Goal: Transaction & Acquisition: Purchase product/service

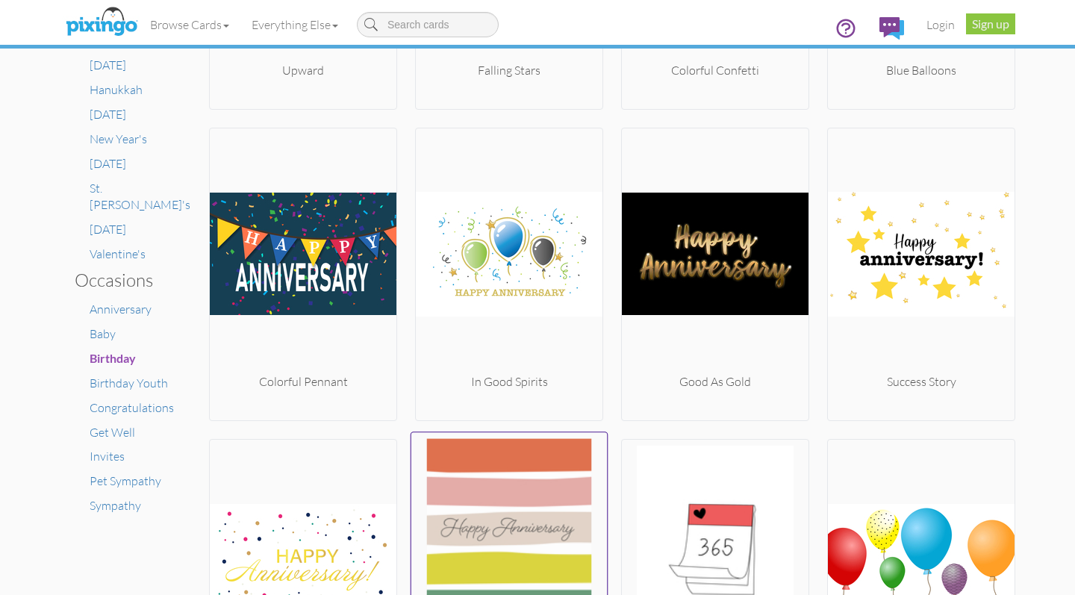
scroll to position [389, 0]
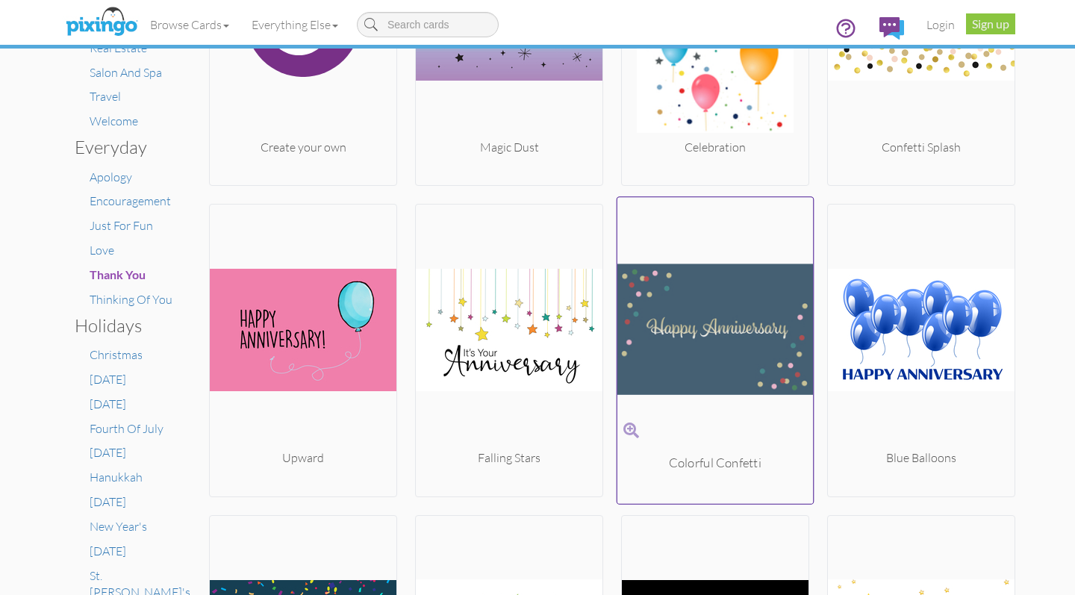
click at [709, 325] on img at bounding box center [715, 329] width 196 height 251
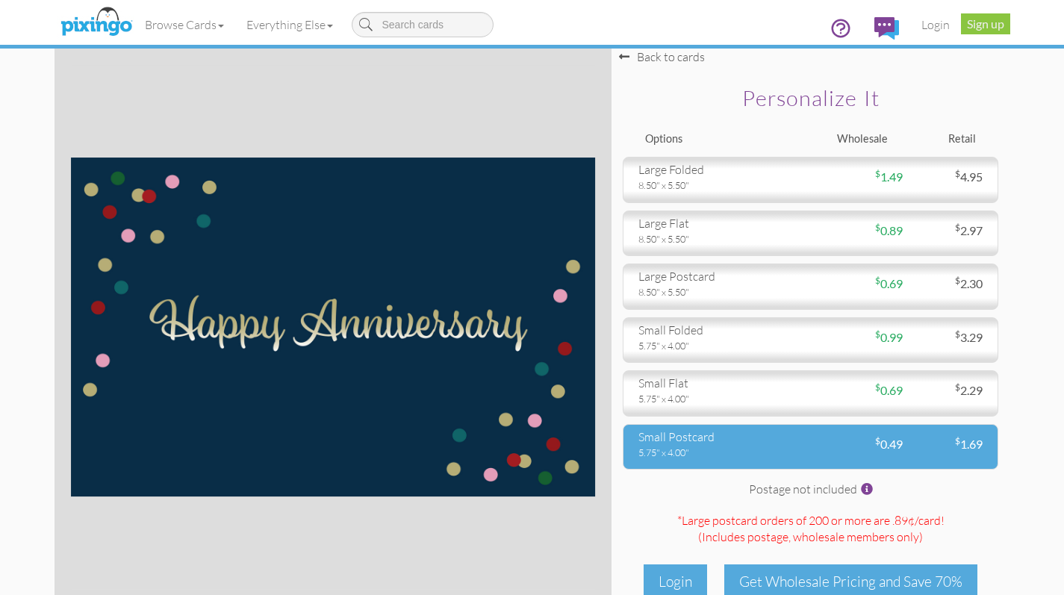
click at [798, 437] on div "small postcard" at bounding box center [718, 436] width 161 height 17
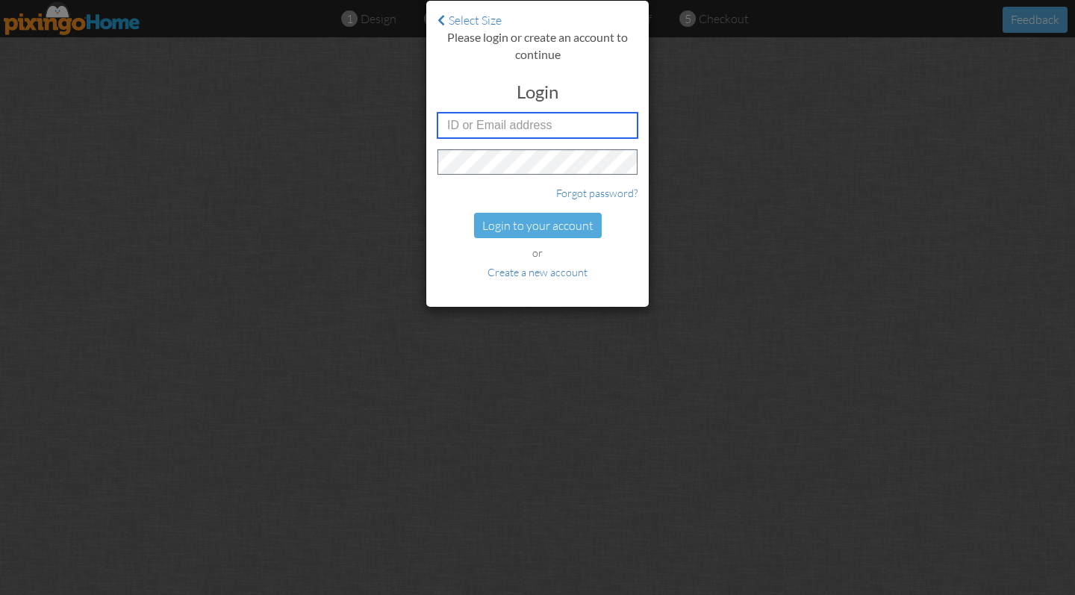
type input "[PERSON_NAME][EMAIL_ADDRESS][DOMAIN_NAME]"
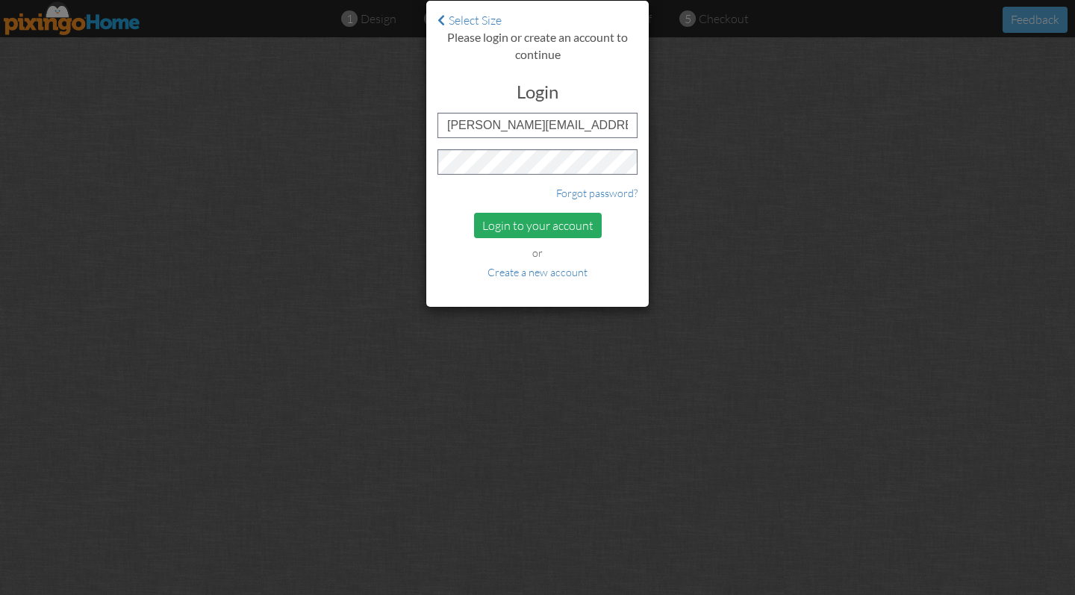
click at [542, 219] on div "Login to your account" at bounding box center [538, 226] width 128 height 26
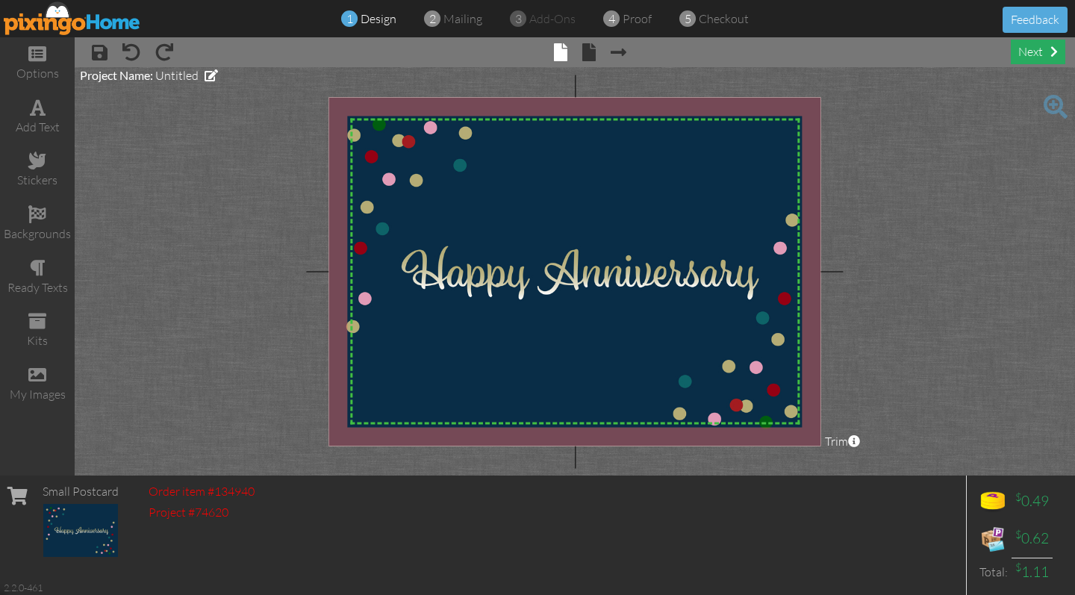
click at [1029, 52] on div "next" at bounding box center [1038, 52] width 54 height 25
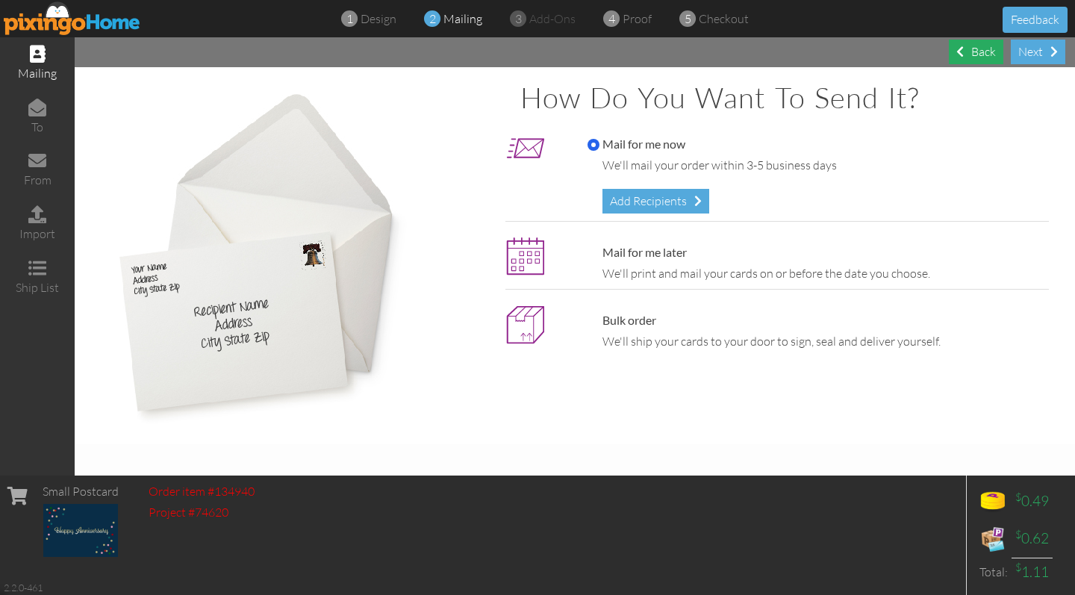
click at [960, 56] on span at bounding box center [959, 52] width 7 height 12
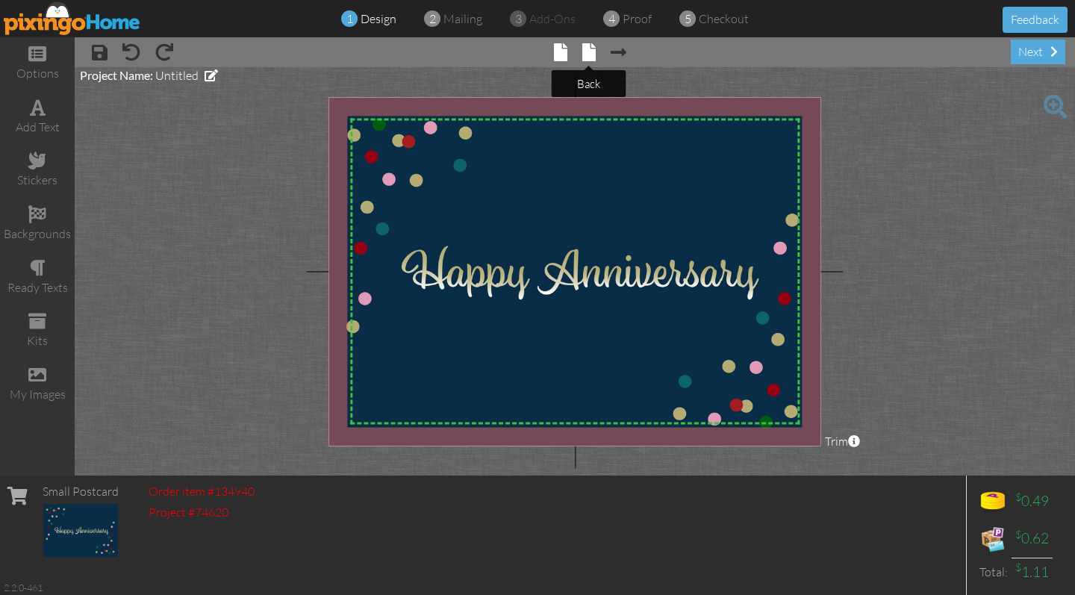
click at [589, 54] on span at bounding box center [588, 52] width 13 height 18
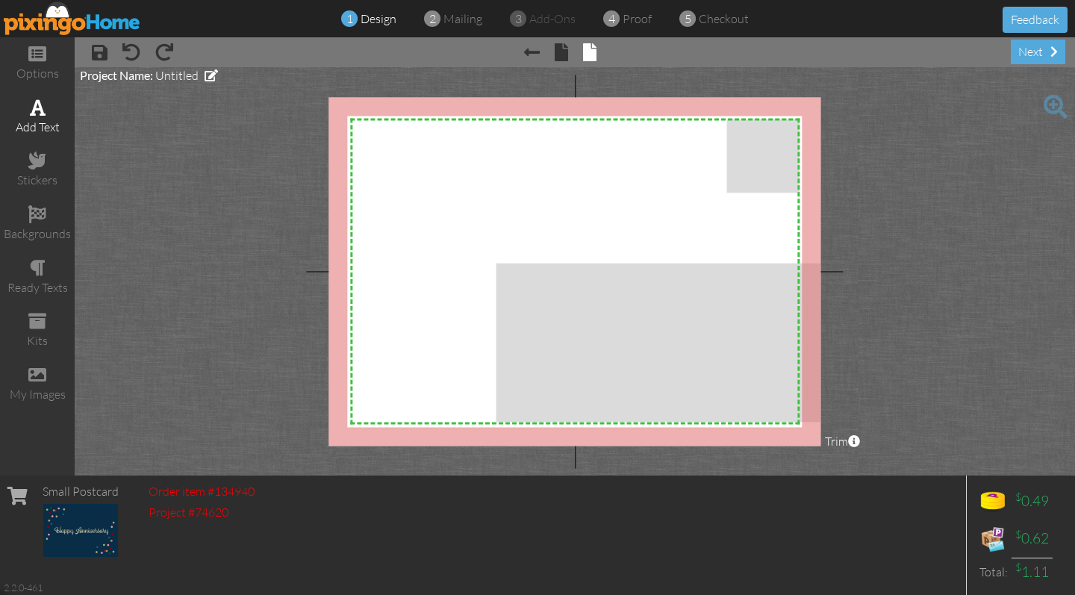
click at [29, 122] on div "add text" at bounding box center [37, 127] width 75 height 17
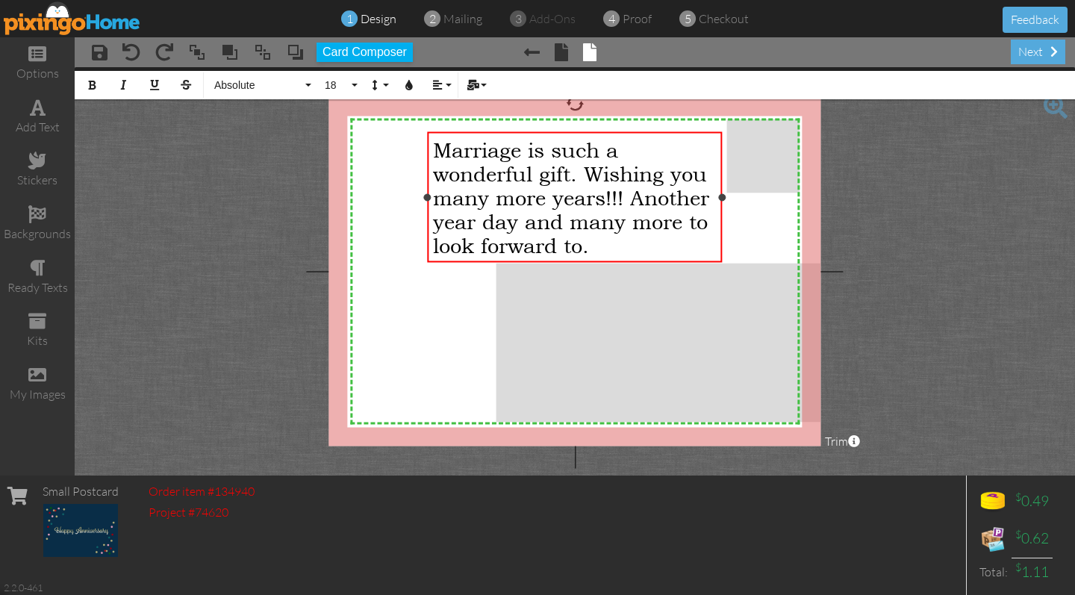
click at [436, 147] on span "Marriage is such a wonderful gift. Wishing you many more years!!! Another year …" at bounding box center [571, 196] width 276 height 119
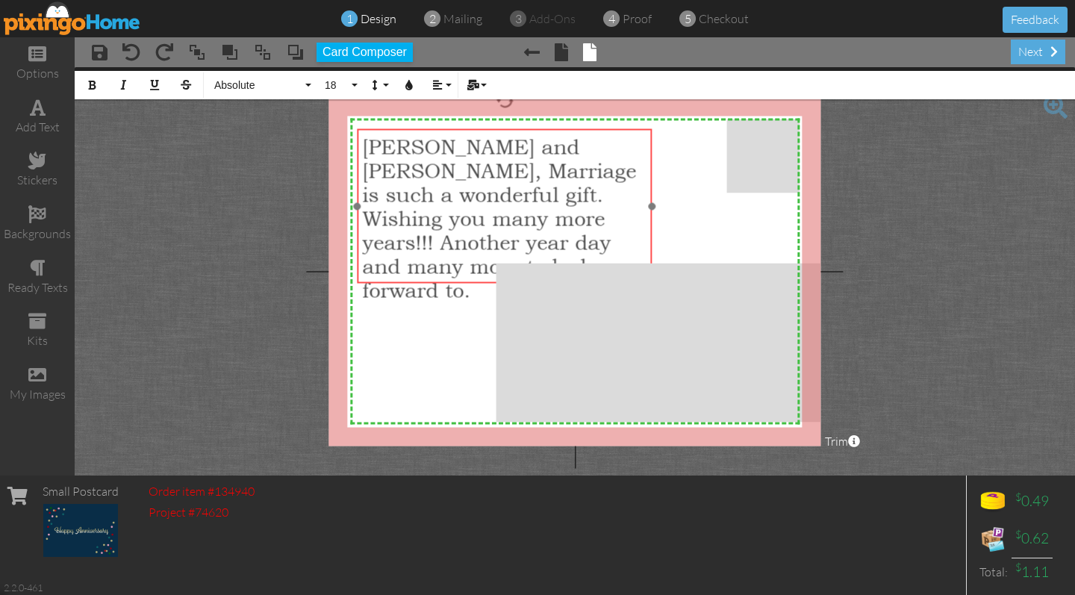
drag, startPoint x: 516, startPoint y: 130, endPoint x: 446, endPoint y: 127, distance: 70.2
click at [446, 127] on div at bounding box center [504, 206] width 303 height 162
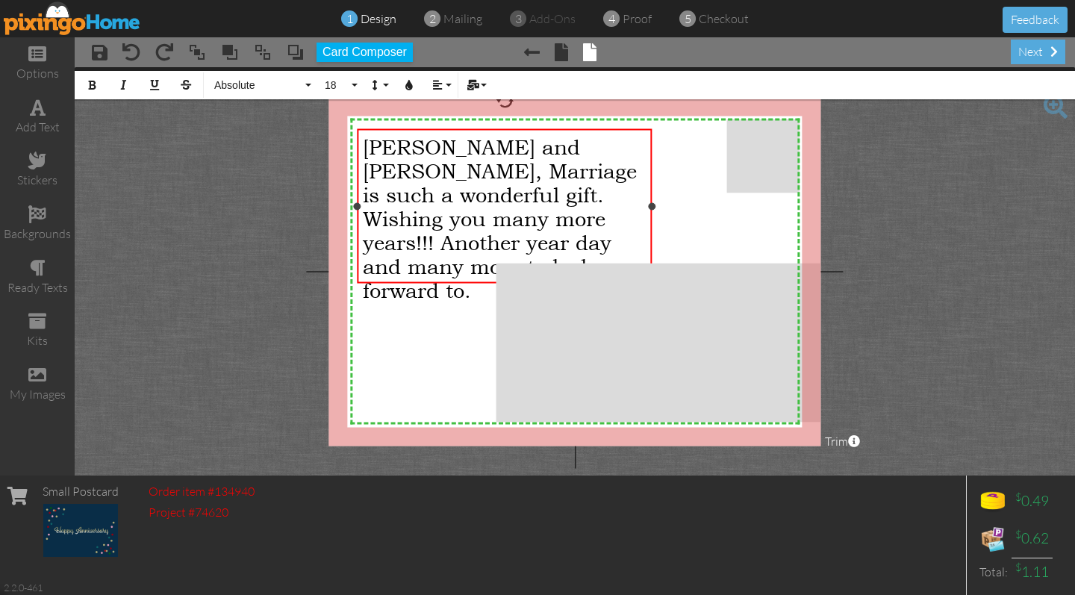
click at [497, 206] on span "[PERSON_NAME] and [PERSON_NAME], Marriage is such a wonderful gift. Wishing you…" at bounding box center [500, 217] width 274 height 167
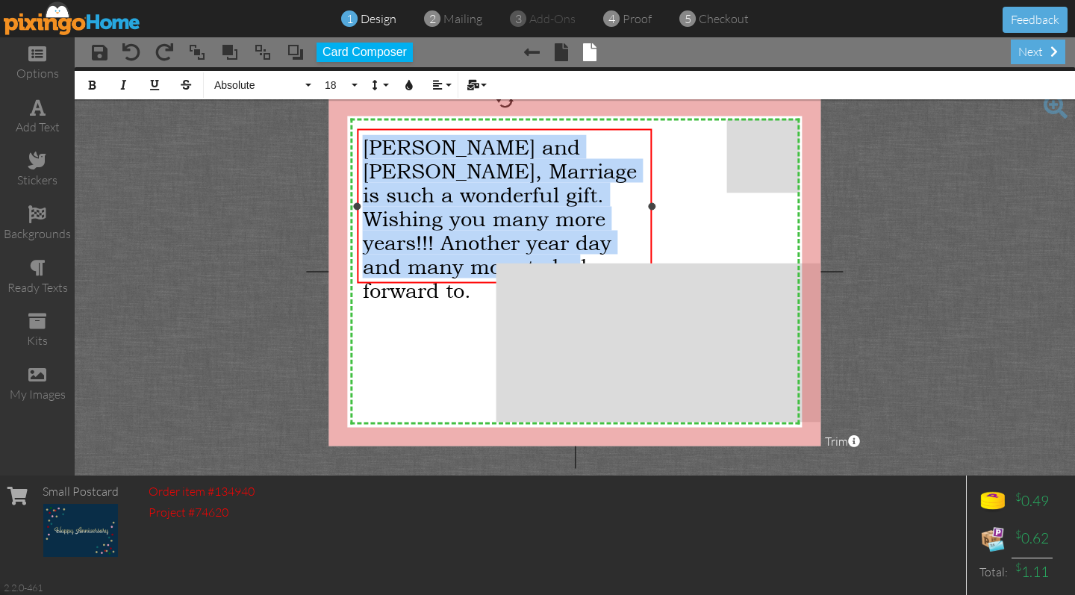
drag, startPoint x: 363, startPoint y: 146, endPoint x: 635, endPoint y: 278, distance: 302.5
click at [635, 278] on div "[PERSON_NAME] and [PERSON_NAME], Marriage is such a wonderful gift. Wishing you…" at bounding box center [505, 217] width 284 height 167
click at [355, 86] on button "18" at bounding box center [338, 85] width 43 height 28
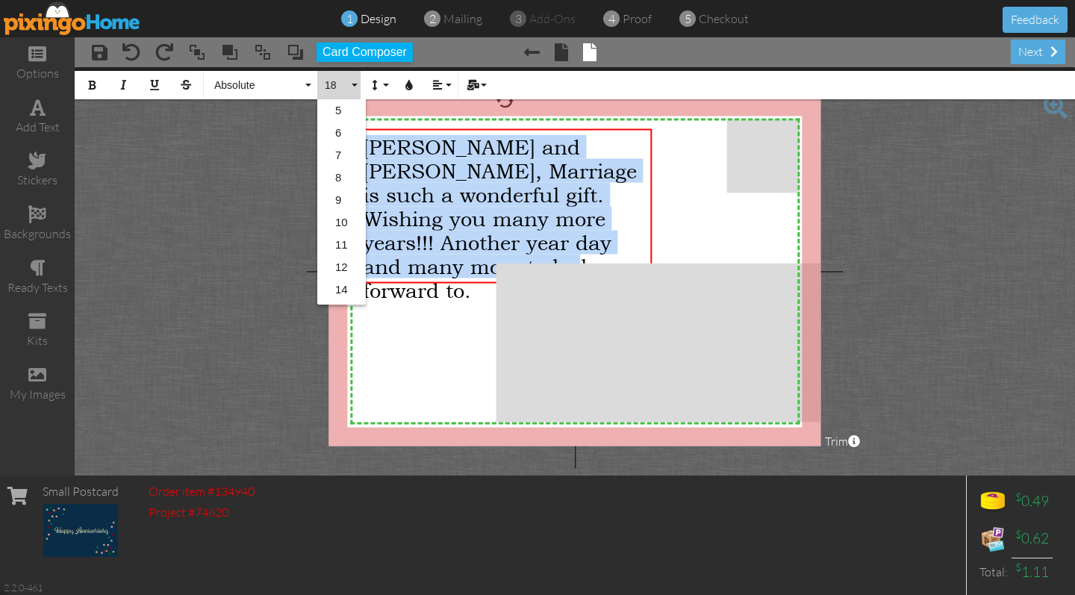
scroll to position [132, 0]
click at [349, 149] on link "14" at bounding box center [341, 157] width 49 height 22
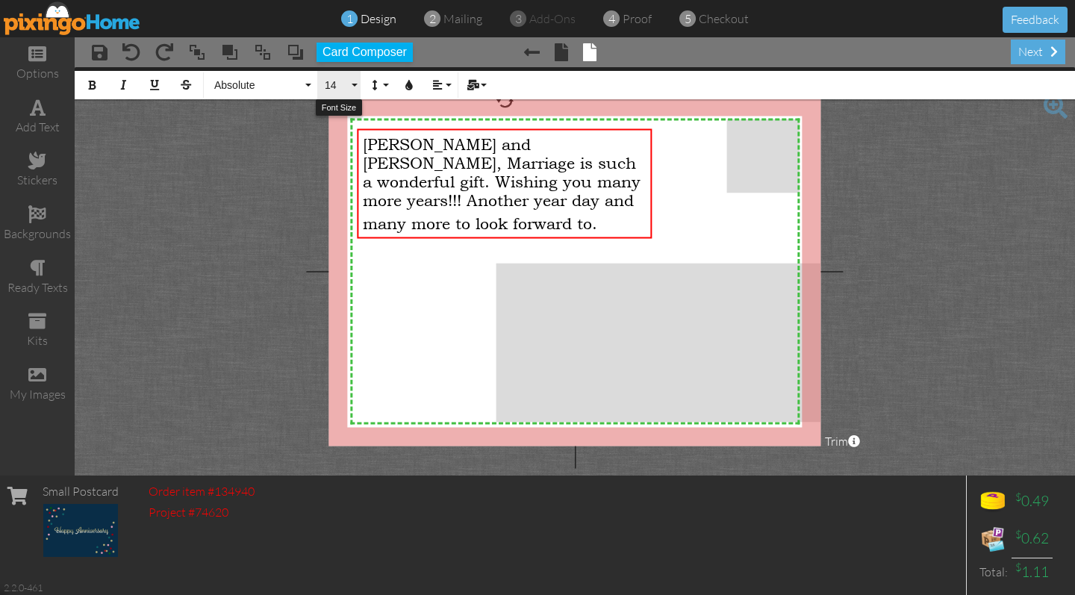
click at [358, 87] on button "14" at bounding box center [338, 85] width 43 height 28
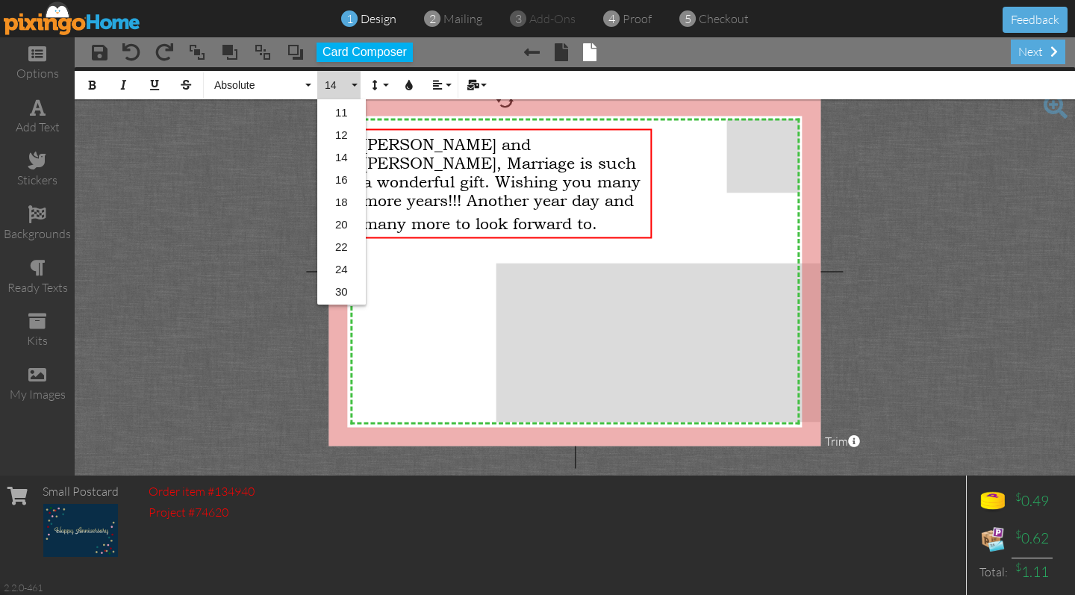
scroll to position [0, 0]
click at [351, 290] on link "14" at bounding box center [341, 289] width 49 height 22
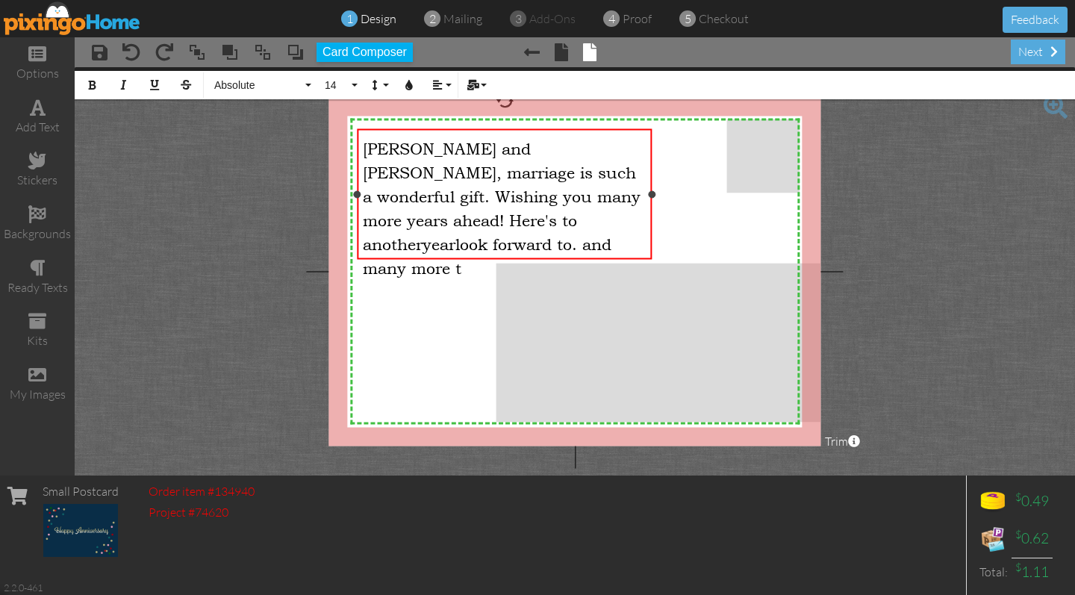
click at [466, 234] on span "look forward to. and many more t" at bounding box center [487, 255] width 249 height 43
drag, startPoint x: 593, startPoint y: 224, endPoint x: 466, endPoint y: 213, distance: 128.1
click at [466, 234] on span "look forward to. and many more t" at bounding box center [487, 255] width 249 height 43
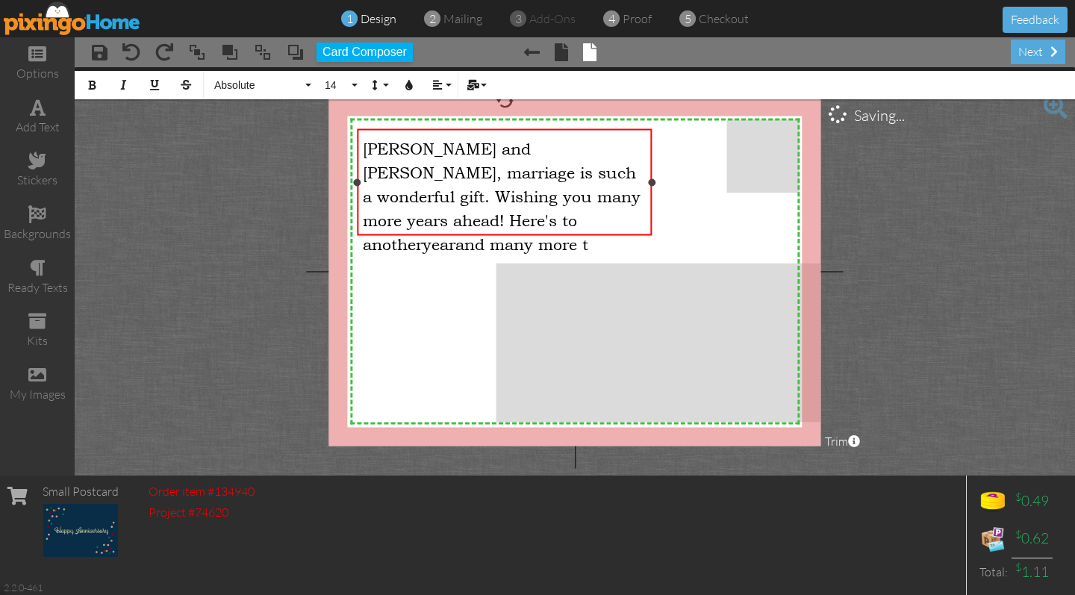
click at [630, 222] on div "[PERSON_NAME] and [PERSON_NAME], marriage is such a wonderful gift. Wishing you…" at bounding box center [505, 193] width 284 height 119
click at [534, 149] on span "[PERSON_NAME] and [PERSON_NAME], marriage is such a wonderful gift. Wishing you…" at bounding box center [502, 196] width 278 height 114
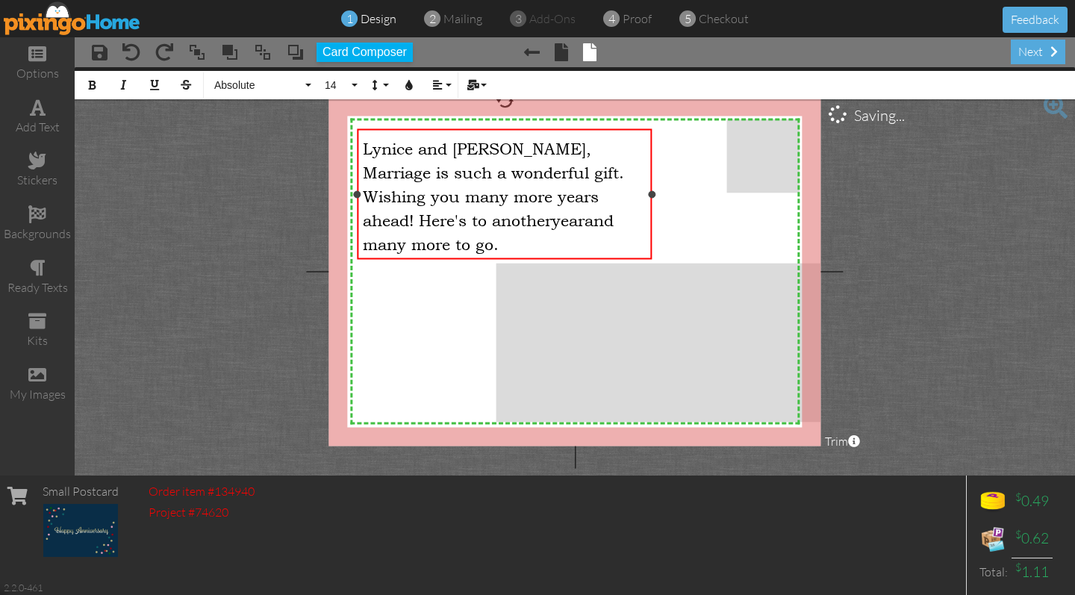
click at [498, 222] on span "Marriage is such a wonderful gift. Wishing you many more years ahead! Here's to…" at bounding box center [493, 196] width 261 height 66
drag, startPoint x: 503, startPoint y: 252, endPoint x: 366, endPoint y: 141, distance: 176.3
click at [366, 141] on div "[PERSON_NAME] and [PERSON_NAME], Marriage is such a wonderful gift. Wishing you…" at bounding box center [505, 193] width 284 height 119
click at [449, 170] on span "Marriage is such a wonderful gift. Wishing you many more years ahead! Here's to…" at bounding box center [493, 196] width 261 height 66
drag, startPoint x: 523, startPoint y: 155, endPoint x: 361, endPoint y: 140, distance: 162.7
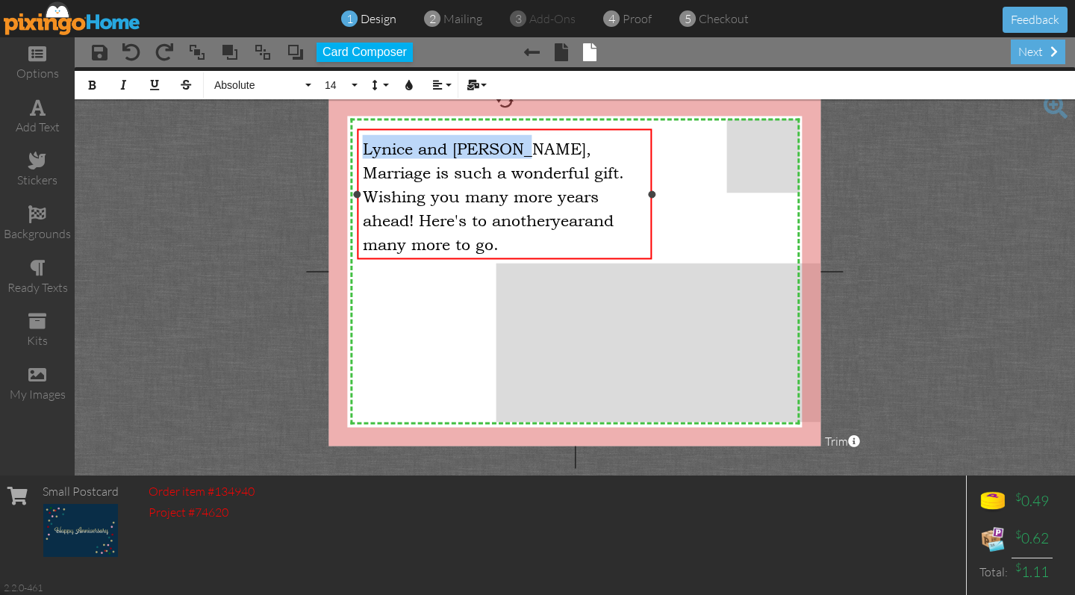
click at [361, 140] on div "[PERSON_NAME] and [PERSON_NAME], Marriage is such a wonderful gift. Wishing you…" at bounding box center [505, 194] width 296 height 131
click at [313, 87] on button "Absolute" at bounding box center [260, 85] width 107 height 28
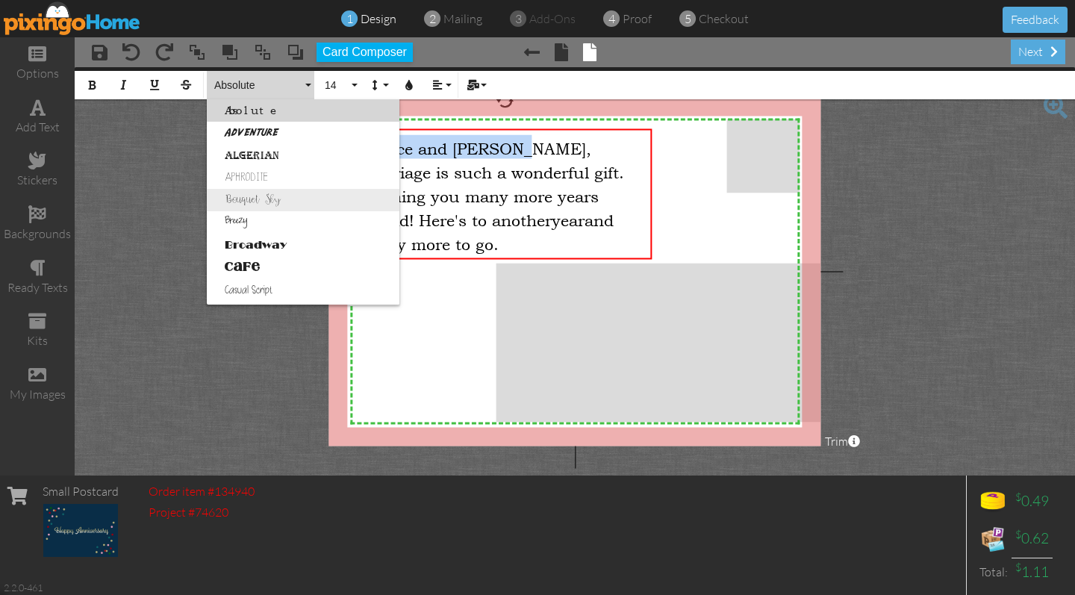
click at [296, 196] on link "Bouquet Sky" at bounding box center [303, 200] width 193 height 22
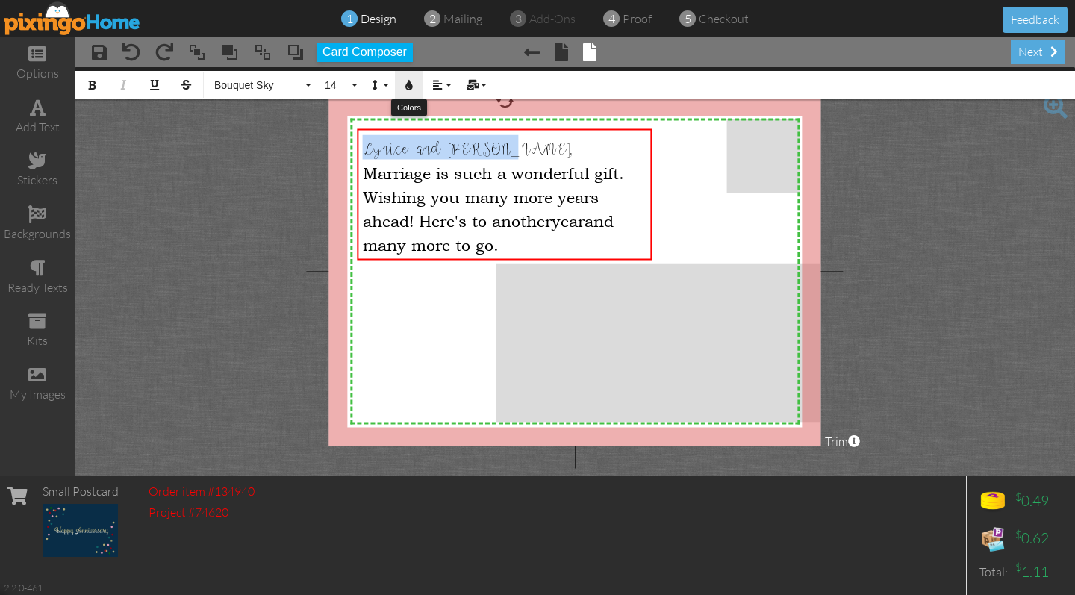
click at [404, 90] on icon "button" at bounding box center [409, 85] width 10 height 10
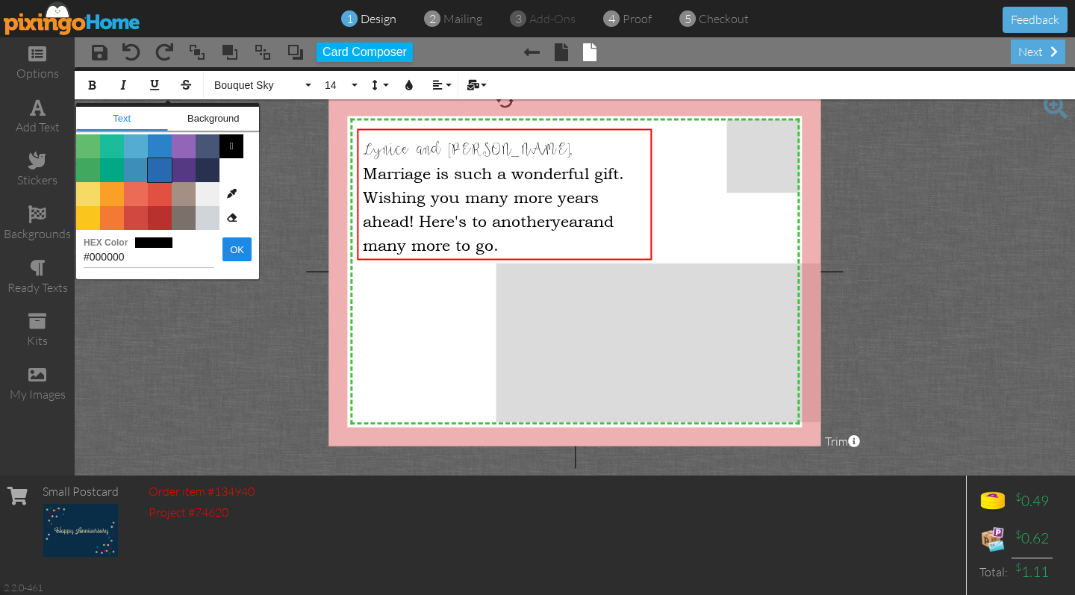
click at [165, 170] on span "Color #2969B0" at bounding box center [160, 170] width 24 height 24
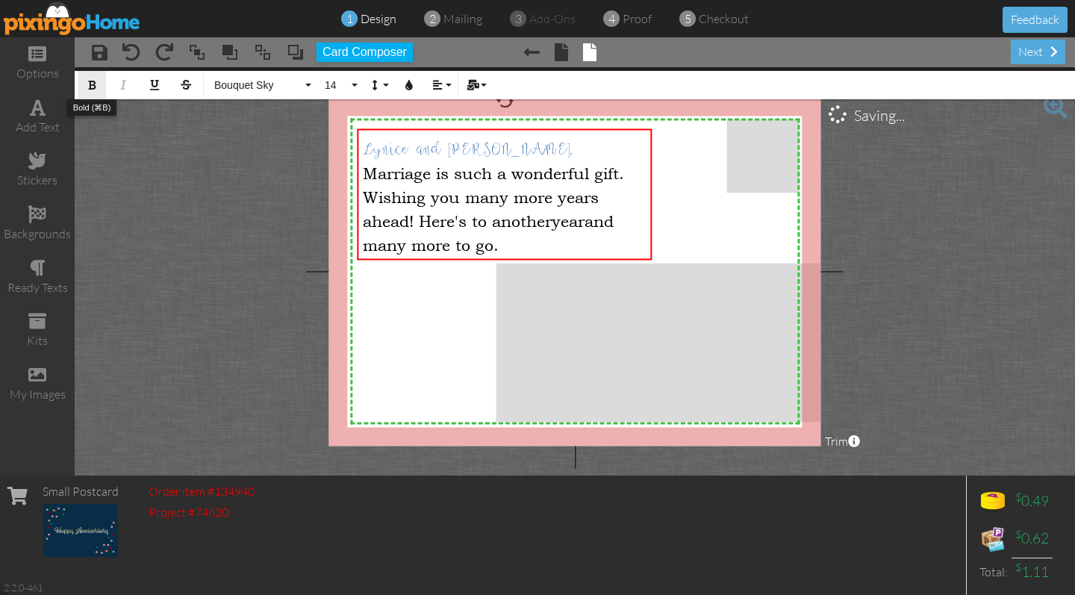
click at [93, 85] on icon "button" at bounding box center [92, 85] width 10 height 10
click at [540, 227] on span "Marriage is such a wonderful gift. Wishing you many more years ahead! Here's to…" at bounding box center [493, 196] width 261 height 66
drag, startPoint x: 517, startPoint y: 243, endPoint x: 368, endPoint y: 177, distance: 162.7
click at [368, 177] on div "Marriage is such a wonderful gift. Wishing you many more years ahead! Here's to…" at bounding box center [505, 207] width 284 height 96
click at [314, 84] on div "Bold Italic Underline Strikethrough Absolute Absolute Adventure Algerian Aphrod…" at bounding box center [575, 83] width 1000 height 32
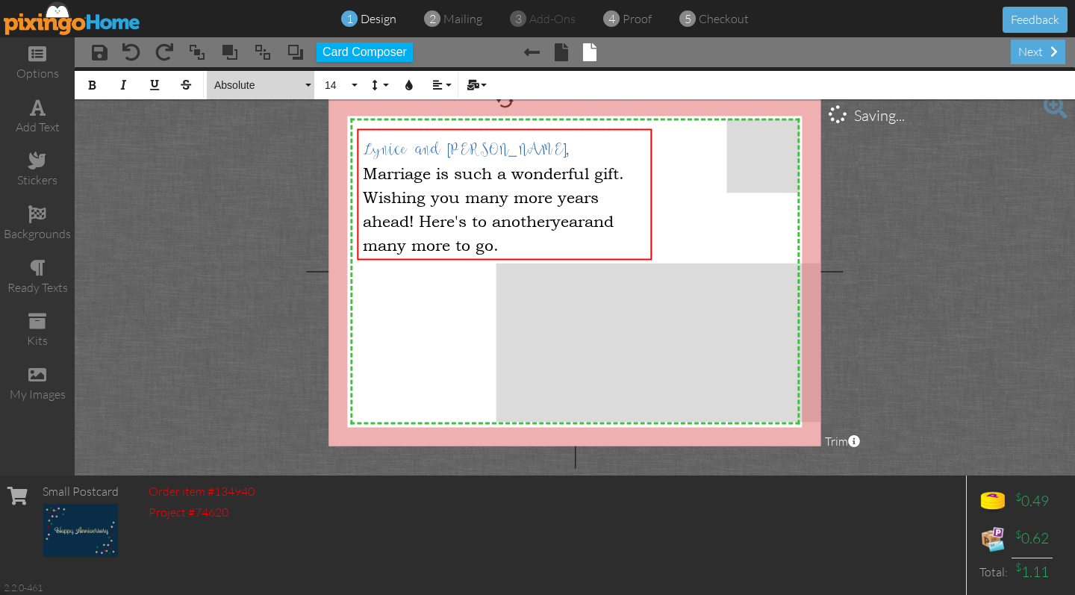
click at [308, 84] on button "Absolute" at bounding box center [260, 85] width 107 height 28
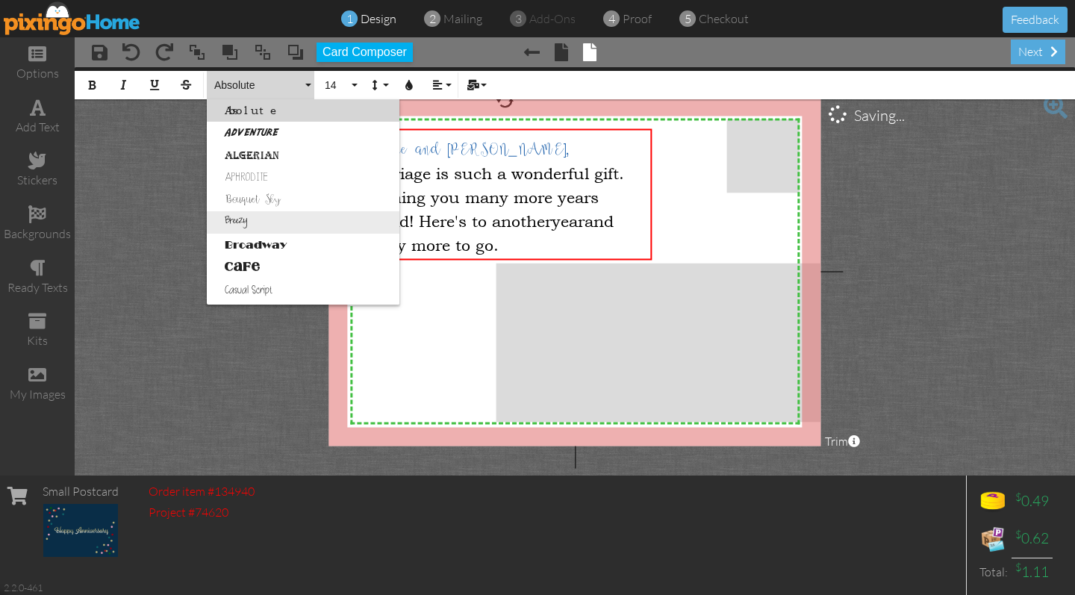
click at [294, 216] on link "Breezy" at bounding box center [303, 222] width 193 height 22
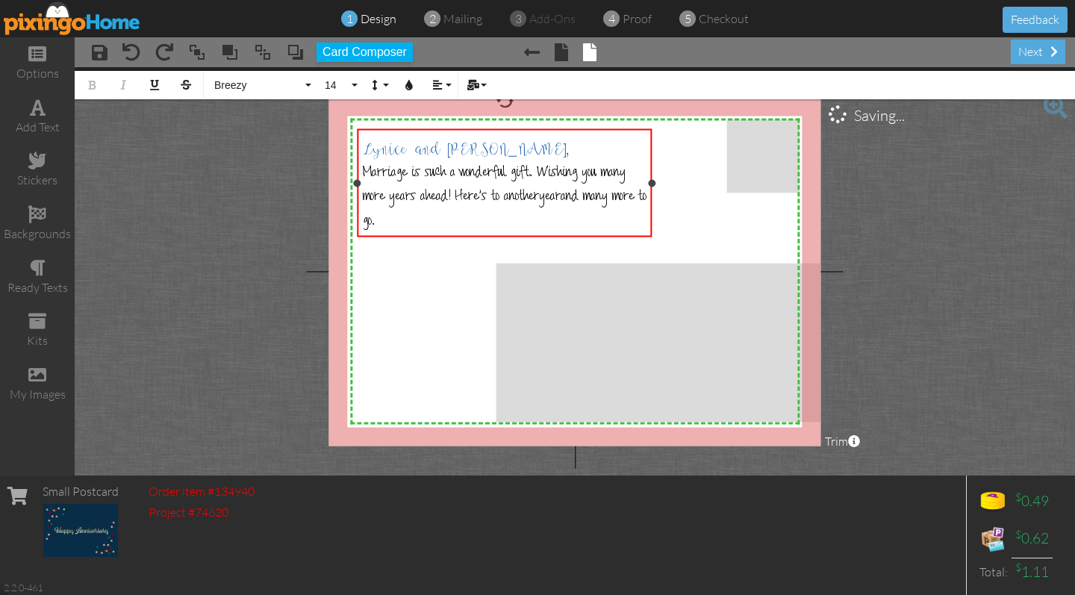
click at [523, 150] on div "Lynice and [PERSON_NAME]," at bounding box center [505, 146] width 284 height 25
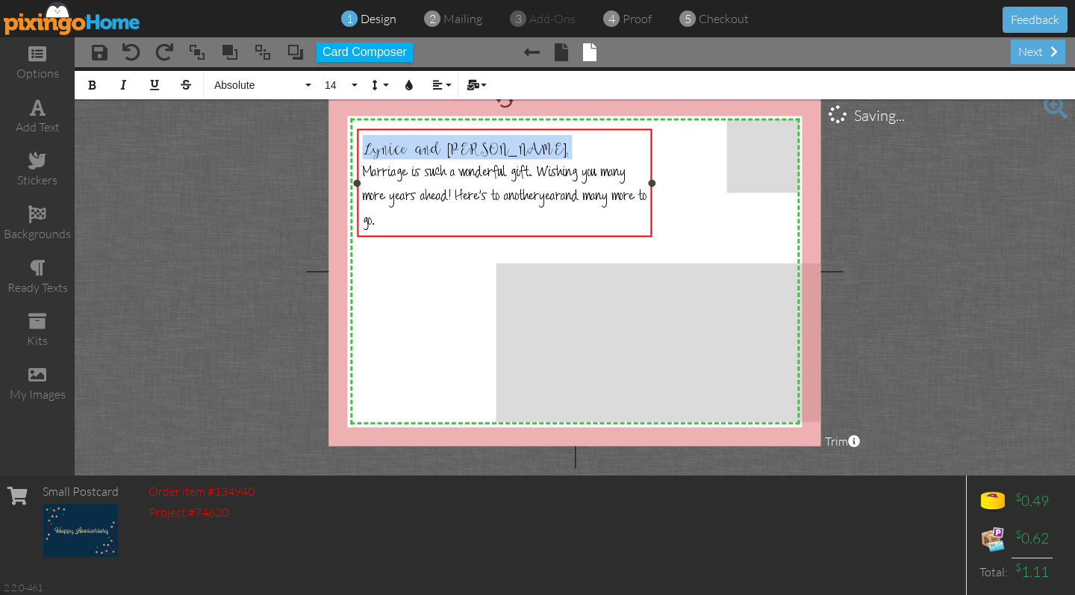
drag, startPoint x: 510, startPoint y: 153, endPoint x: 361, endPoint y: 146, distance: 148.7
click at [361, 146] on div "[PERSON_NAME] and [PERSON_NAME], Marriage is such a wonderful gift. Wishing you…" at bounding box center [505, 183] width 296 height 108
click at [310, 87] on button "Absolute" at bounding box center [260, 85] width 107 height 28
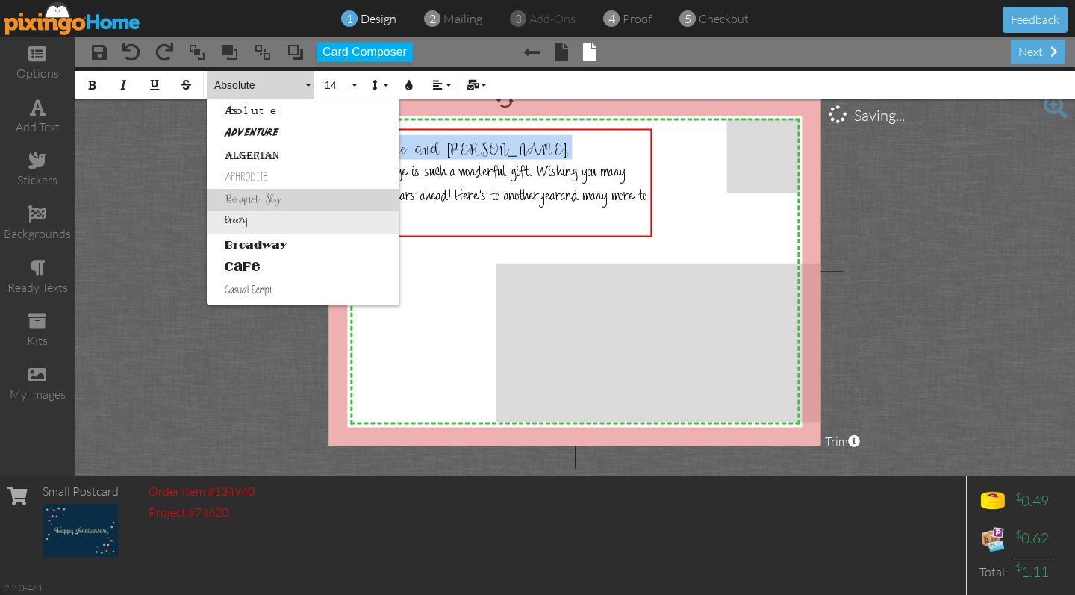
click at [272, 219] on link "Breezy" at bounding box center [303, 222] width 193 height 22
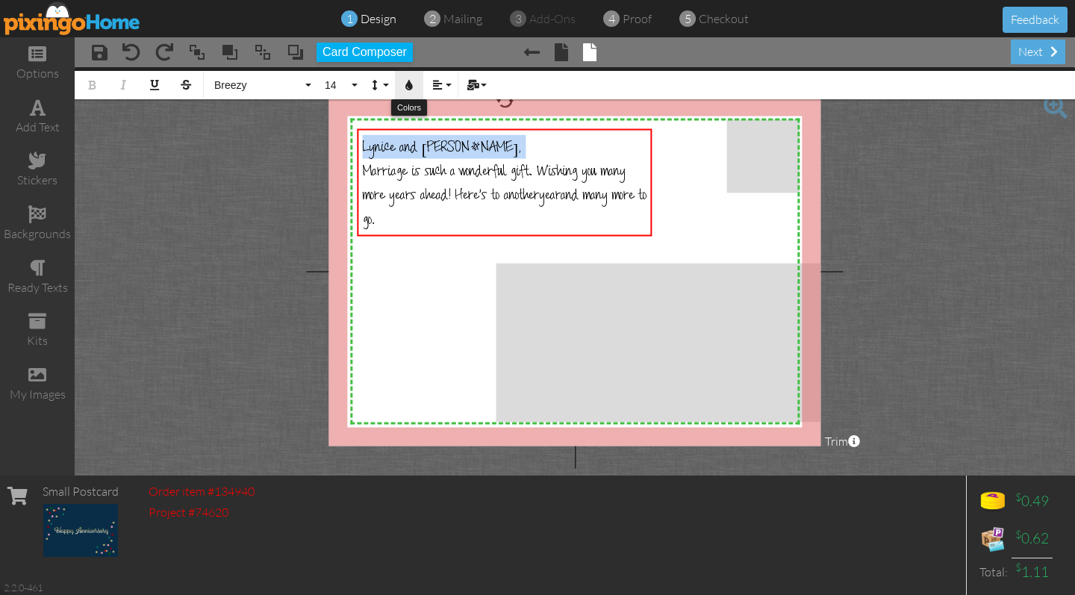
click at [409, 84] on icon "button" at bounding box center [409, 85] width 10 height 10
type input "#2969B0"
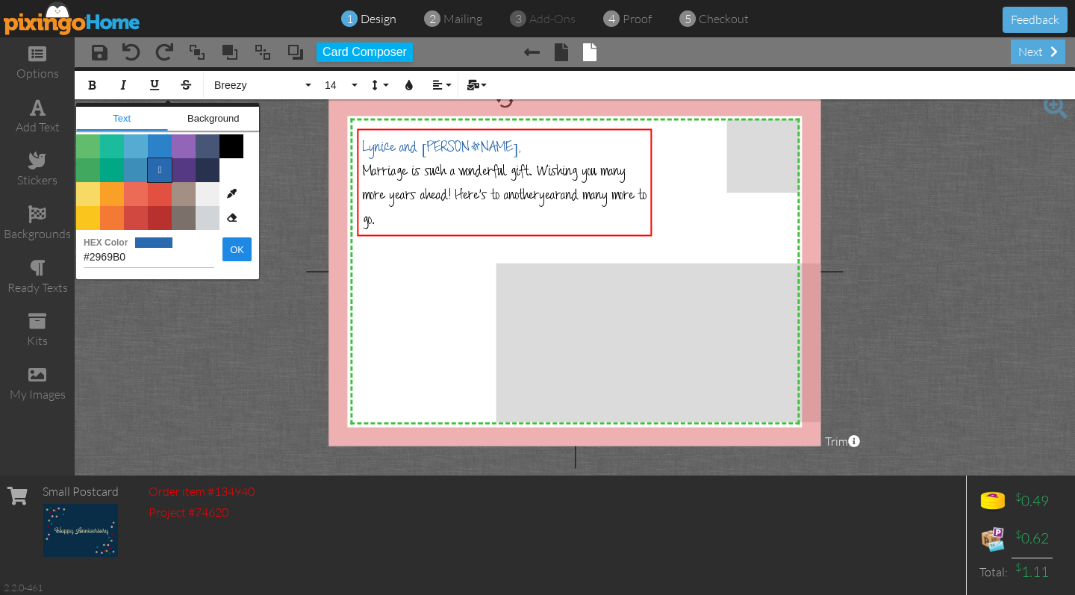
click at [169, 174] on span "" at bounding box center [160, 170] width 24 height 24
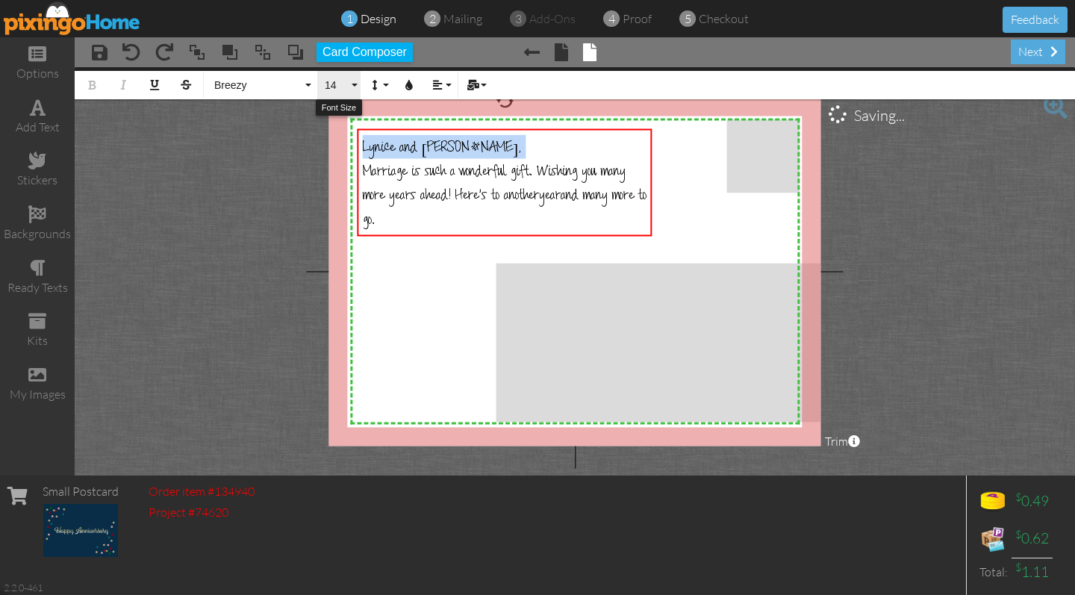
click at [345, 90] on span "14" at bounding box center [335, 85] width 25 height 13
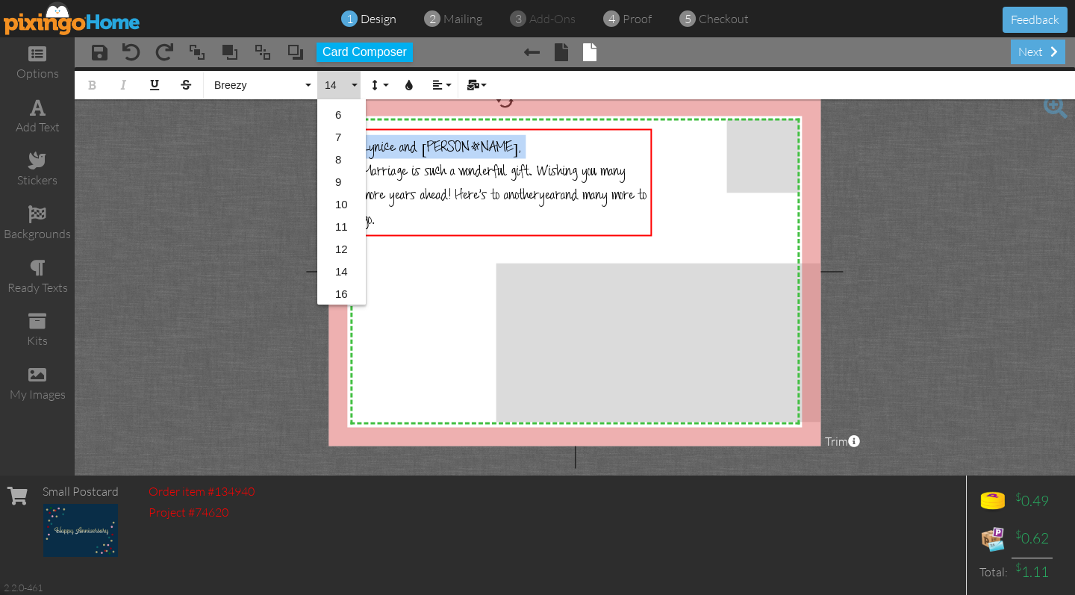
scroll to position [49, 0]
click at [360, 264] on link "16" at bounding box center [341, 263] width 49 height 22
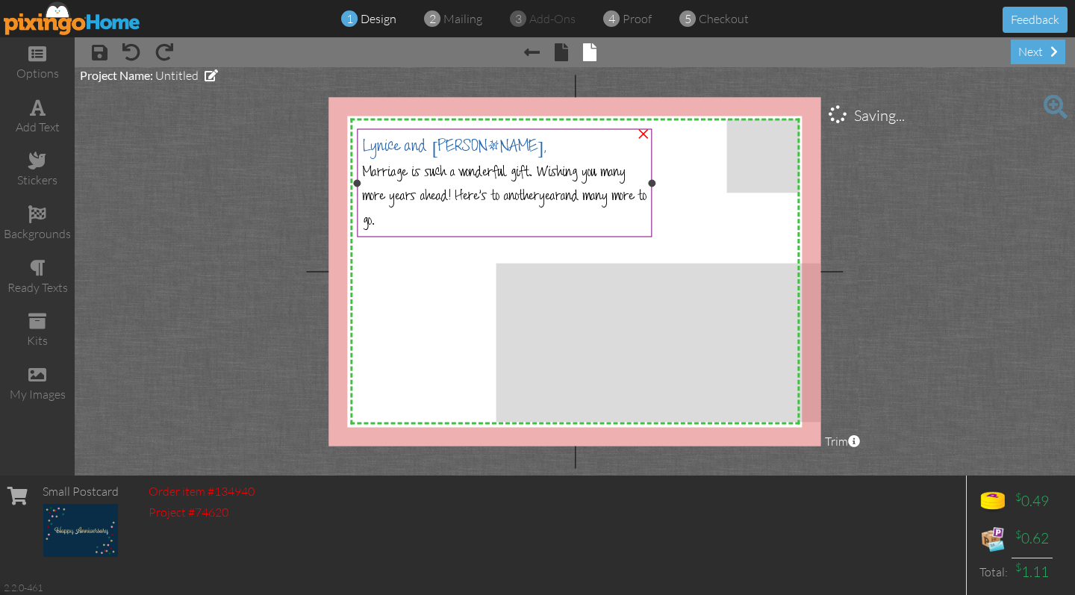
click at [479, 214] on div "Marriage is such a wonderful gift. Wishing you many more years ahead! Here's to…" at bounding box center [505, 195] width 284 height 72
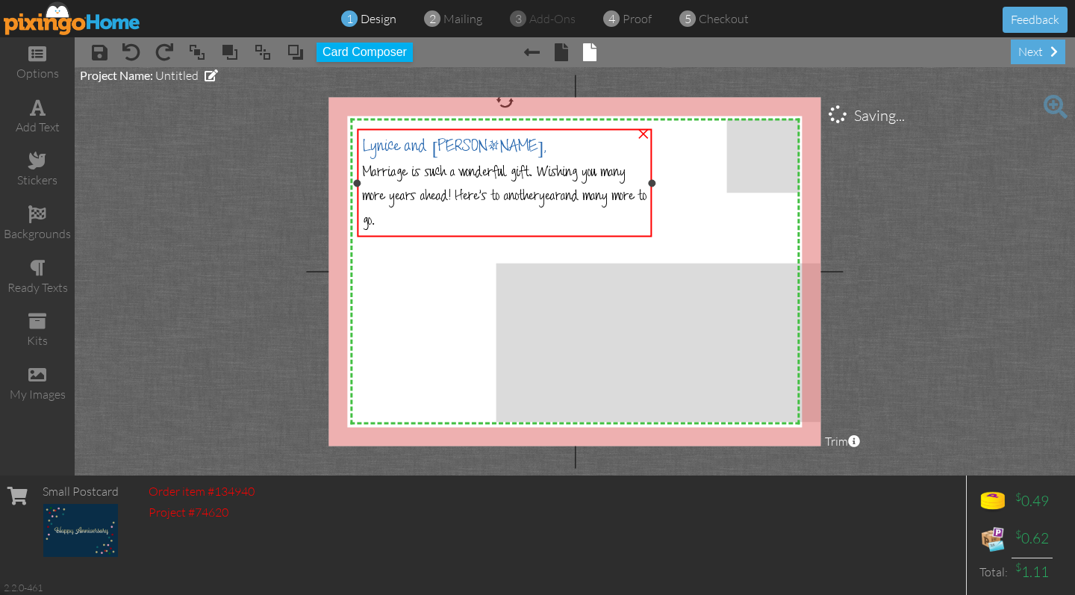
click at [398, 216] on div "Marriage is such a wonderful gift. Wishing you many more years ahead! Here's to…" at bounding box center [505, 195] width 284 height 72
click at [401, 219] on div "Marriage is such a wonderful gift. Wishing you many more years ahead! Here's to…" at bounding box center [505, 197] width 284 height 72
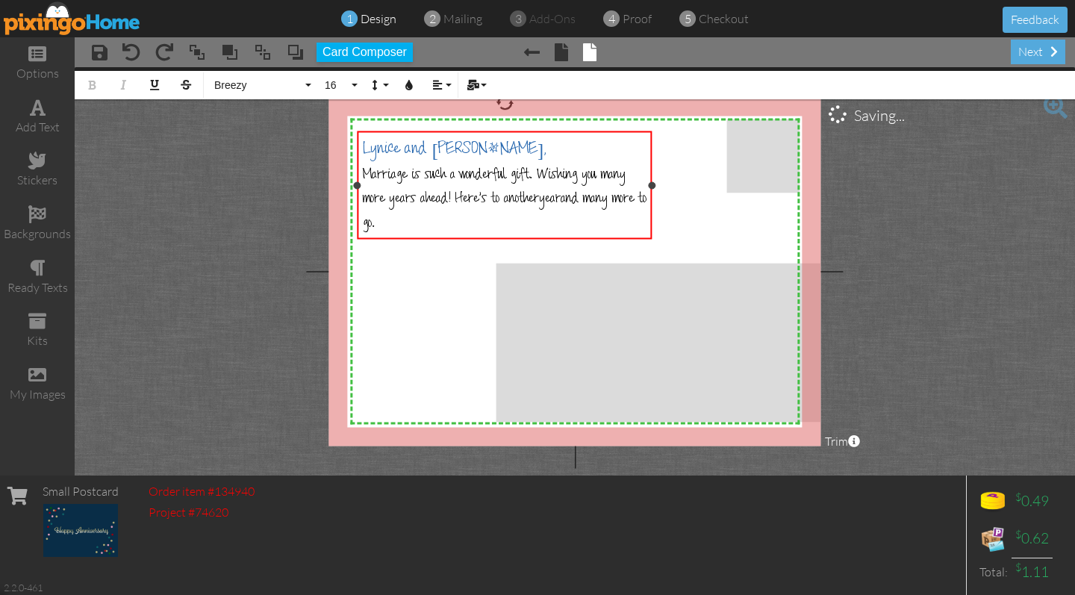
click at [401, 219] on div "Marriage is such a wonderful gift. Wishing you many more years ahead! Here's to…" at bounding box center [505, 197] width 284 height 72
click at [390, 221] on div "Marriage is such a wonderful gift. Wishing you many more years ahead! Here's to…" at bounding box center [505, 197] width 284 height 72
drag, startPoint x: 394, startPoint y: 225, endPoint x: 336, endPoint y: 142, distance: 101.9
click at [336, 142] on div "X X X X X X X X X X X X X X X X X X X X X X X X X X X X X X X X X X X X X X X X…" at bounding box center [574, 271] width 492 height 349
click at [356, 85] on button "14" at bounding box center [338, 85] width 43 height 28
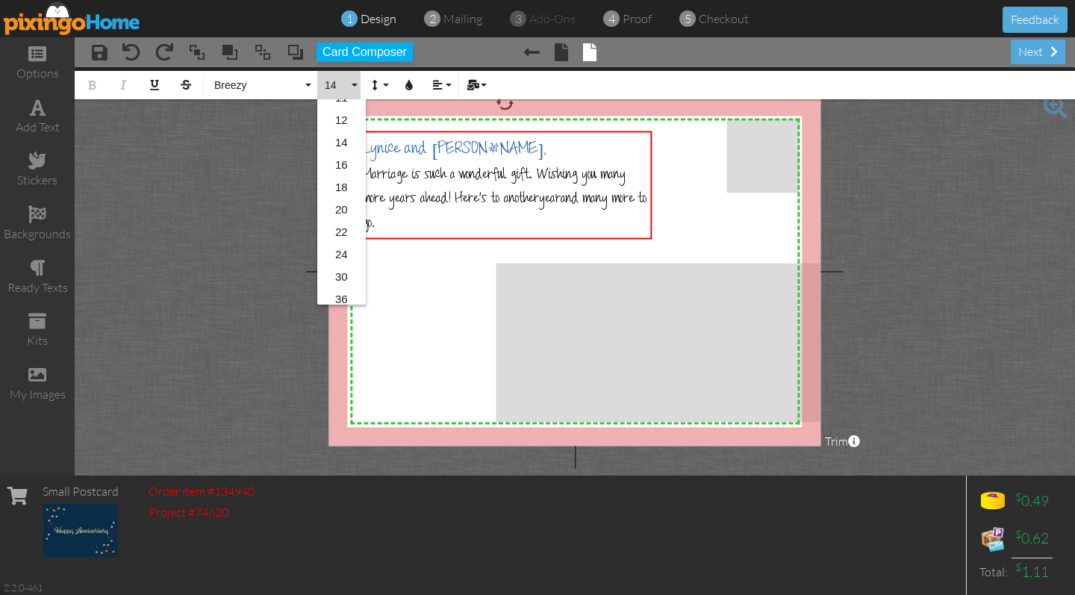
scroll to position [175, 0]
click at [346, 163] on link "18" at bounding box center [341, 159] width 49 height 22
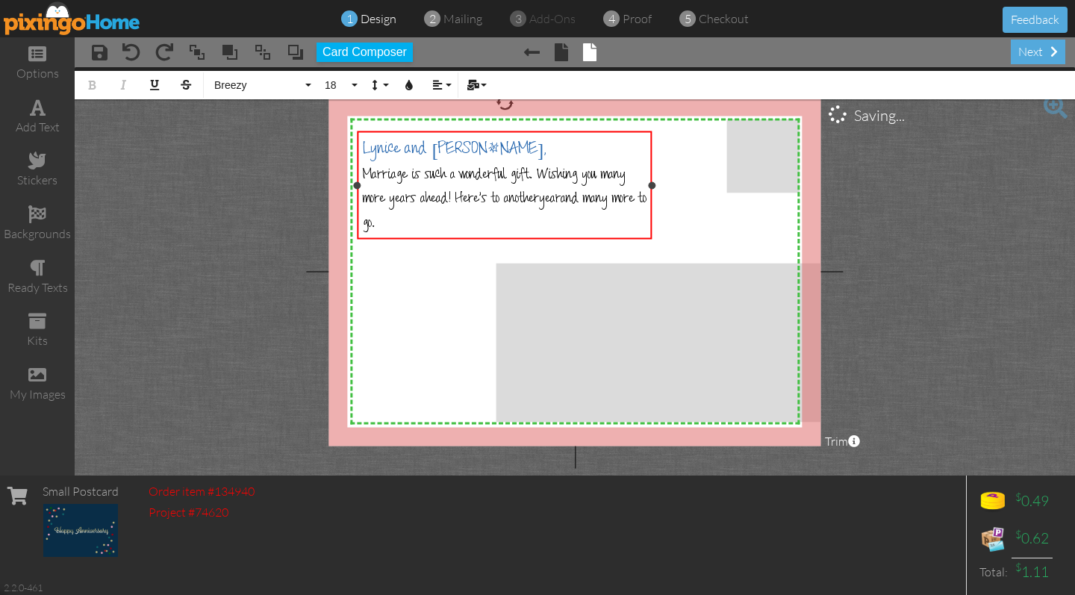
click at [429, 183] on span "Marriage is such a wonderful gift. Wishing you many more years ahead! Here's to…" at bounding box center [494, 187] width 263 height 43
drag, startPoint x: 406, startPoint y: 221, endPoint x: 359, endPoint y: 152, distance: 83.2
click at [359, 152] on div "​ [PERSON_NAME] and [PERSON_NAME], Marriage is such a wonderful gift. Wishing y…" at bounding box center [505, 185] width 296 height 108
click at [358, 86] on button "14" at bounding box center [338, 85] width 43 height 28
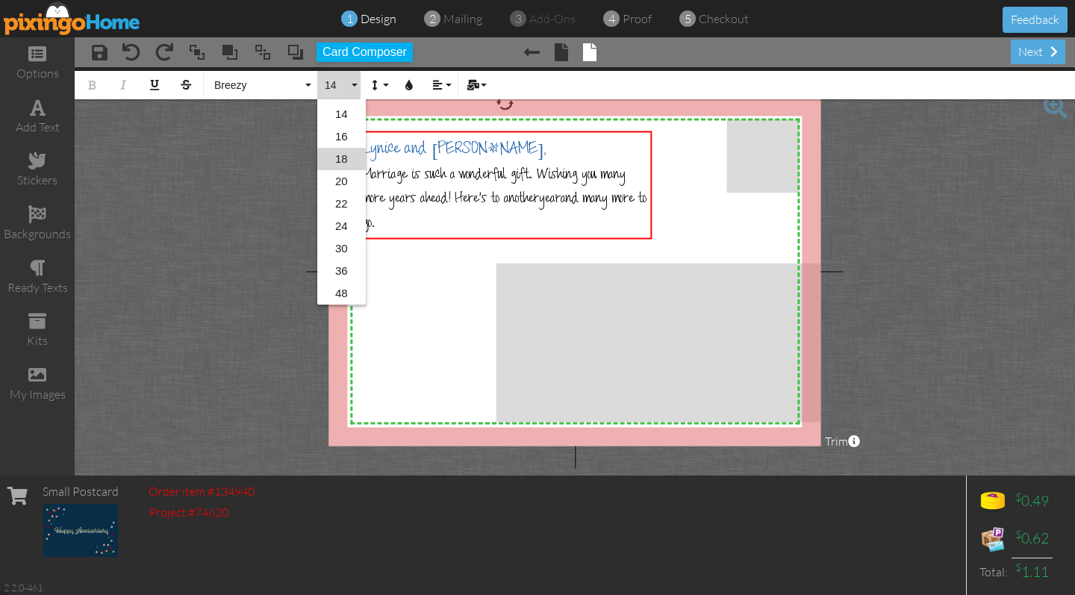
scroll to position [132, 0]
click at [346, 202] on link "18" at bounding box center [341, 202] width 49 height 22
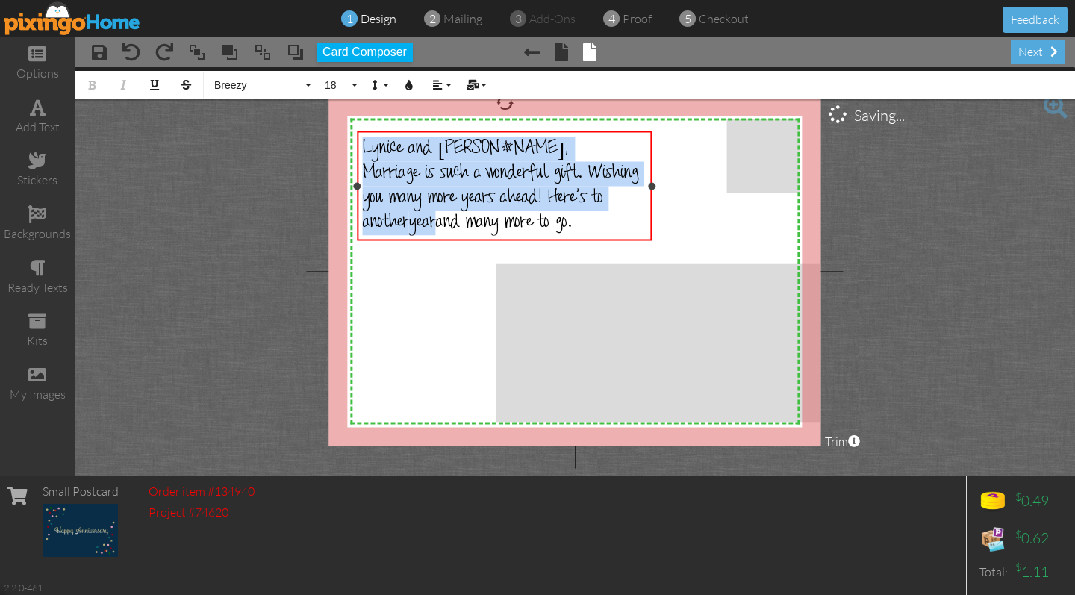
click at [594, 229] on div "Marriage is such a wonderful gift. Wishing you many more years ahead! Here's to…" at bounding box center [505, 198] width 284 height 74
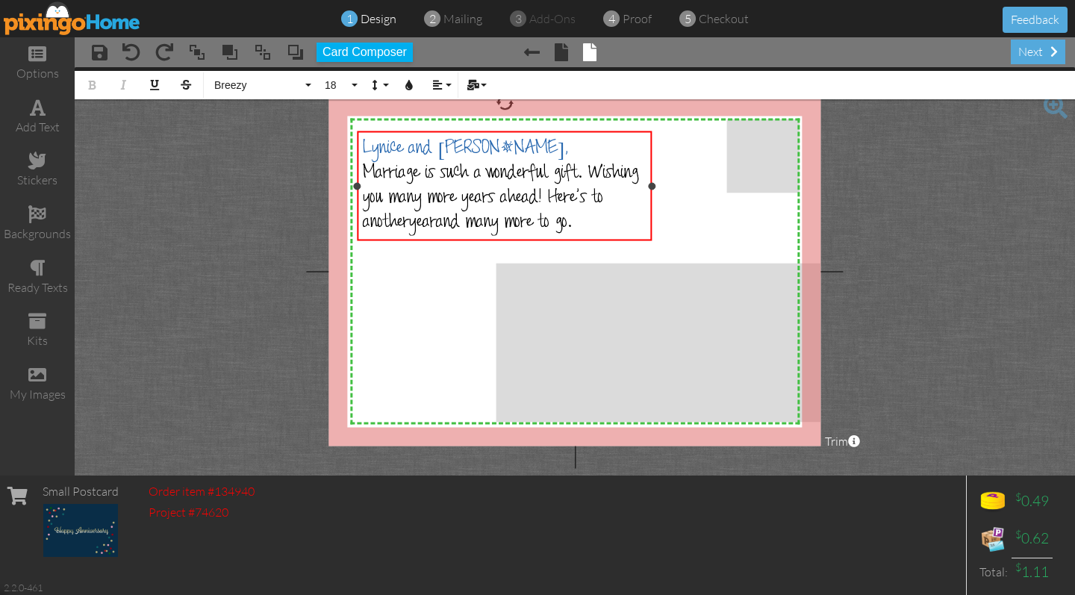
click at [523, 143] on div "​ [PERSON_NAME] and [PERSON_NAME]," at bounding box center [505, 149] width 284 height 25
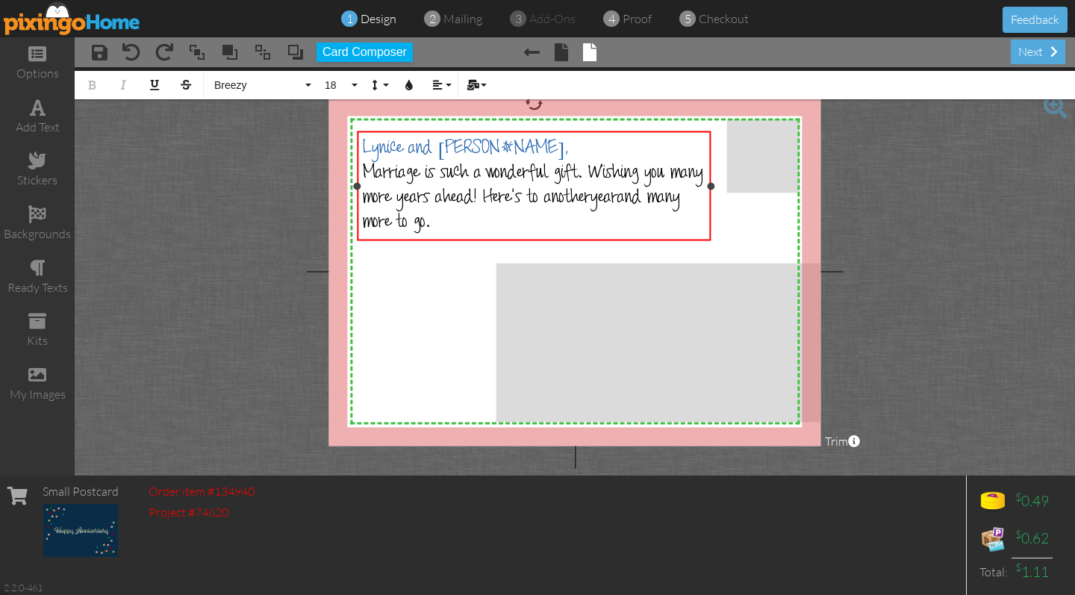
drag, startPoint x: 654, startPoint y: 188, endPoint x: 713, endPoint y: 210, distance: 62.8
click at [711, 210] on div "​ [PERSON_NAME] and [PERSON_NAME], Marriage is such a wonderful gift. Wishing y…" at bounding box center [534, 186] width 355 height 110
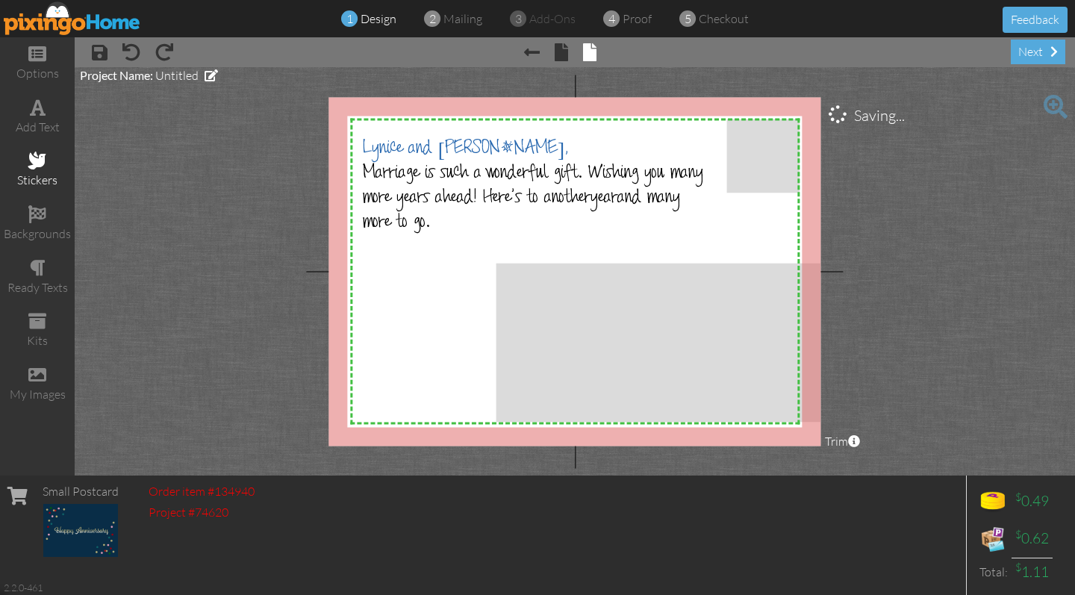
click at [44, 178] on div "stickers" at bounding box center [37, 180] width 75 height 17
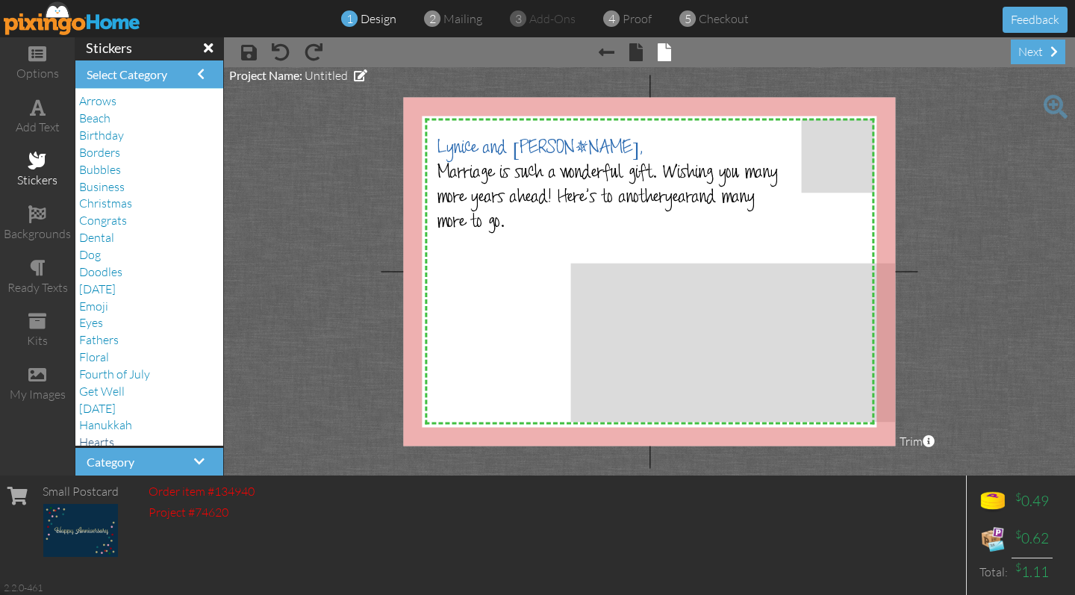
click at [102, 434] on span "Hearts" at bounding box center [96, 441] width 35 height 15
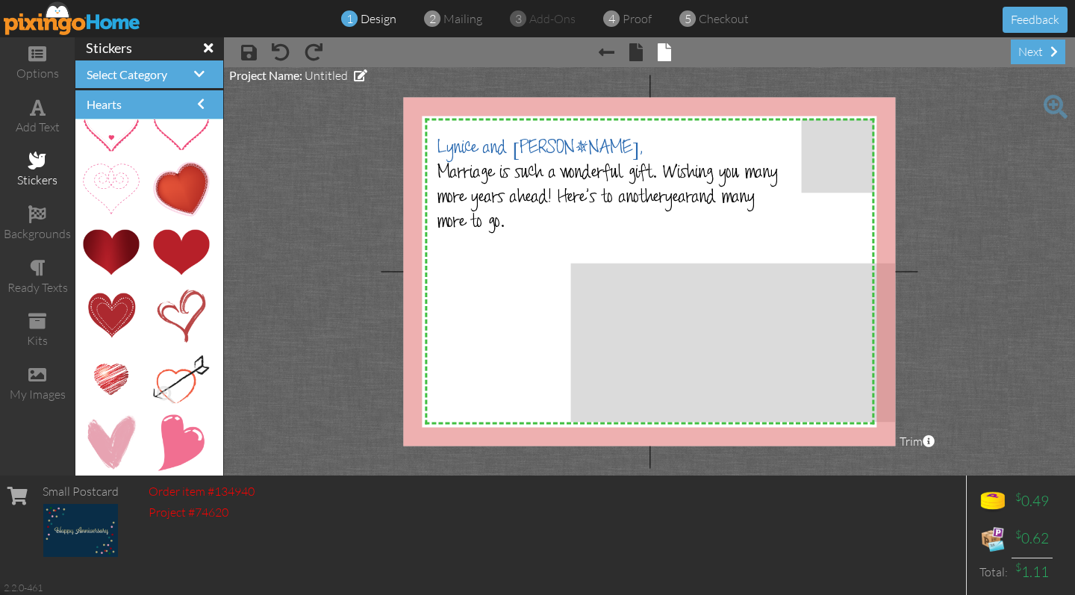
scroll to position [0, 0]
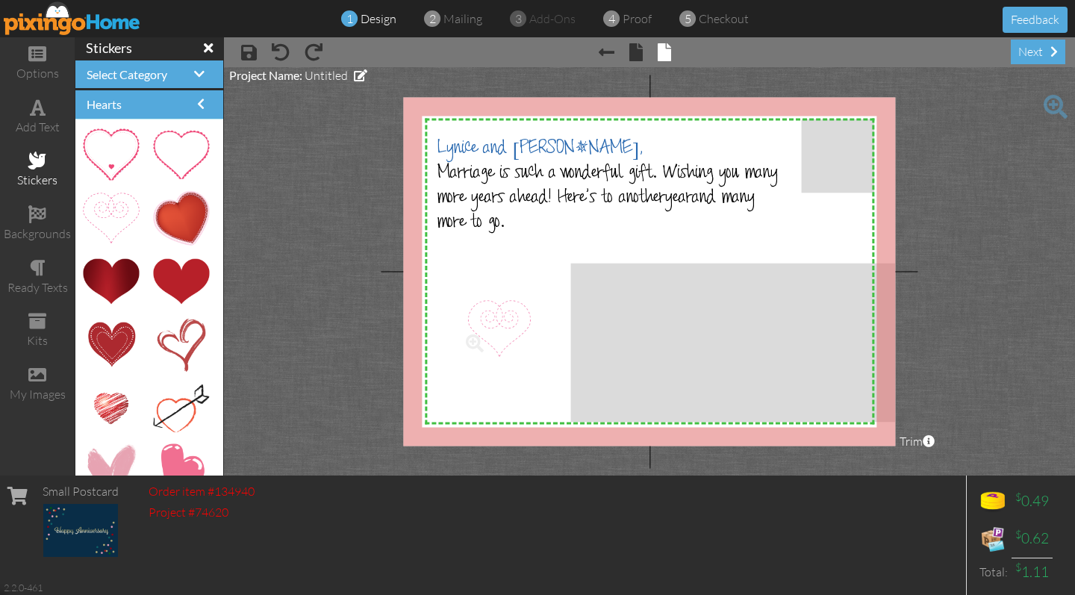
drag, startPoint x: 112, startPoint y: 216, endPoint x: 493, endPoint y: 324, distance: 395.8
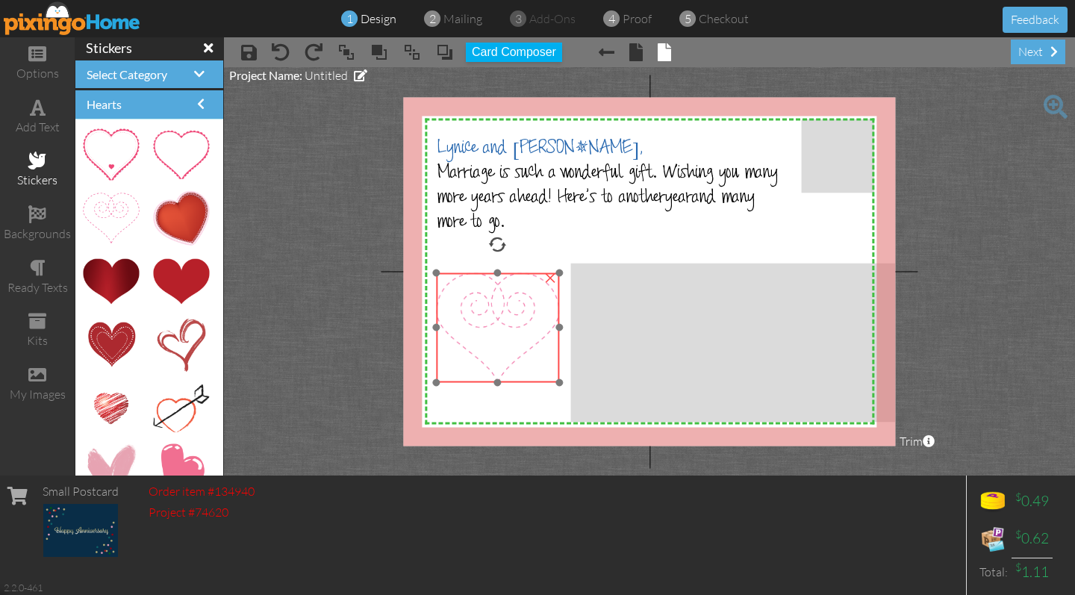
drag, startPoint x: 546, startPoint y: 361, endPoint x: 518, endPoint y: 335, distance: 37.5
click at [518, 335] on img at bounding box center [497, 327] width 123 height 110
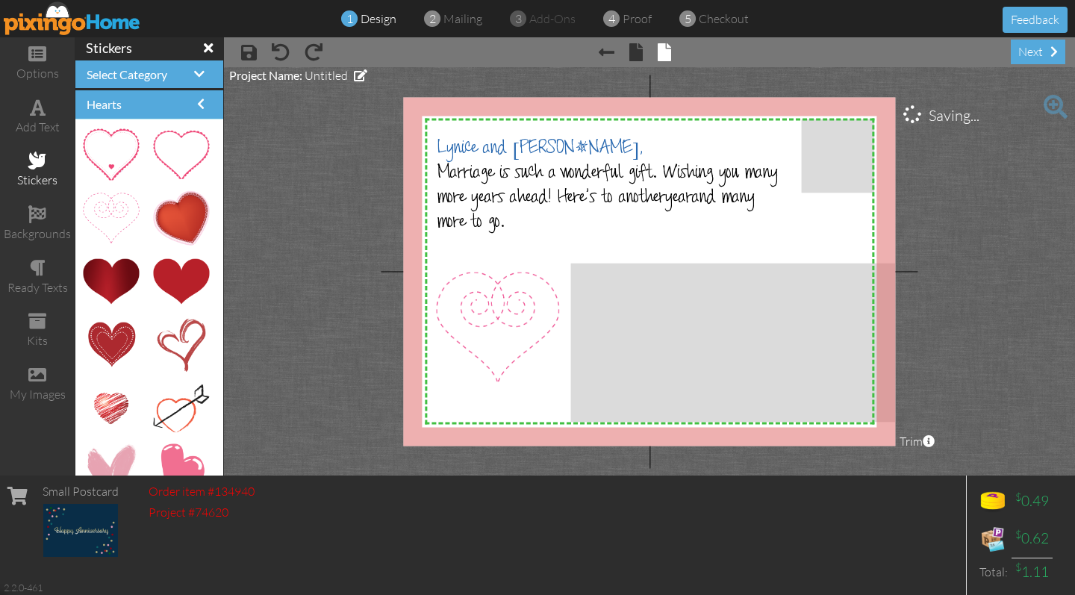
click at [989, 324] on project-studio-wrapper "X X X X X X X X X X X X X X X X X X X X X X X X X X X X X X X X X X X X X X X X…" at bounding box center [649, 271] width 851 height 408
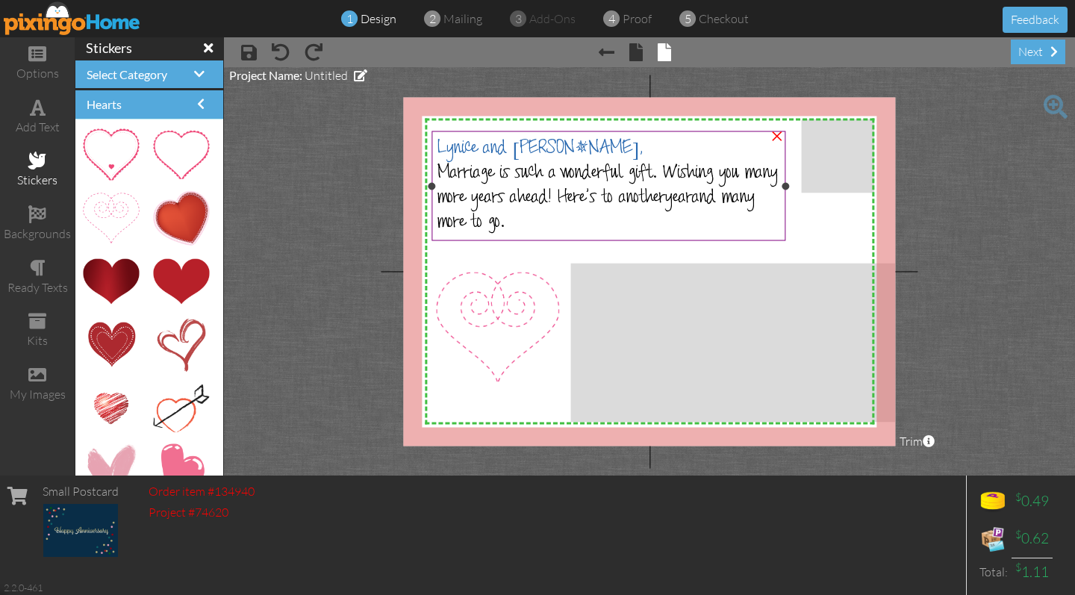
click at [566, 141] on span "Lynice and [PERSON_NAME]," at bounding box center [540, 149] width 206 height 23
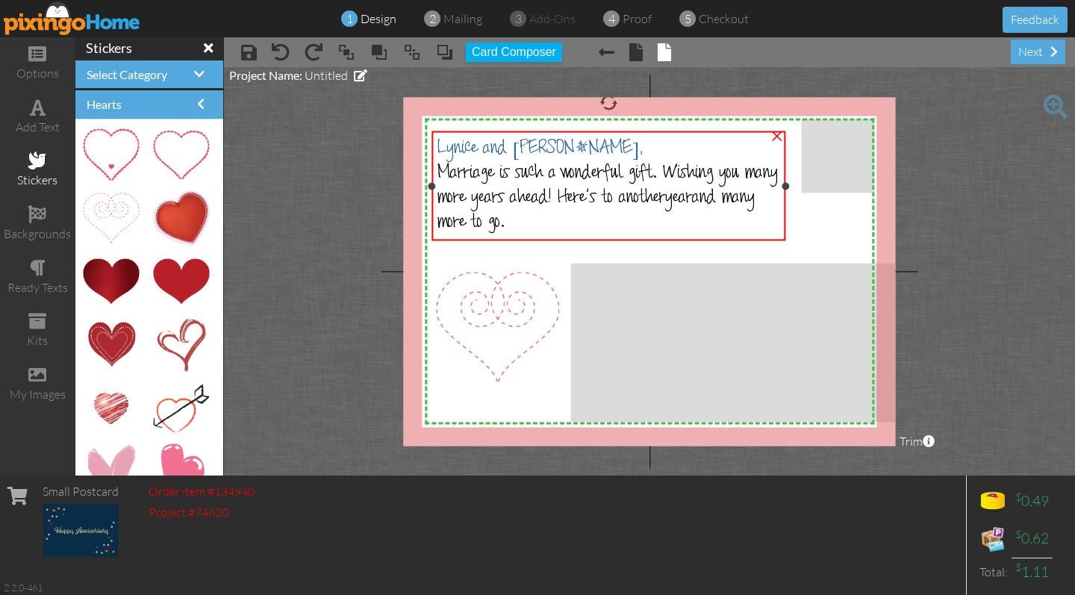
click at [566, 141] on span "Lynice and [PERSON_NAME]," at bounding box center [540, 149] width 206 height 23
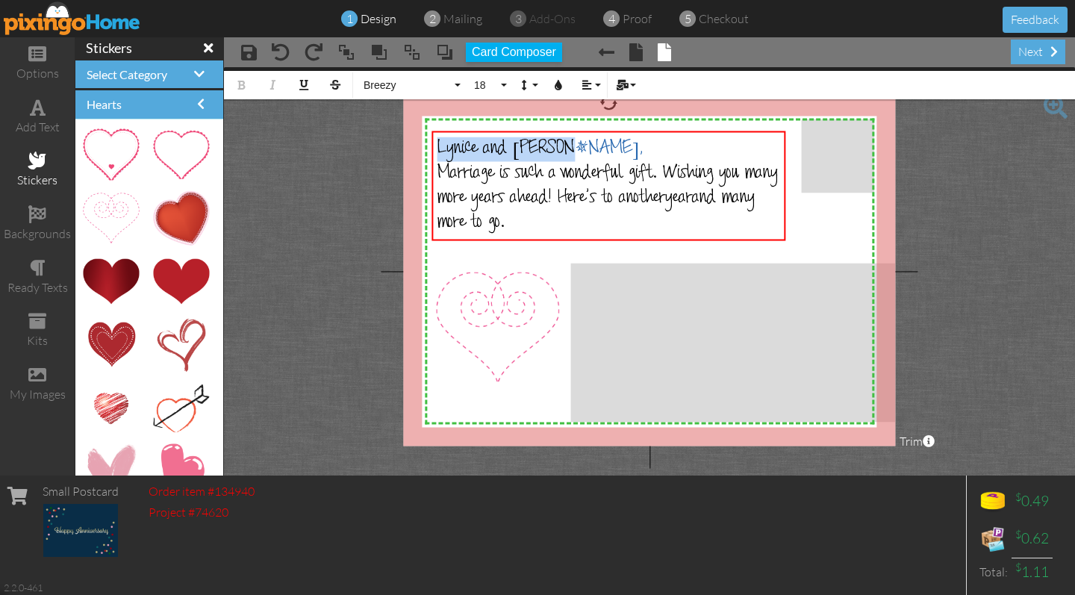
drag, startPoint x: 566, startPoint y: 143, endPoint x: 413, endPoint y: 143, distance: 153.0
click at [413, 143] on div "X X X X X X X X X X X X X X X X X X X X X X X X X X X X X X X X X X X X X X X X…" at bounding box center [649, 271] width 492 height 349
click at [560, 84] on icon "button" at bounding box center [558, 85] width 10 height 10
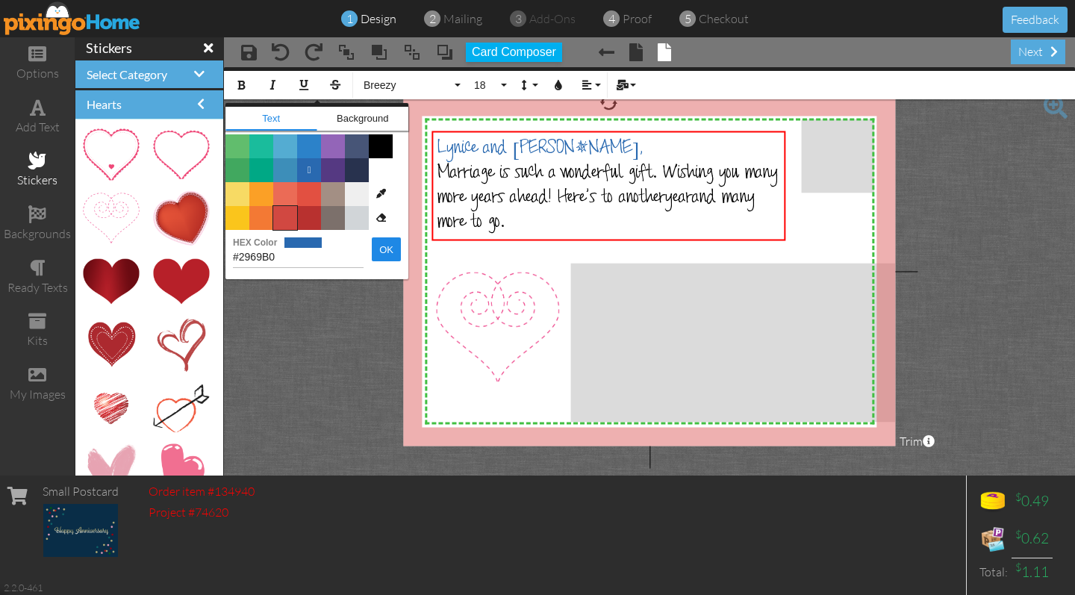
click at [290, 222] on span "Color #D14841" at bounding box center [285, 218] width 24 height 24
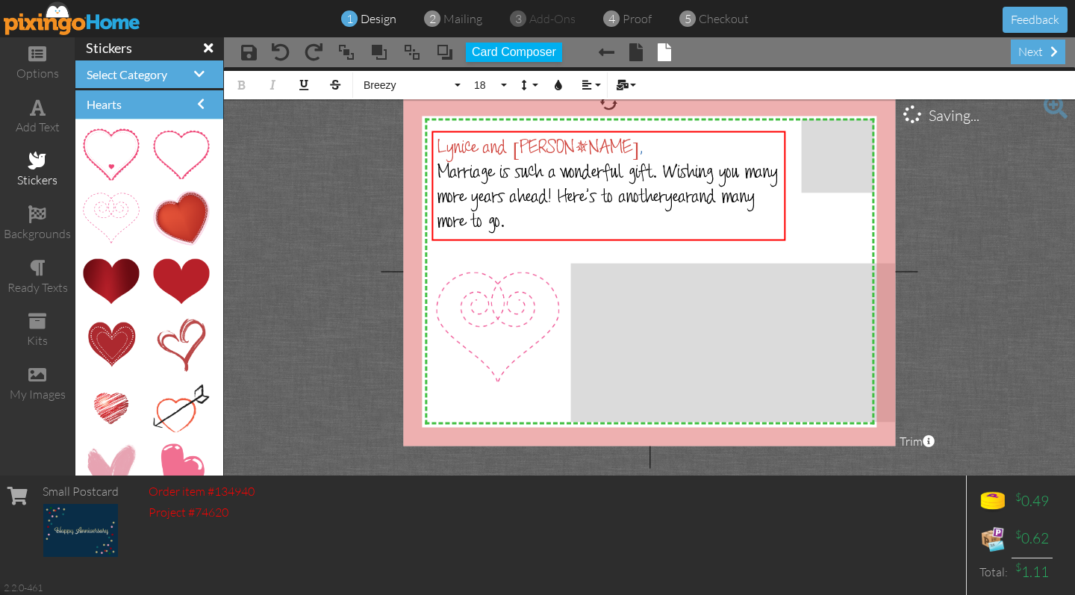
click at [994, 253] on project-studio-wrapper "X X X X X X X X X X X X X X X X X X X X X X X X X X X X X X X X X X X X X X X X…" at bounding box center [649, 271] width 851 height 408
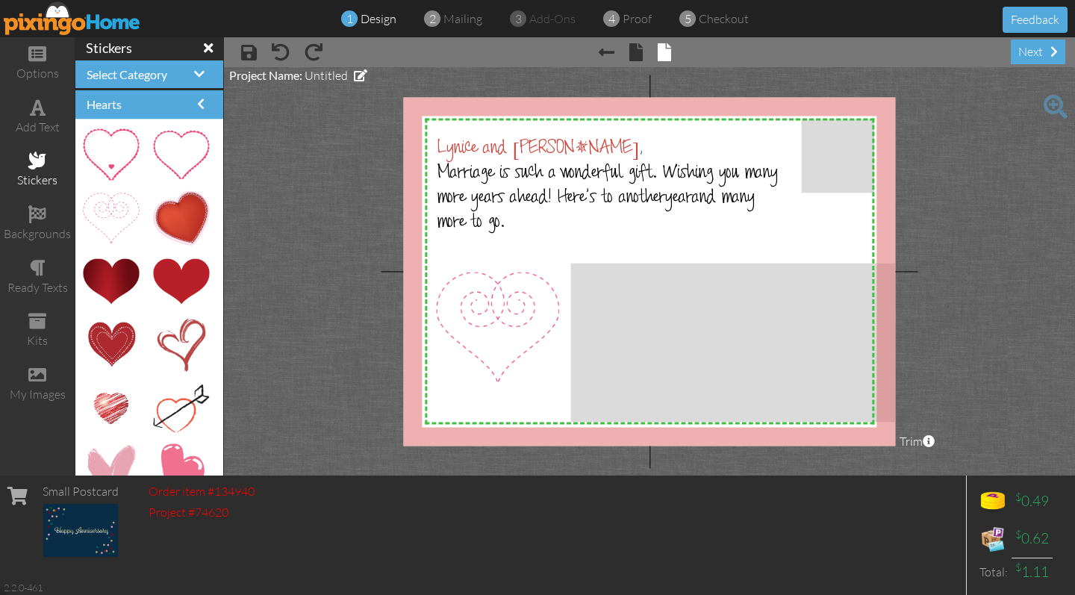
click at [966, 340] on project-studio-wrapper "X X X X X X X X X X X X X X X X X X X X X X X X X X X X X X X X X X X X X X X X…" at bounding box center [649, 271] width 851 height 408
click at [1043, 57] on div "next" at bounding box center [1038, 52] width 54 height 25
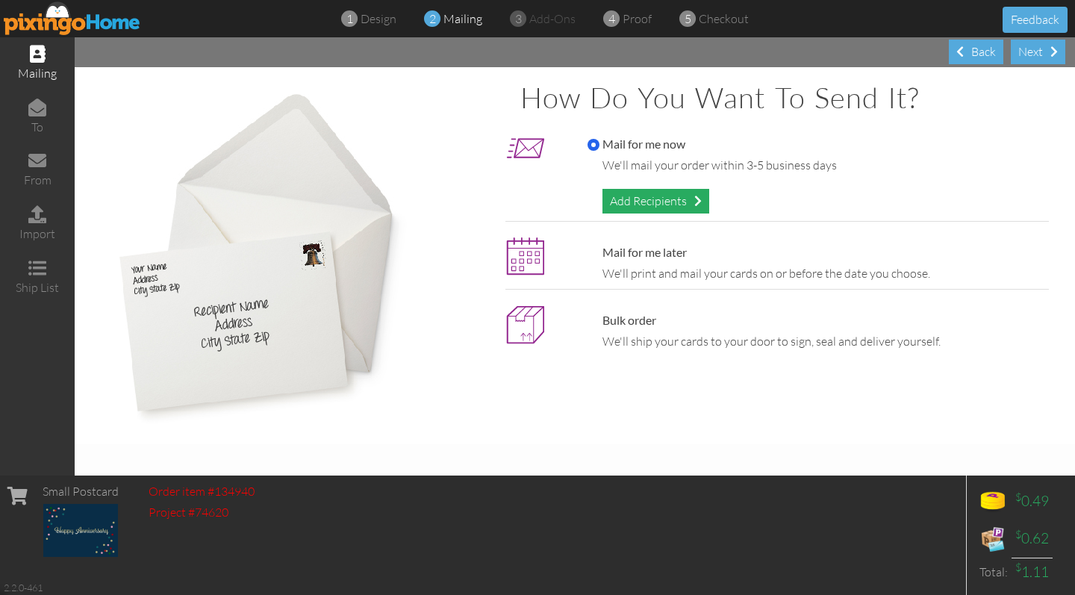
click at [656, 202] on div "Add Recipients" at bounding box center [655, 201] width 107 height 25
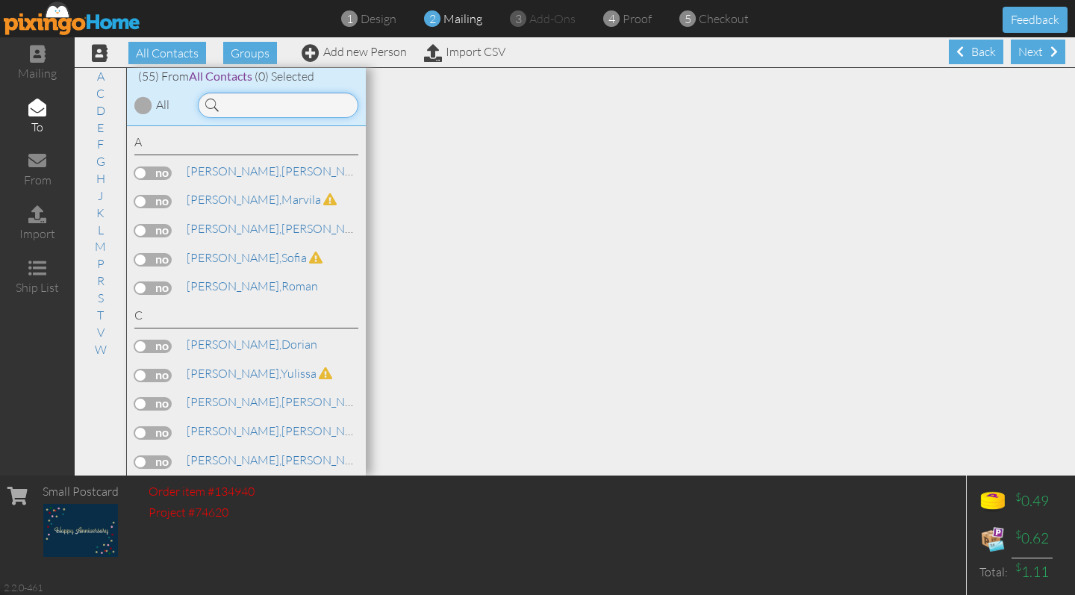
click at [252, 102] on input at bounding box center [278, 105] width 160 height 25
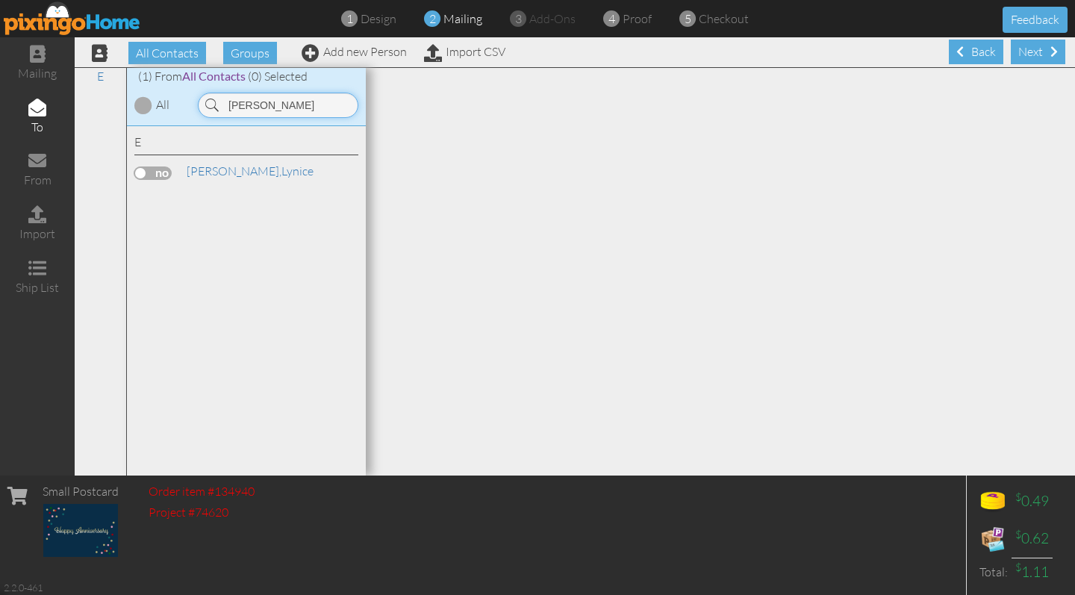
type input "[PERSON_NAME]"
click at [153, 166] on label at bounding box center [152, 172] width 37 height 13
click at [0, 0] on input "checkbox" at bounding box center [0, 0] width 0 height 0
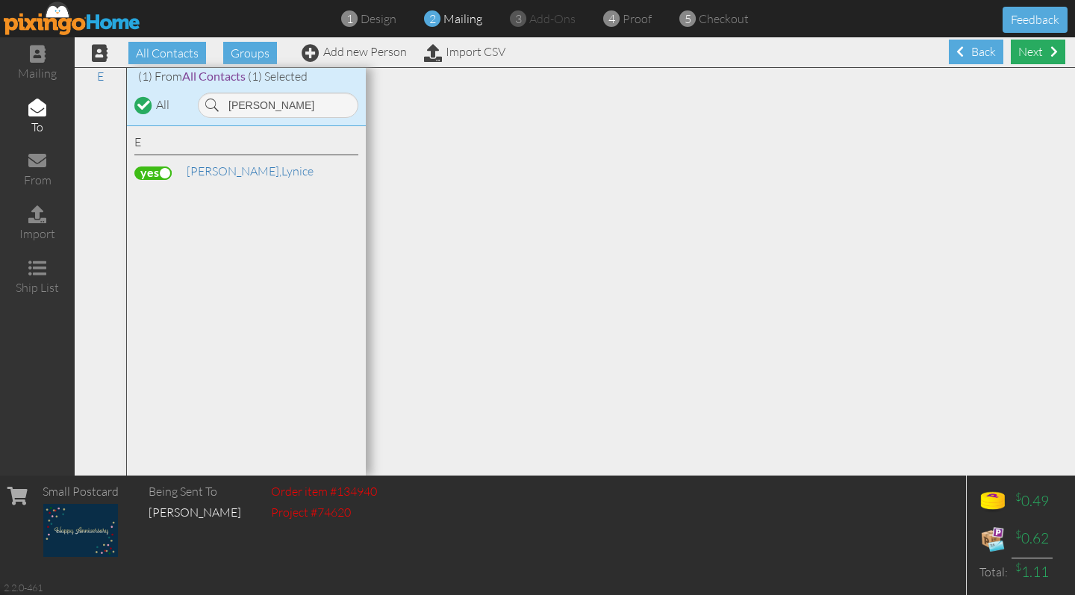
click at [1052, 55] on span at bounding box center [1053, 52] width 7 height 12
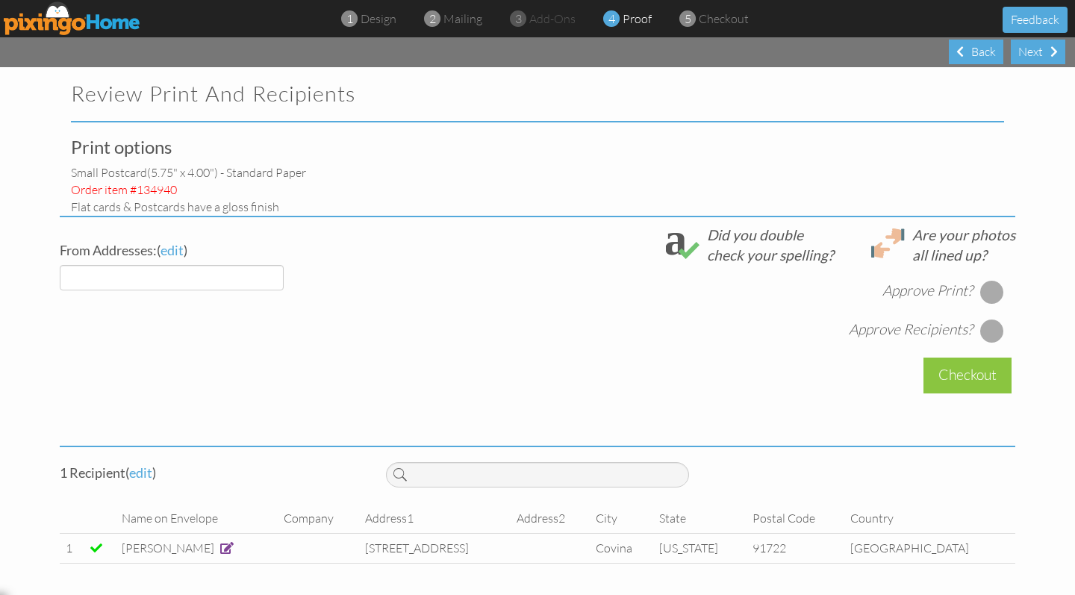
select select "object:1360"
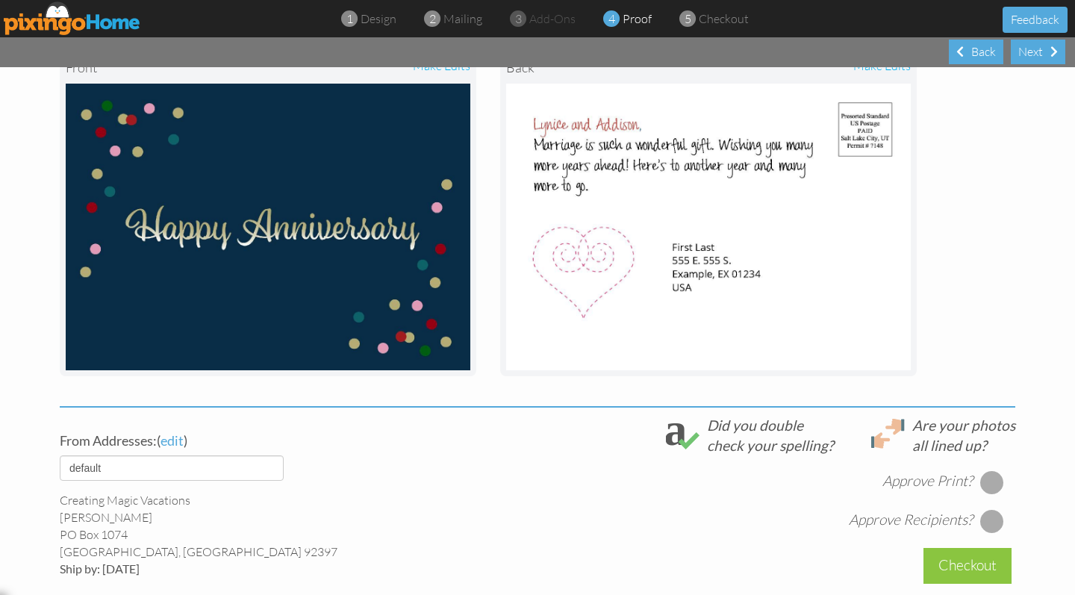
scroll to position [239, 0]
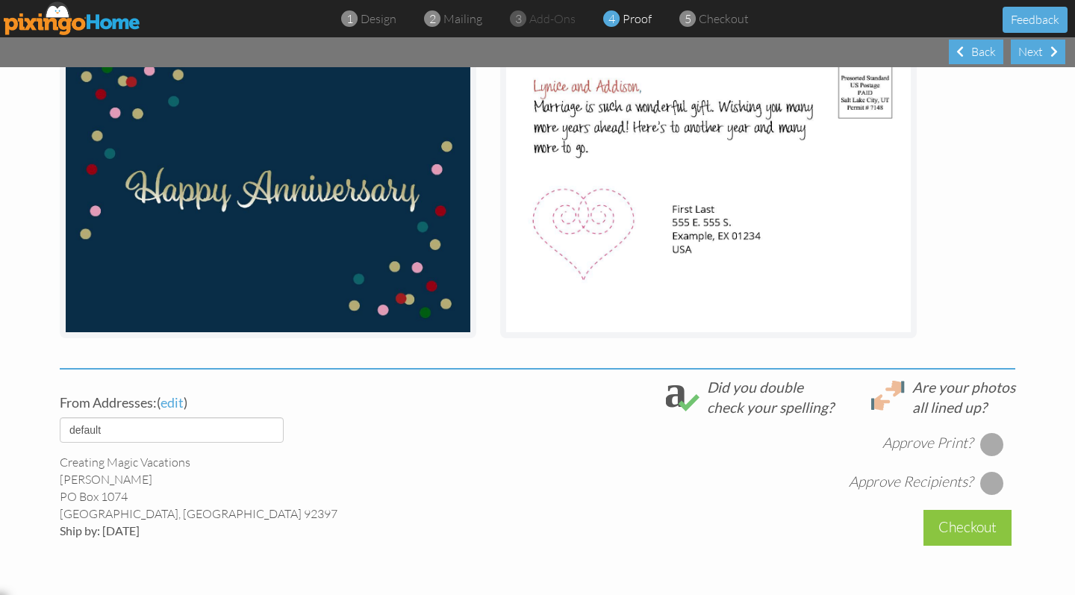
click at [992, 446] on div at bounding box center [992, 444] width 24 height 24
click at [988, 472] on div at bounding box center [992, 483] width 24 height 24
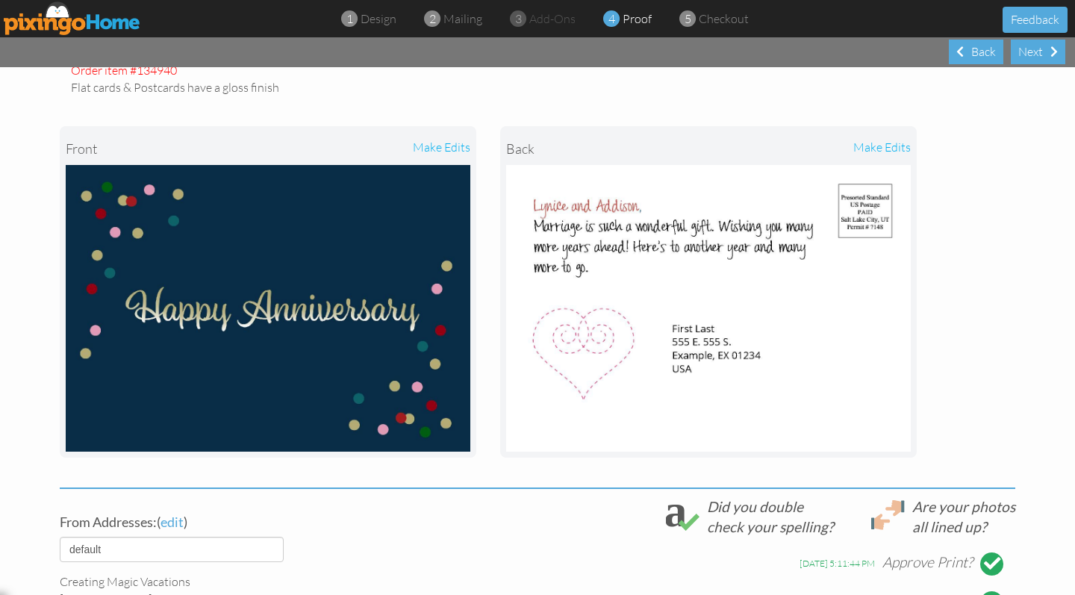
scroll to position [384, 0]
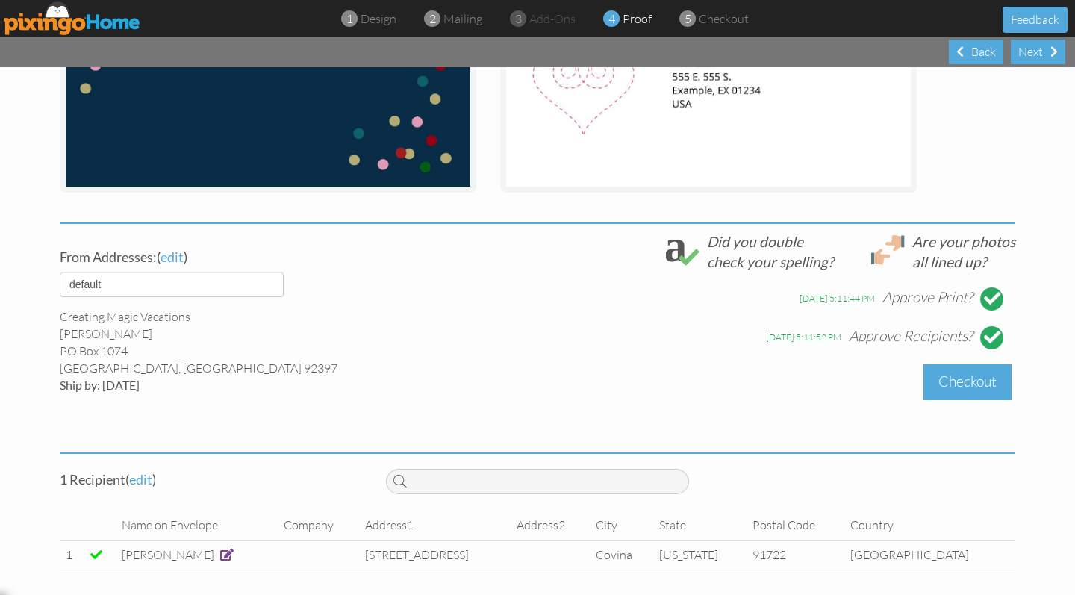
click at [979, 384] on div "Checkout" at bounding box center [967, 381] width 88 height 35
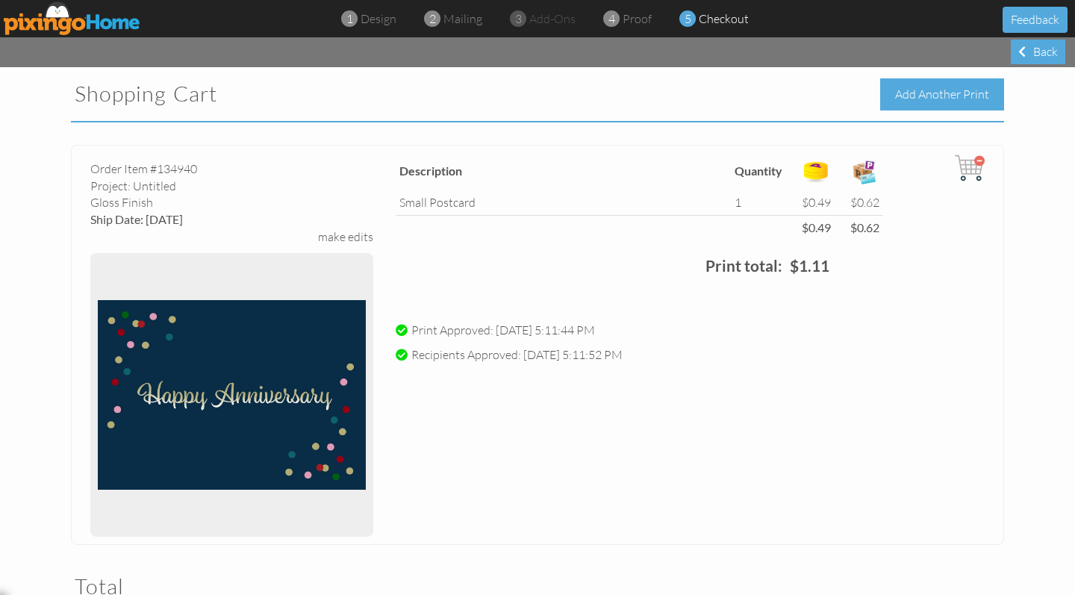
click at [967, 94] on div "Add Another Print" at bounding box center [942, 94] width 124 height 32
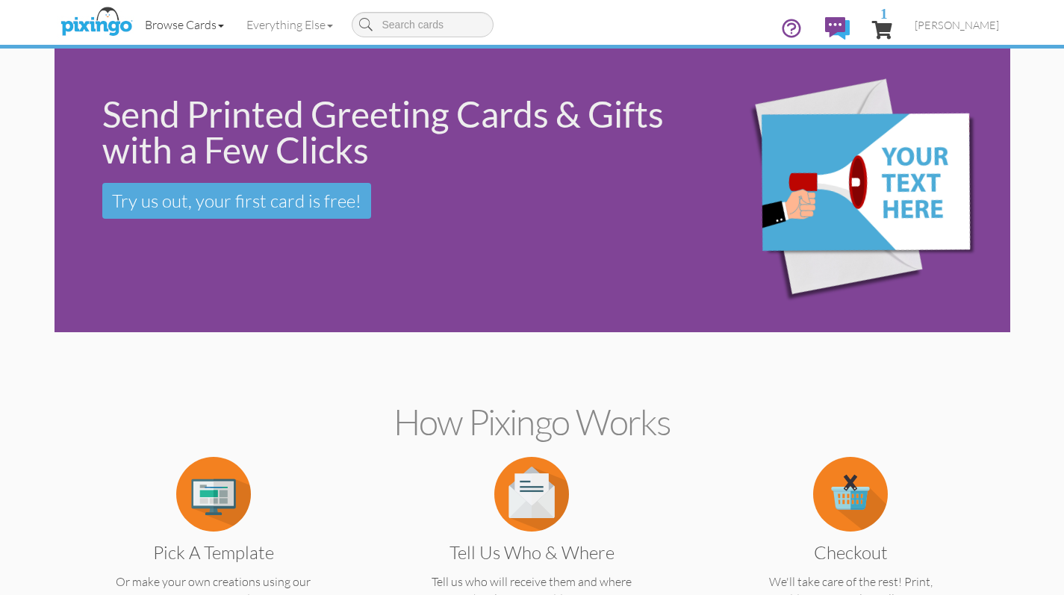
click at [222, 20] on link "Browse Cards" at bounding box center [185, 24] width 102 height 37
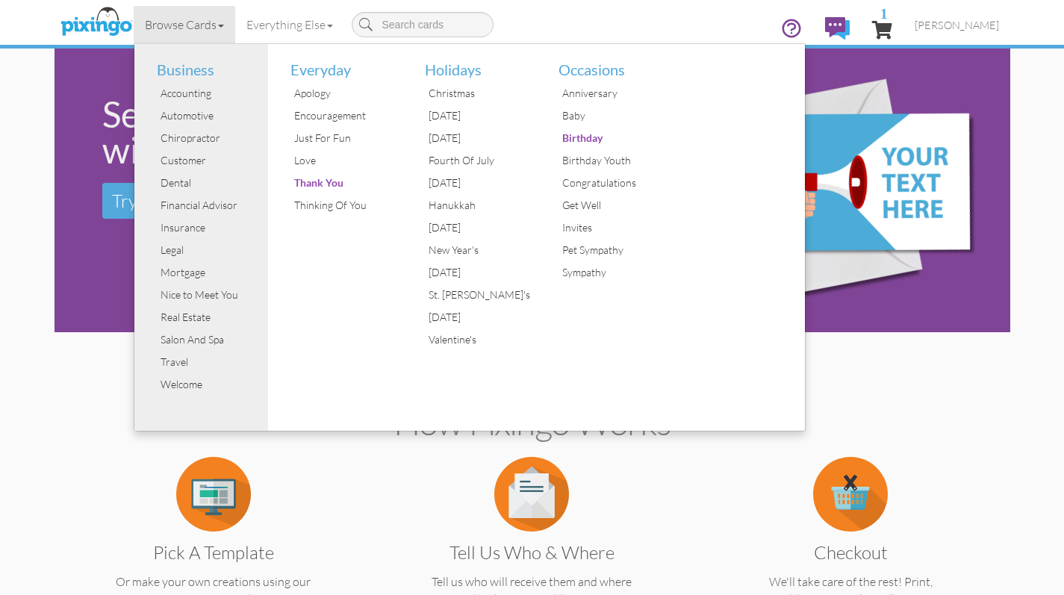
click at [849, 19] on img at bounding box center [837, 28] width 25 height 22
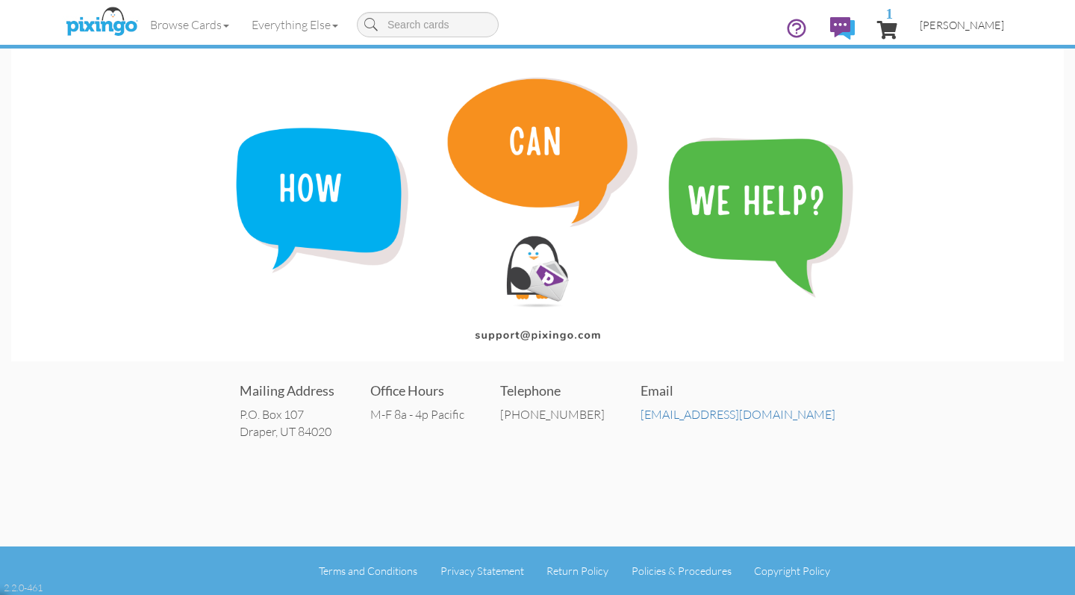
click at [950, 28] on span "[PERSON_NAME]" at bounding box center [962, 25] width 84 height 13
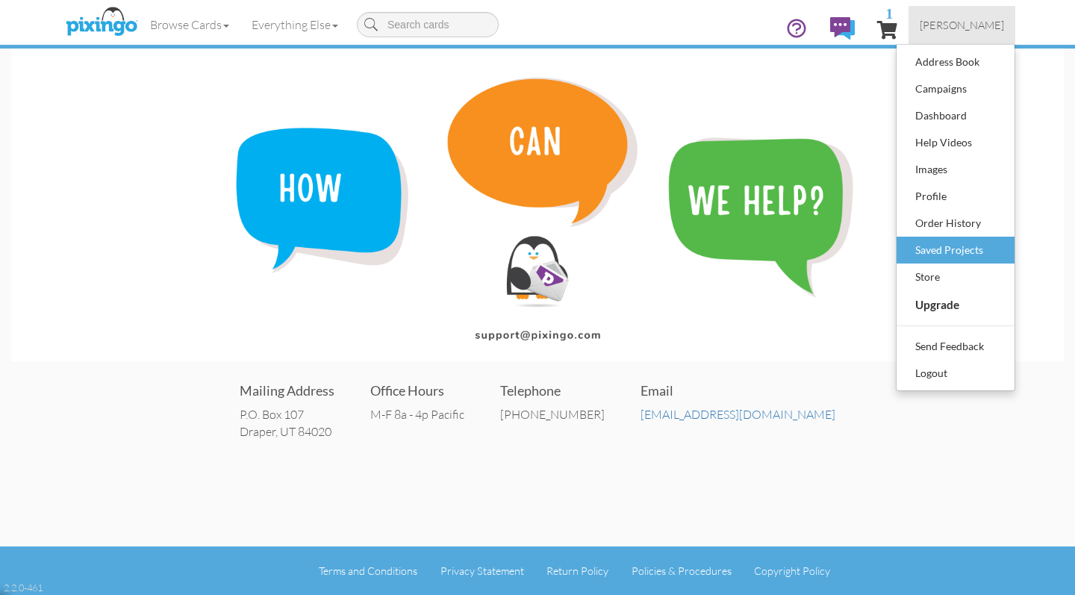
click at [944, 246] on div "Saved Projects" at bounding box center [955, 250] width 88 height 22
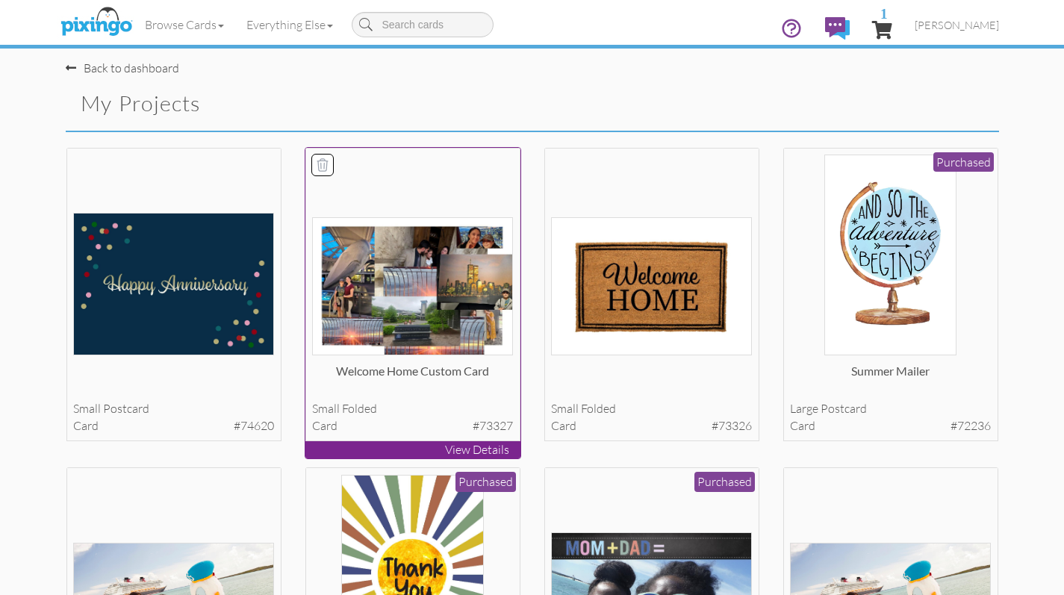
click at [436, 360] on div "Welcome home custom card small folded card #73327" at bounding box center [412, 295] width 215 height 294
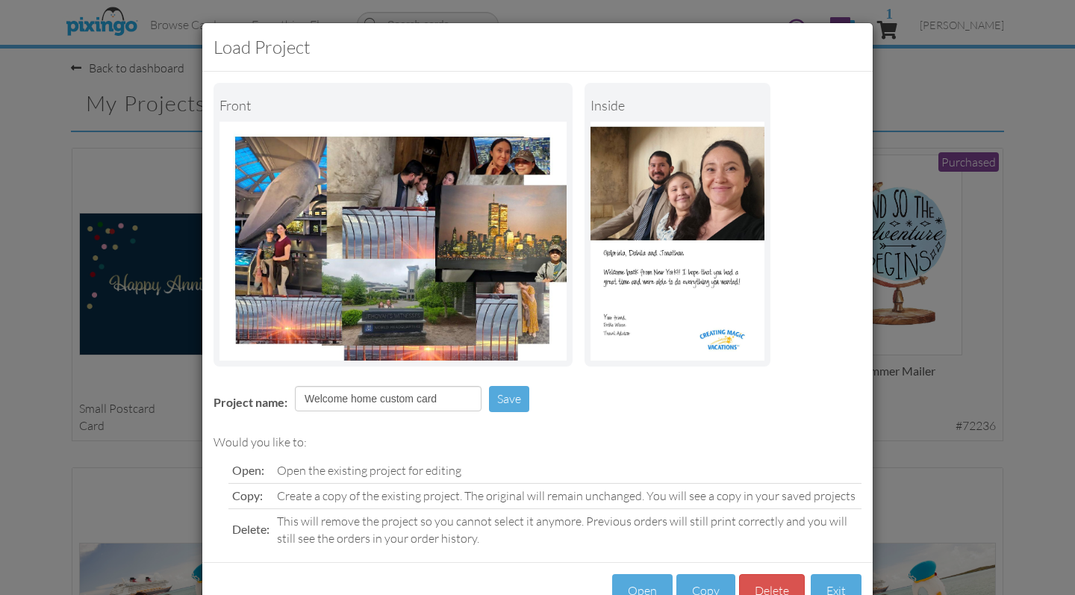
scroll to position [43, 0]
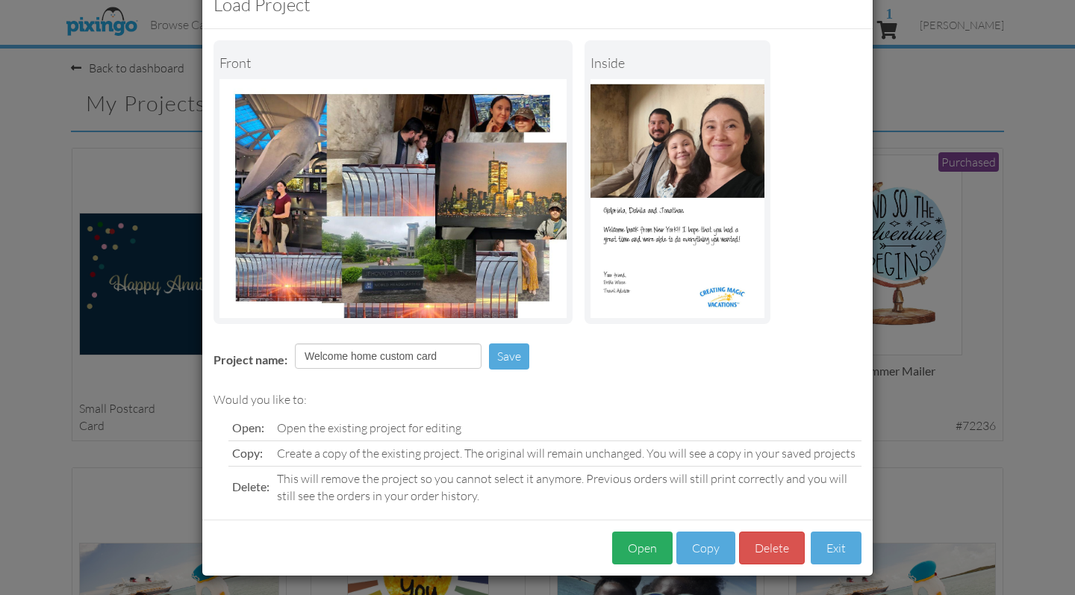
click at [645, 545] on button "Open" at bounding box center [642, 548] width 60 height 34
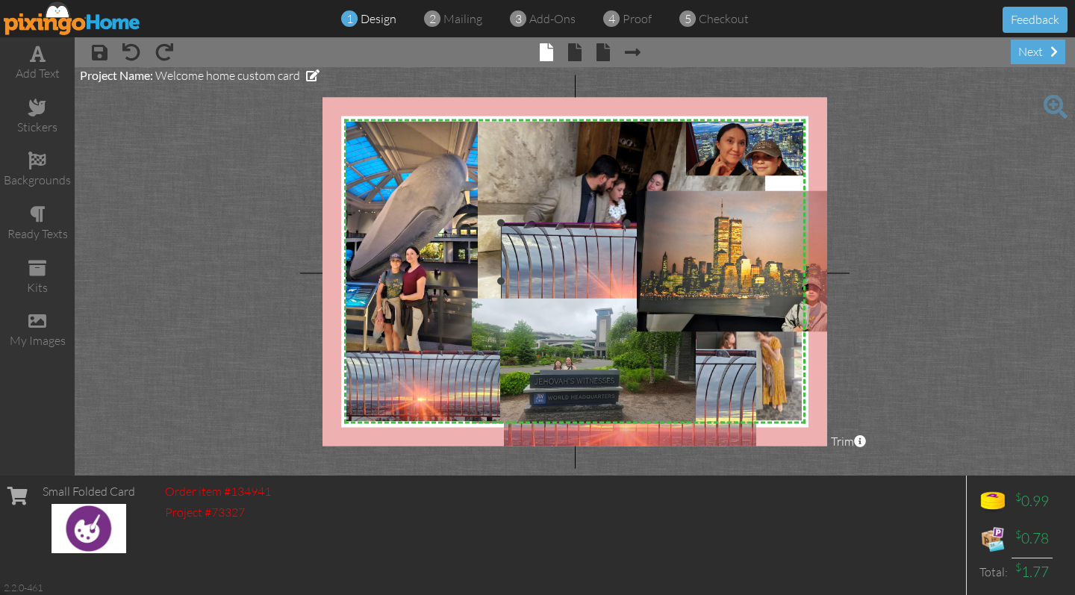
click at [541, 231] on img at bounding box center [627, 280] width 252 height 116
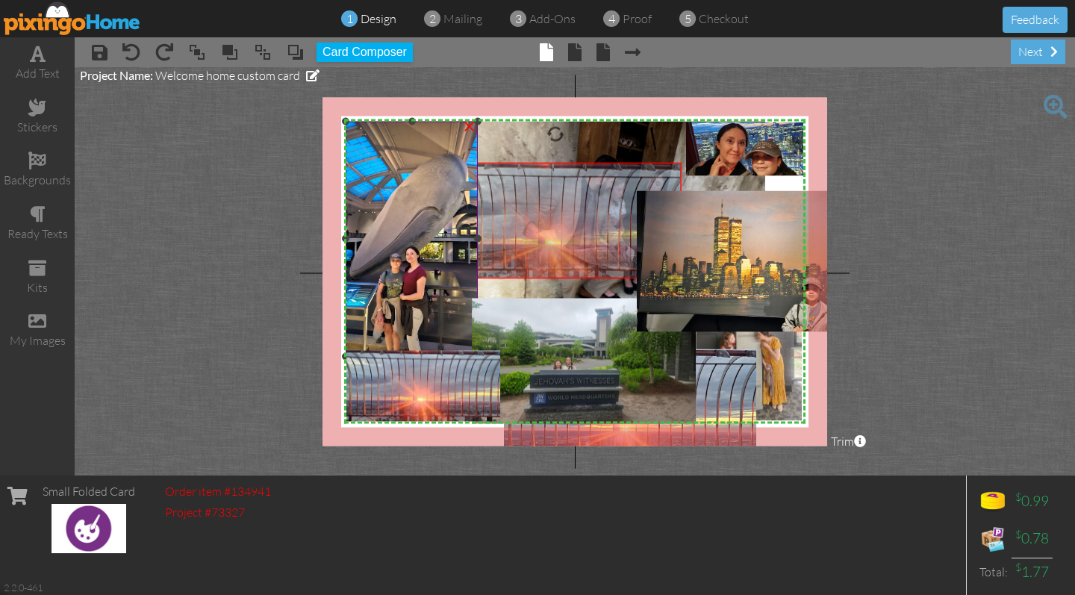
drag, startPoint x: 537, startPoint y: 241, endPoint x: 465, endPoint y: 181, distance: 93.8
click at [465, 181] on div "X X X X X X X X X X X X X X X X X X X X X X X X X X X X X X X X X X X X X X X X…" at bounding box center [574, 271] width 505 height 349
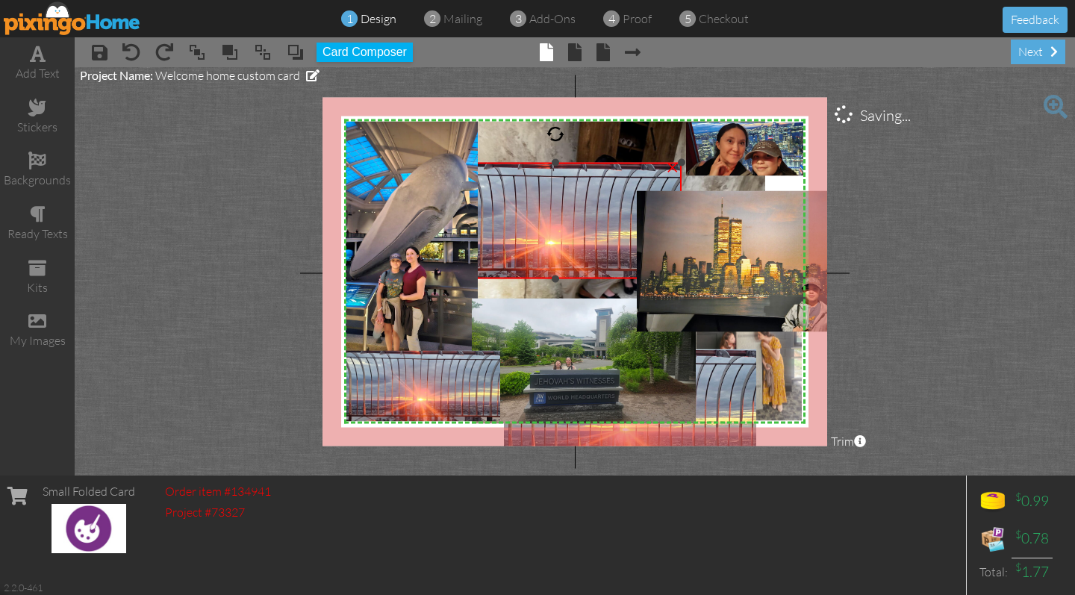
click at [593, 202] on img at bounding box center [555, 220] width 252 height 116
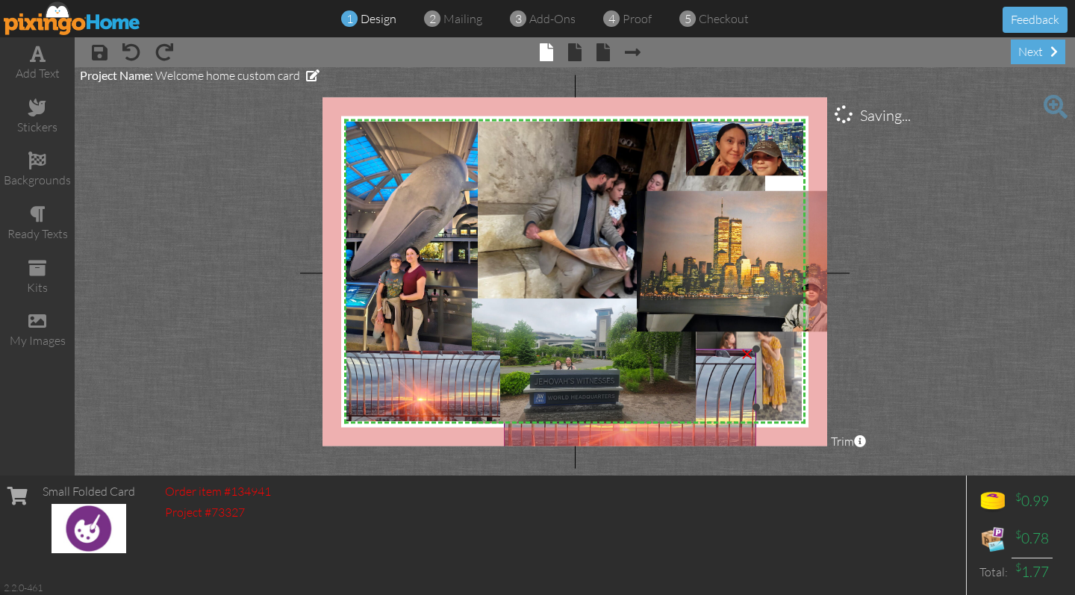
click at [737, 356] on div "×" at bounding box center [747, 352] width 24 height 24
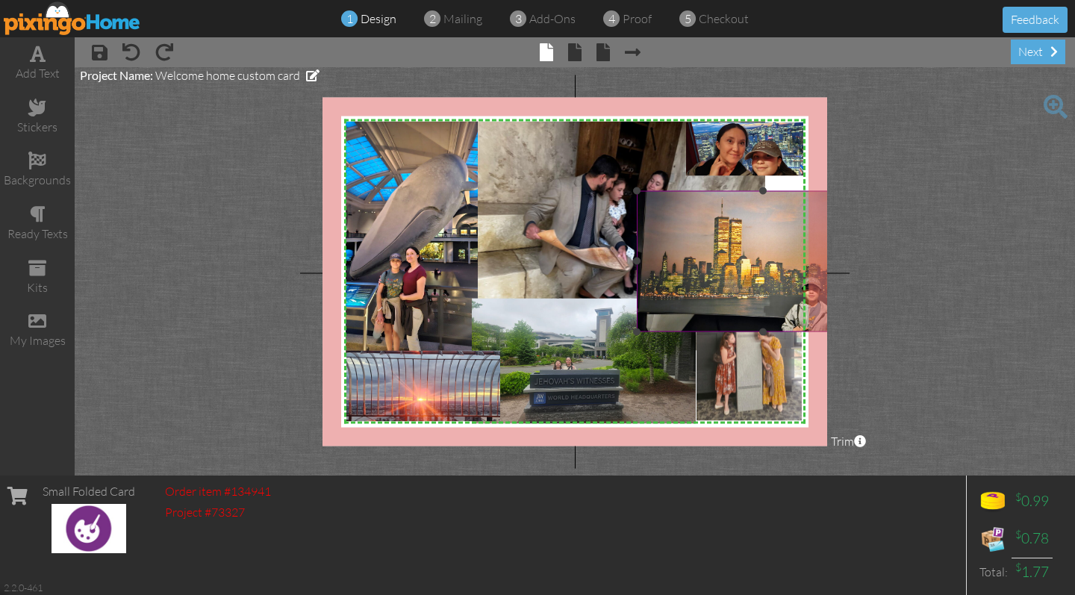
click at [769, 237] on img at bounding box center [763, 261] width 252 height 142
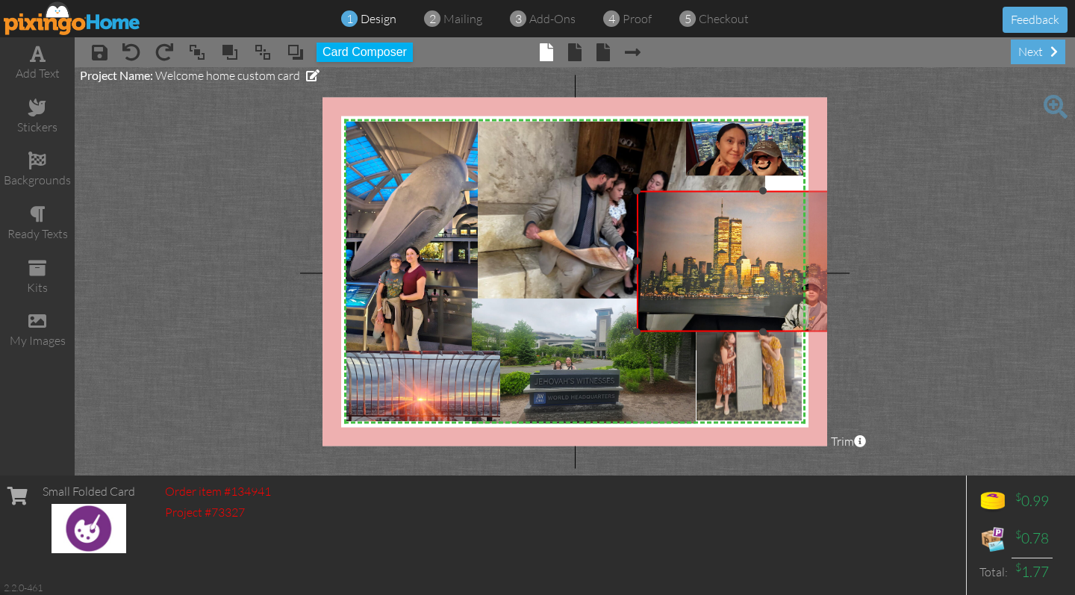
click at [764, 235] on img at bounding box center [763, 261] width 252 height 142
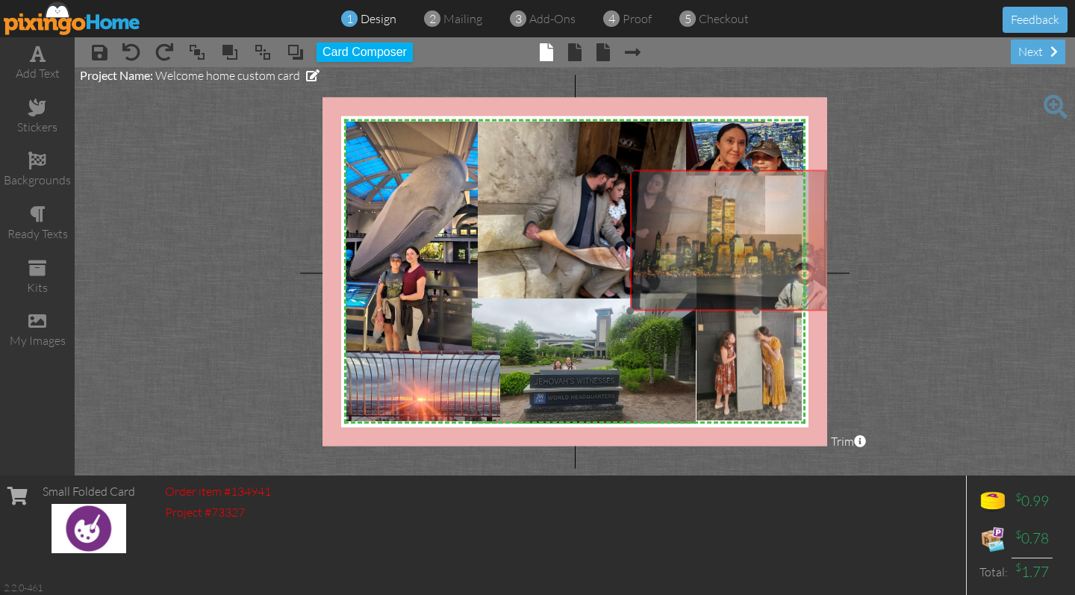
drag, startPoint x: 763, startPoint y: 235, endPoint x: 761, endPoint y: 216, distance: 19.5
click at [761, 216] on img at bounding box center [756, 240] width 252 height 142
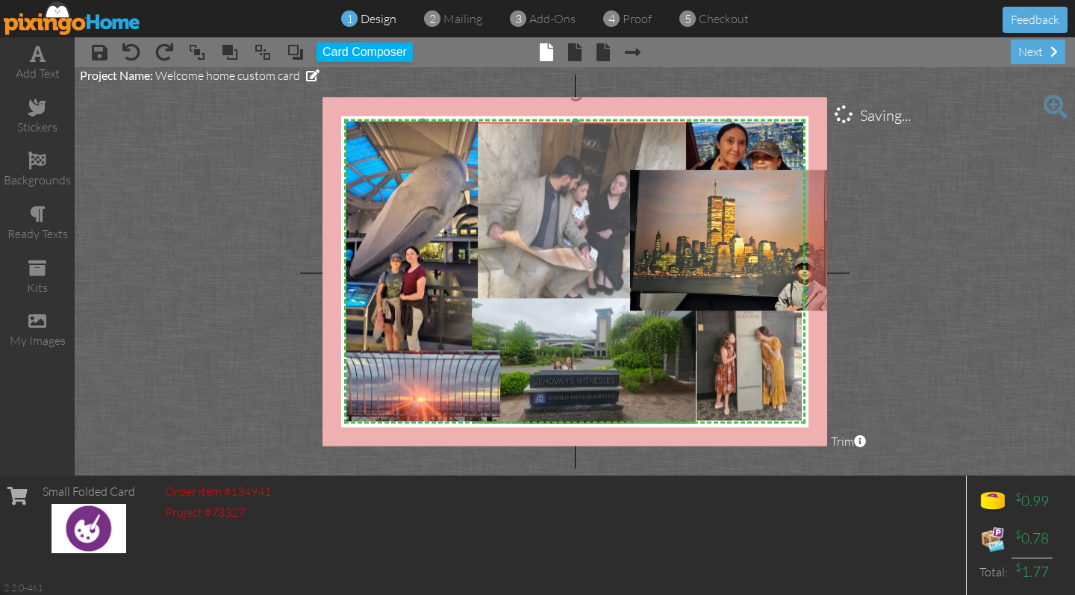
drag, startPoint x: 558, startPoint y: 199, endPoint x: 522, endPoint y: 199, distance: 36.6
click at [522, 199] on img at bounding box center [576, 236] width 306 height 229
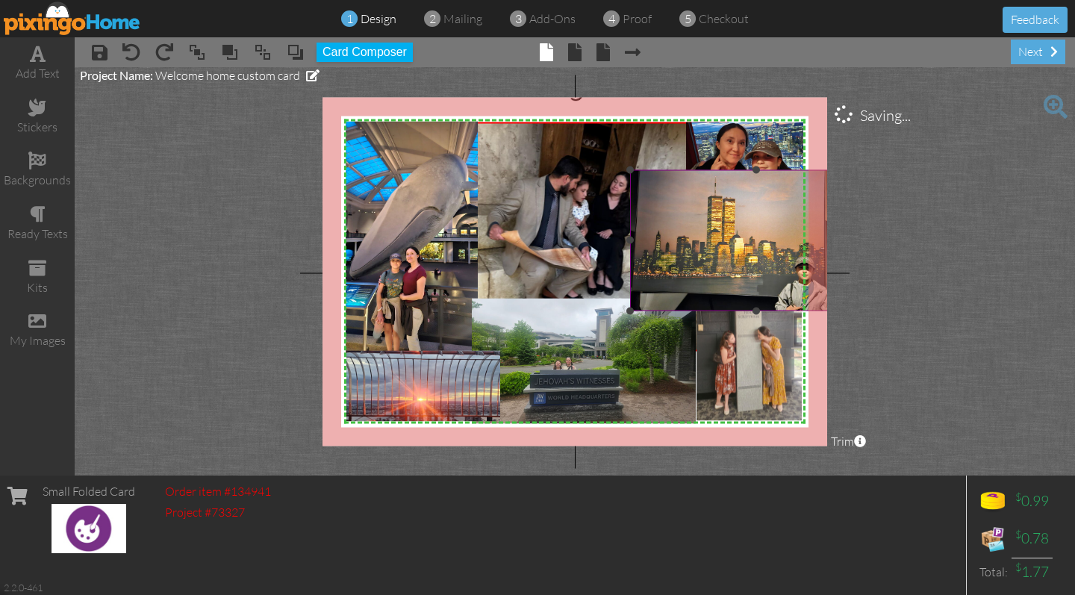
click at [688, 216] on img at bounding box center [756, 240] width 252 height 142
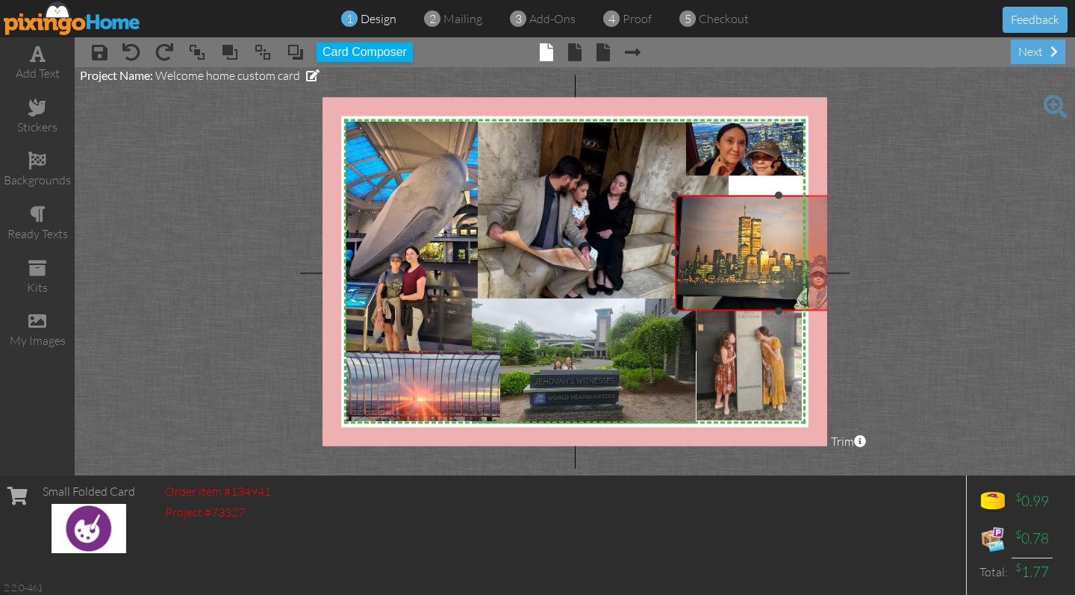
drag, startPoint x: 629, startPoint y: 169, endPoint x: 692, endPoint y: 195, distance: 67.6
click at [692, 195] on div "×" at bounding box center [778, 253] width 207 height 116
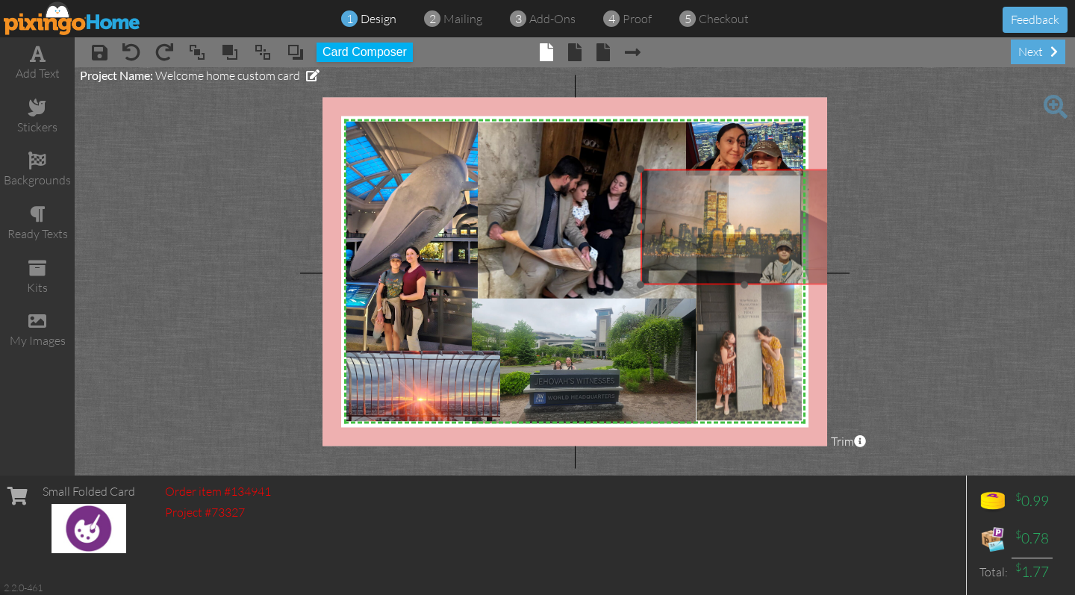
drag, startPoint x: 743, startPoint y: 224, endPoint x: 708, endPoint y: 198, distance: 43.1
click at [708, 198] on img at bounding box center [743, 227] width 207 height 116
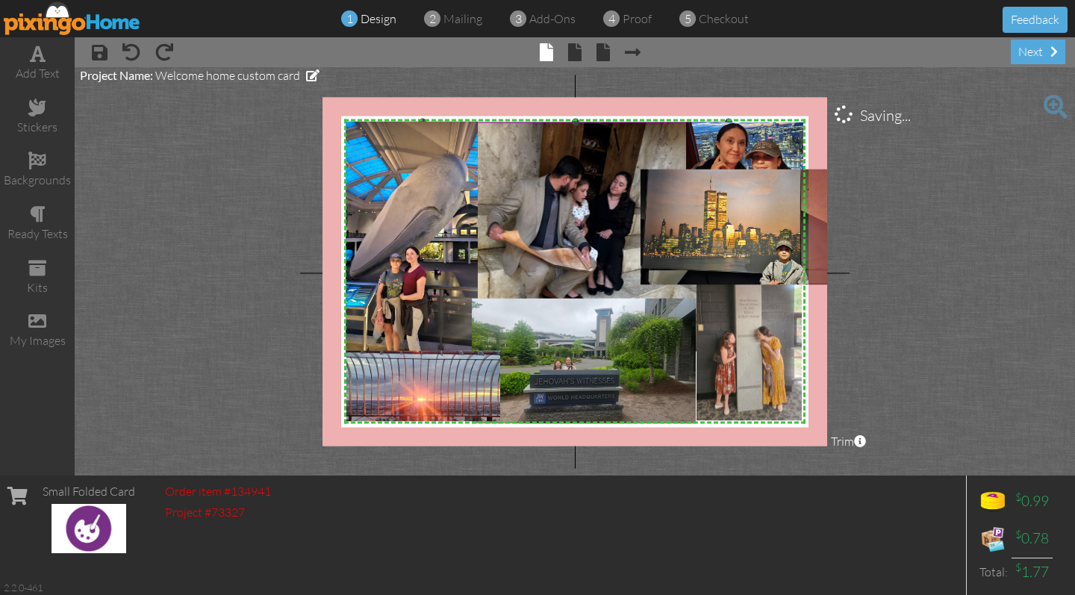
click at [637, 169] on img at bounding box center [576, 236] width 306 height 229
click at [663, 176] on img at bounding box center [743, 227] width 207 height 116
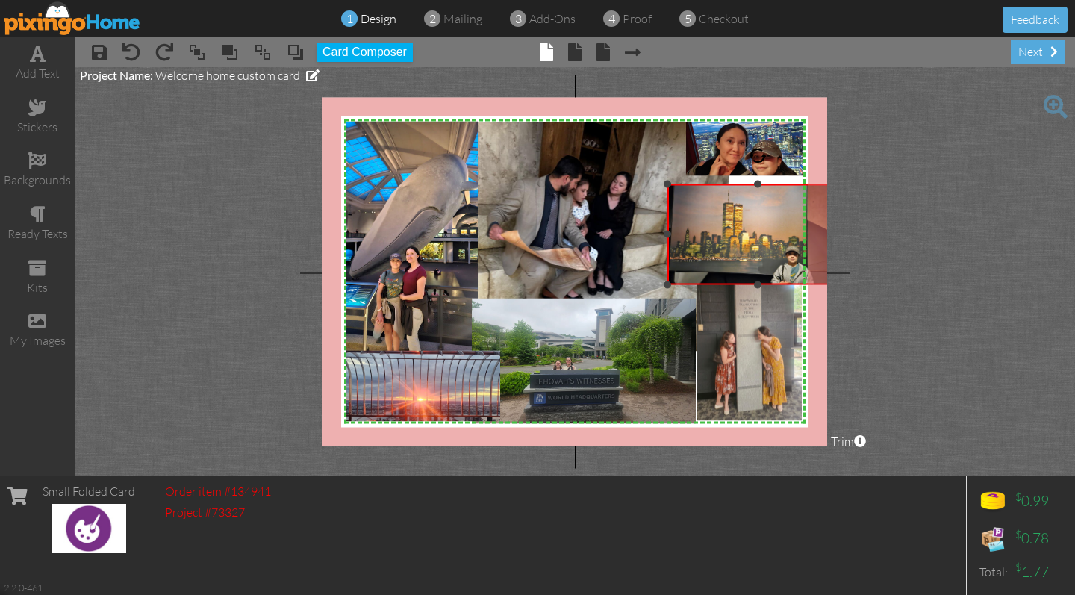
drag, startPoint x: 643, startPoint y: 169, endPoint x: 724, endPoint y: 184, distance: 82.7
click at [724, 184] on div "×" at bounding box center [757, 235] width 181 height 102
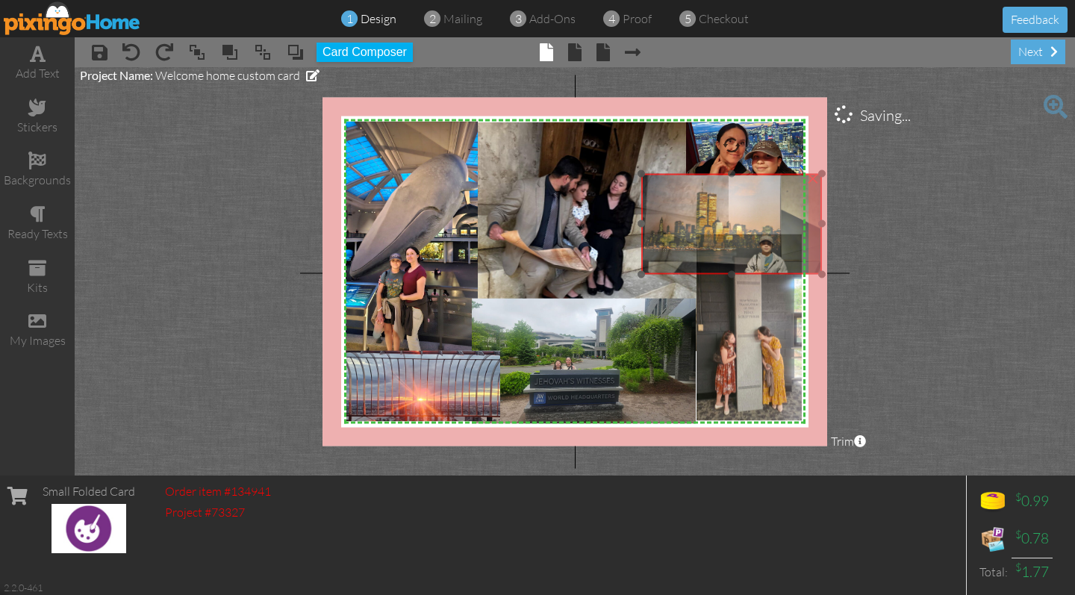
drag, startPoint x: 757, startPoint y: 206, endPoint x: 731, endPoint y: 196, distance: 28.1
click at [731, 196] on img at bounding box center [731, 224] width 181 height 102
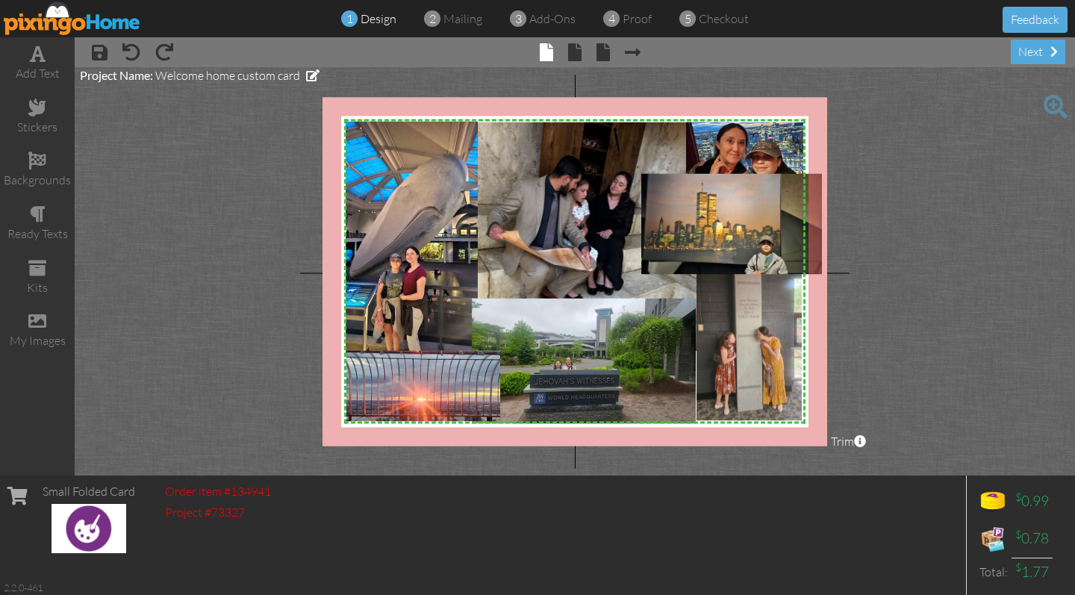
click at [933, 276] on project-studio-wrapper "X X X X X X X X X X X X X X X X X X X X X X X X X X X X X X X X X X X X X X X X…" at bounding box center [575, 271] width 1000 height 408
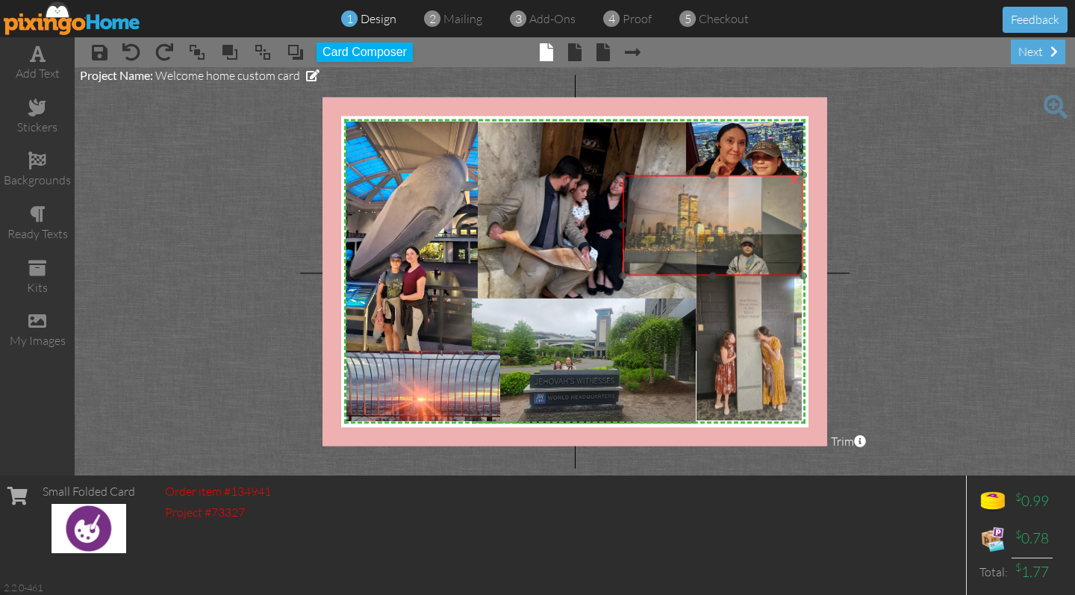
drag, startPoint x: 774, startPoint y: 228, endPoint x: 755, endPoint y: 230, distance: 18.7
click at [755, 230] on img at bounding box center [713, 226] width 181 height 102
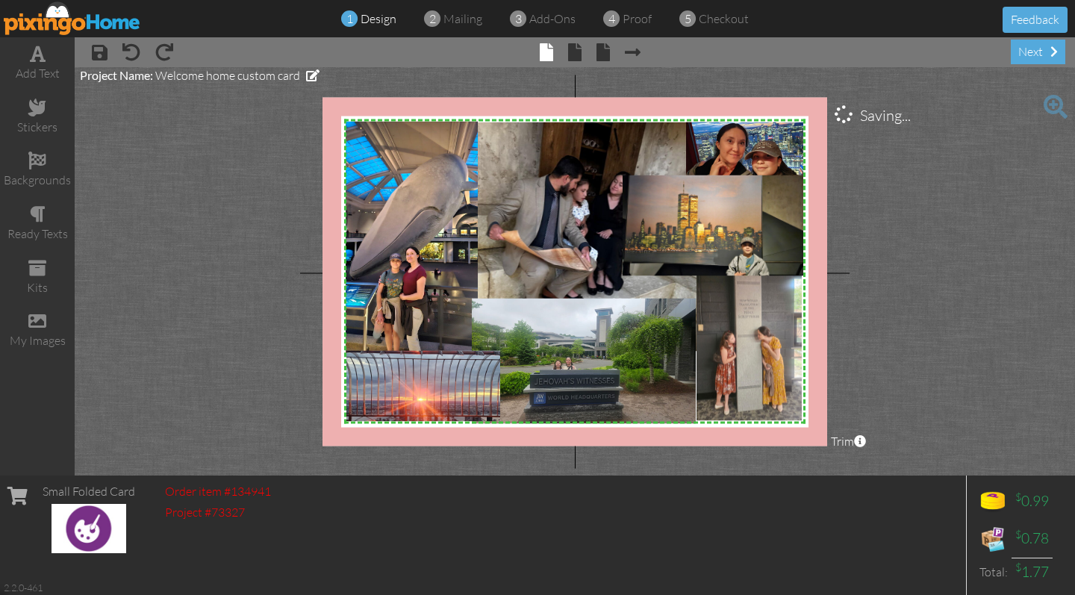
click at [934, 282] on project-studio-wrapper "X X X X X X X X X X X X X X X X X X X X X X X X X X X X X X X X X X X X X X X X…" at bounding box center [575, 271] width 1000 height 408
click at [711, 231] on img at bounding box center [713, 226] width 181 height 102
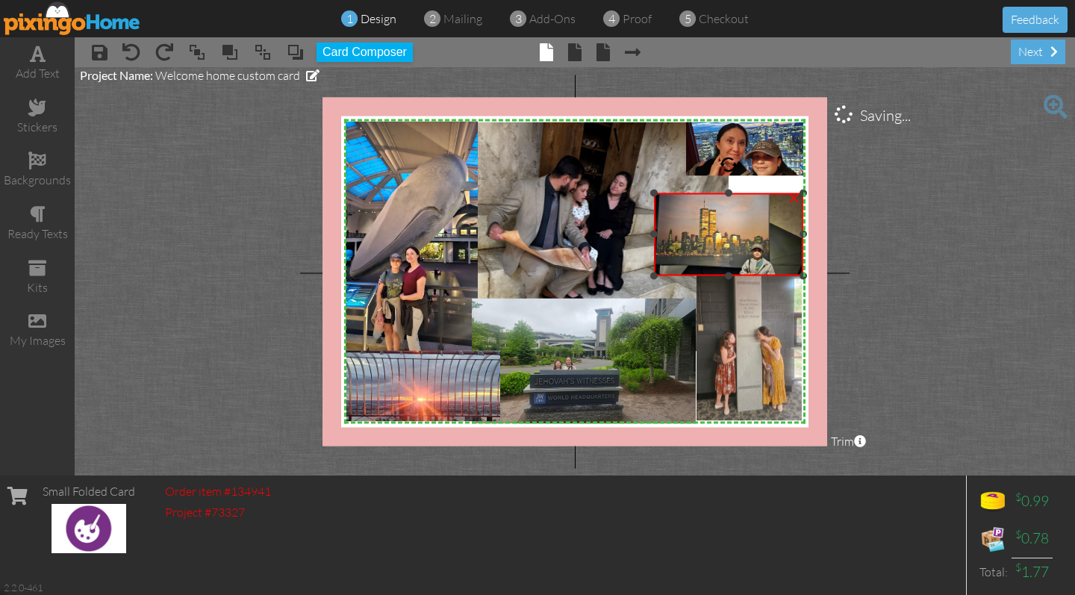
drag, startPoint x: 626, startPoint y: 177, endPoint x: 652, endPoint y: 195, distance: 32.3
click at [652, 195] on div at bounding box center [653, 192] width 7 height 7
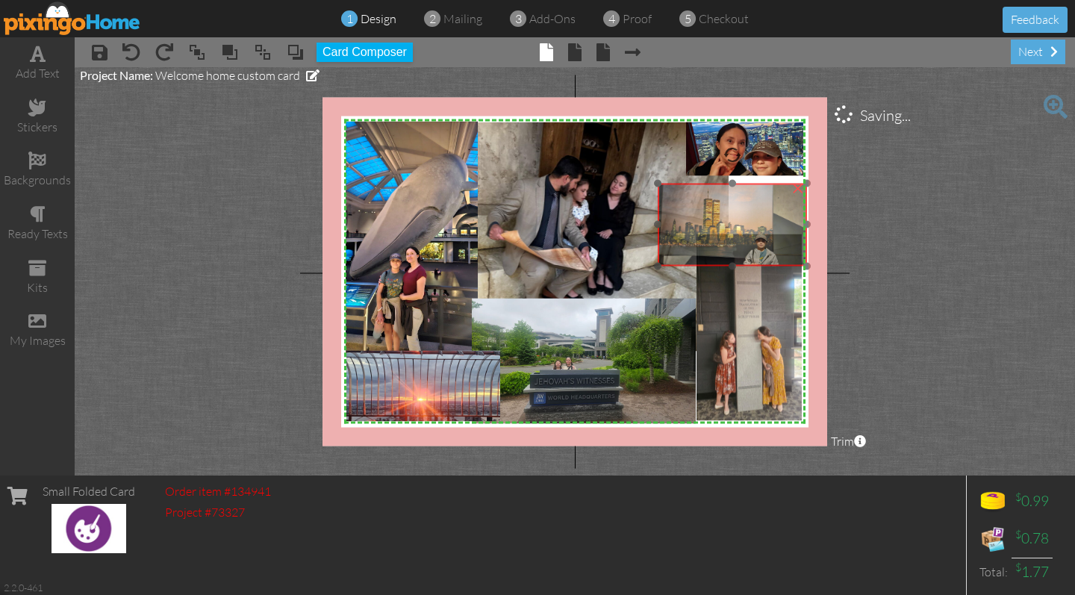
drag, startPoint x: 714, startPoint y: 219, endPoint x: 725, endPoint y: 206, distance: 17.0
click at [719, 209] on img at bounding box center [732, 225] width 149 height 84
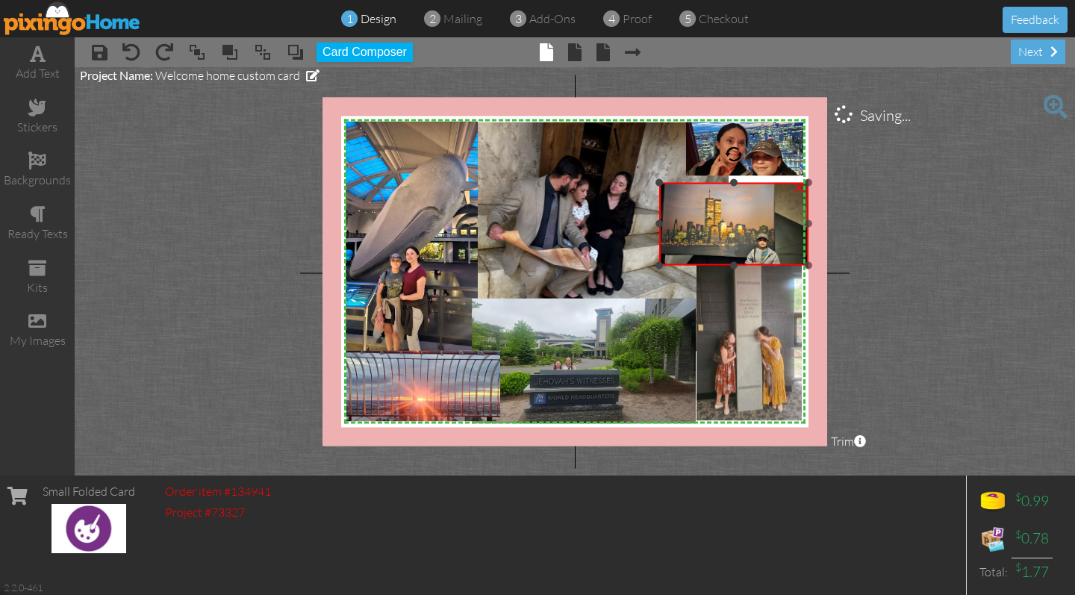
click at [725, 206] on img at bounding box center [733, 224] width 149 height 84
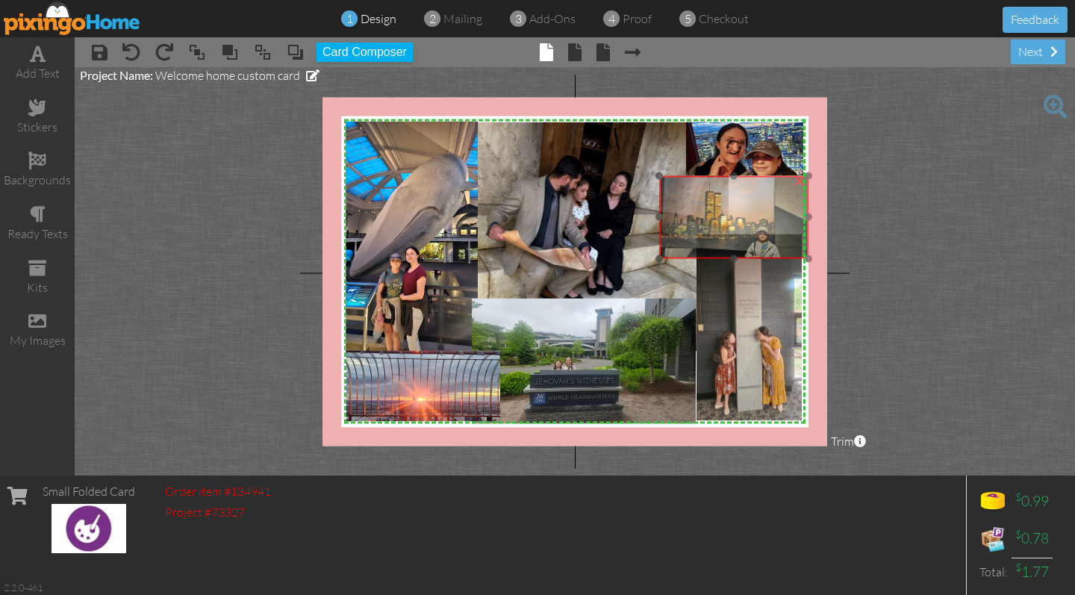
click at [725, 199] on img at bounding box center [733, 217] width 149 height 84
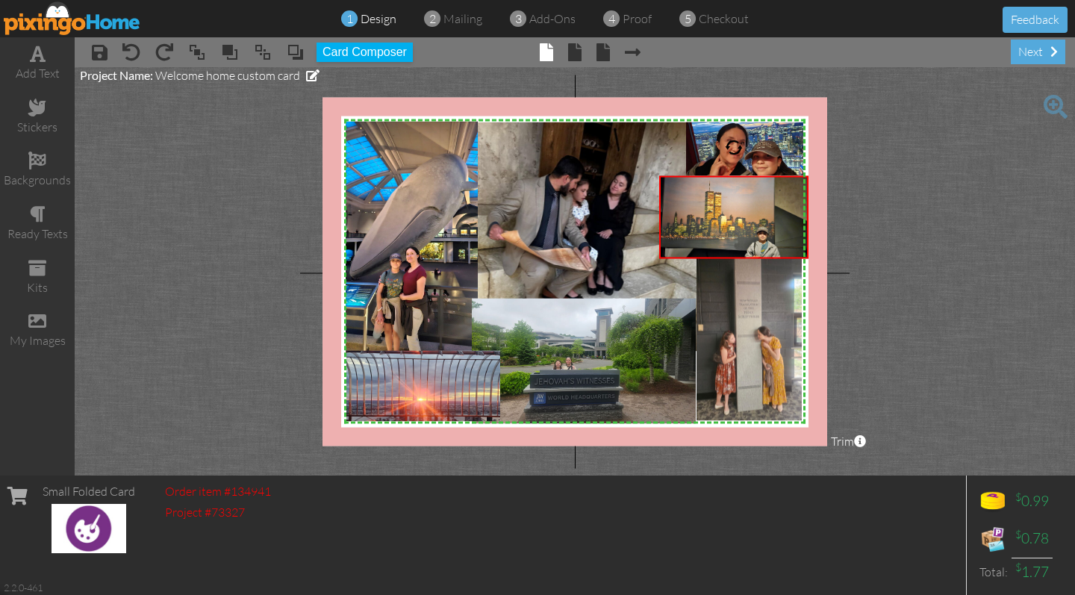
click at [1013, 276] on project-studio-wrapper "X X X X X X X X X X X X X X X X X X X X X X X X X X X X X X X X X X X X X X X X…" at bounding box center [575, 271] width 1000 height 408
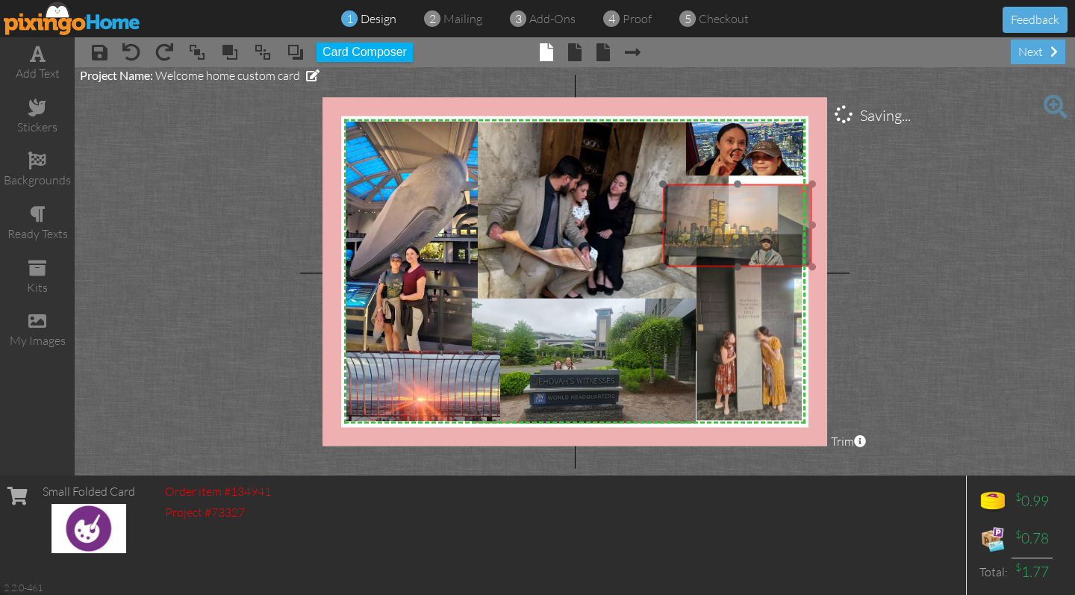
drag, startPoint x: 740, startPoint y: 222, endPoint x: 743, endPoint y: 234, distance: 12.5
click at [743, 234] on img at bounding box center [737, 226] width 149 height 84
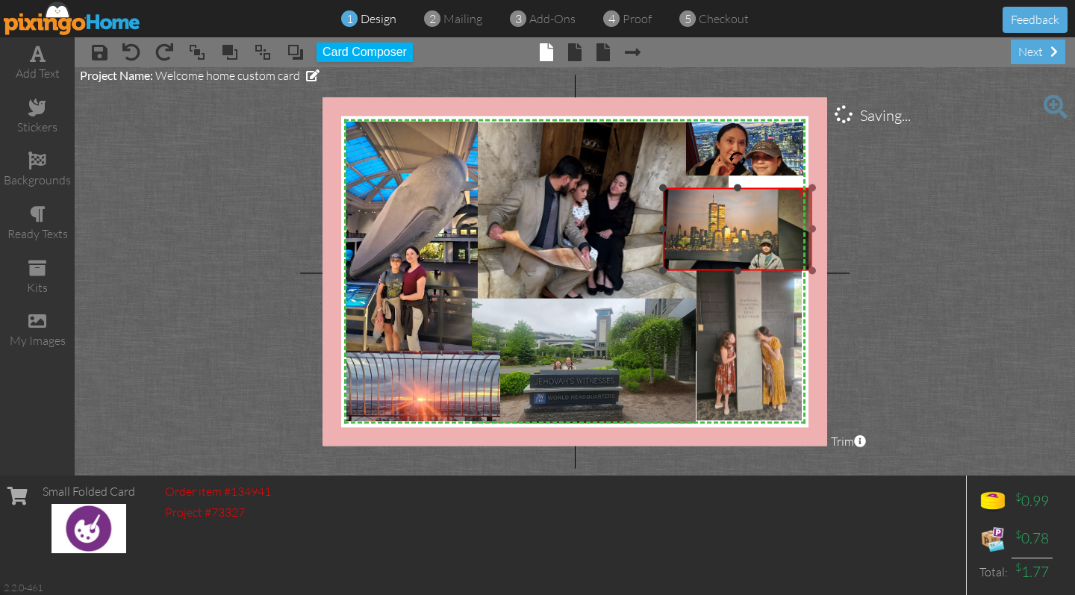
click at [739, 151] on div at bounding box center [738, 159] width 18 height 18
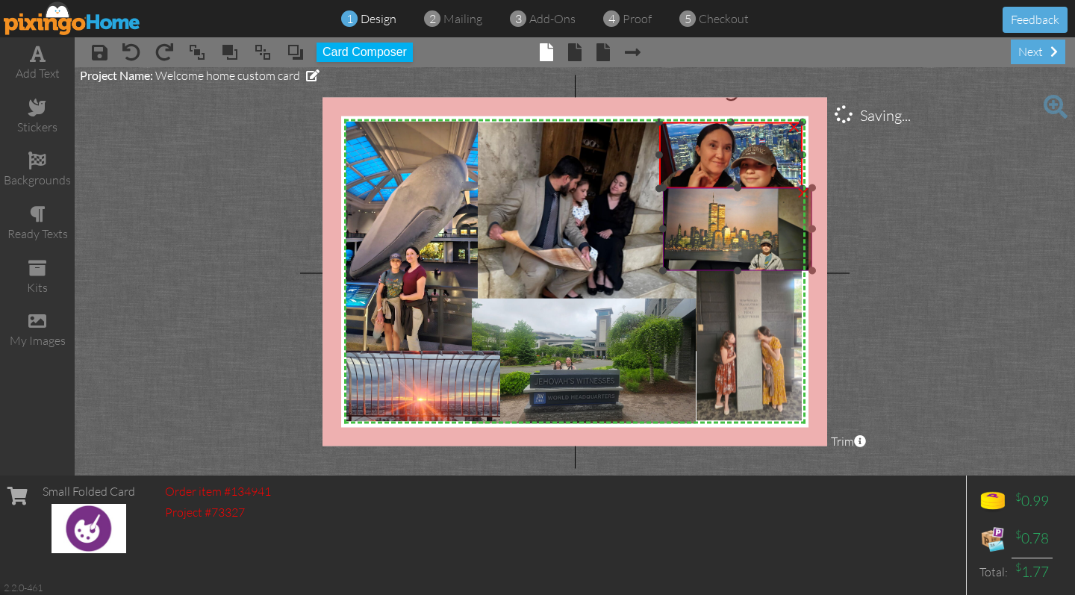
drag, startPoint x: 688, startPoint y: 173, endPoint x: 679, endPoint y: 186, distance: 15.1
click at [679, 186] on div "X X X X X X X X X X X X X X X X X X X X X X X X X X X X X X X X X X X X X X X X…" at bounding box center [574, 271] width 505 height 349
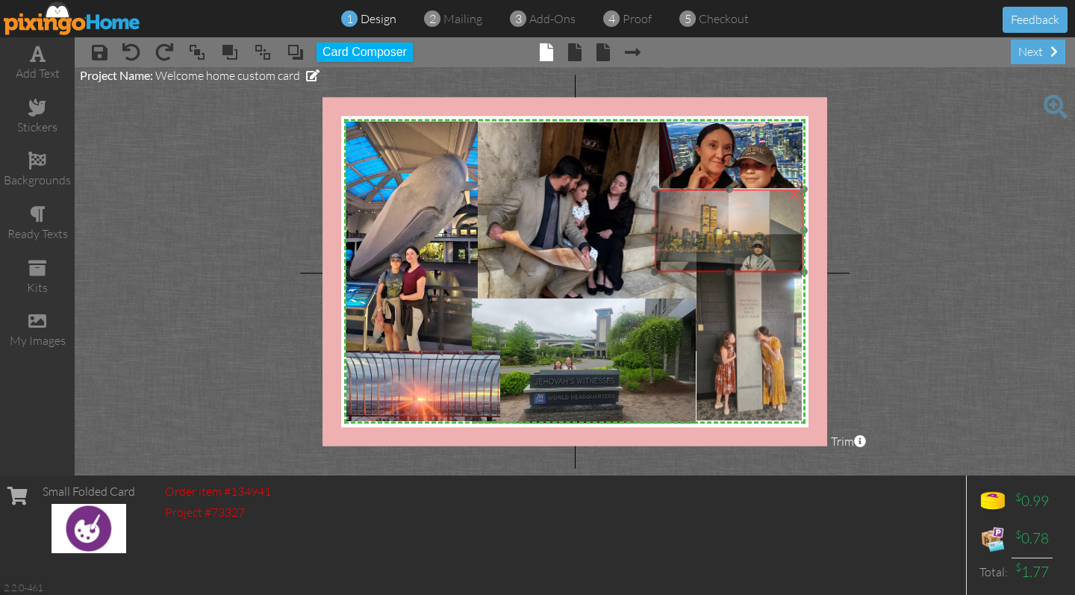
drag, startPoint x: 753, startPoint y: 261, endPoint x: 745, endPoint y: 262, distance: 8.3
click at [745, 262] on img at bounding box center [729, 231] width 149 height 84
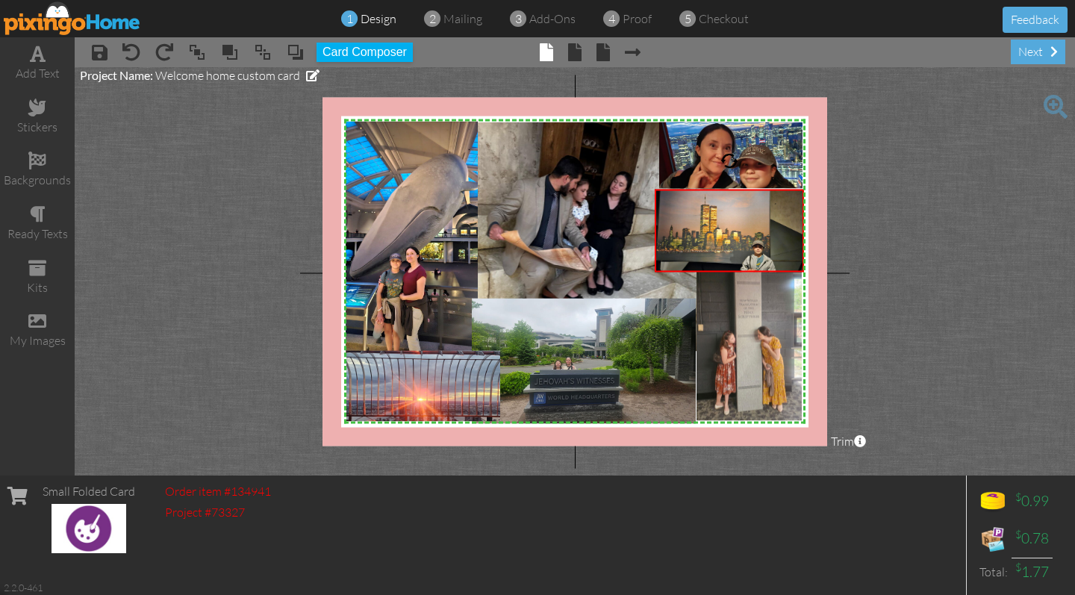
click at [968, 270] on project-studio-wrapper "X X X X X X X X X X X X X X X X X X X X X X X X X X X X X X X X X X X X X X X X…" at bounding box center [575, 271] width 1000 height 408
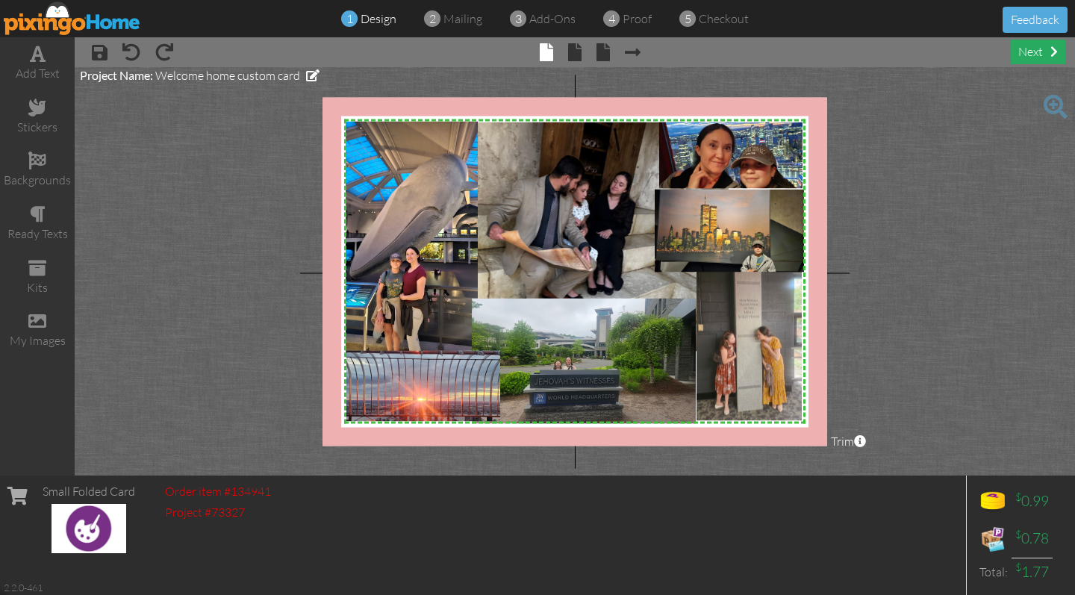
click at [1023, 58] on div "next" at bounding box center [1038, 52] width 54 height 25
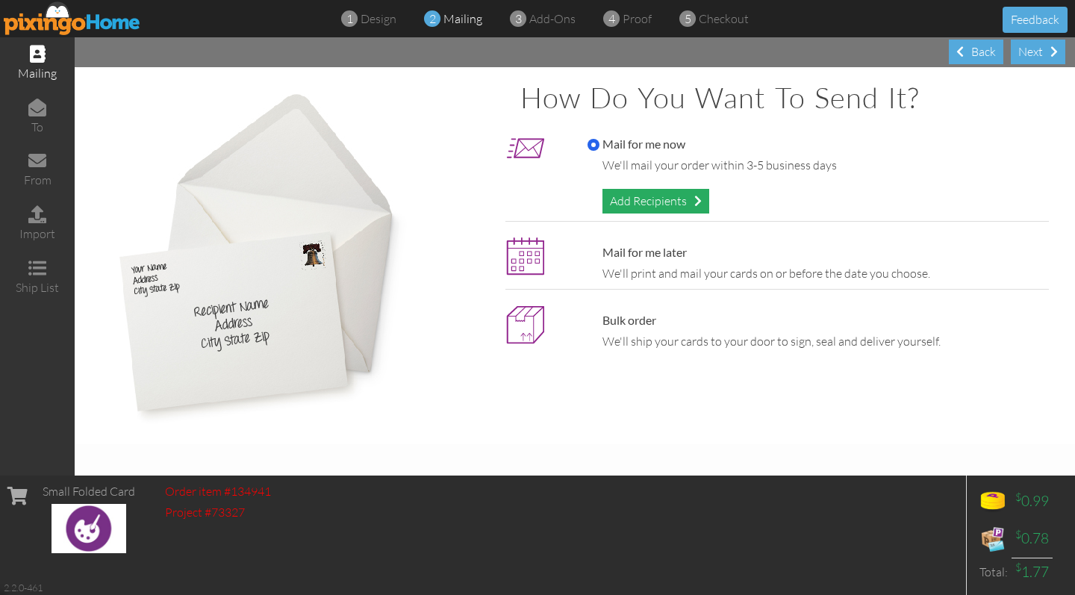
click at [671, 193] on div "Add Recipients" at bounding box center [655, 201] width 107 height 25
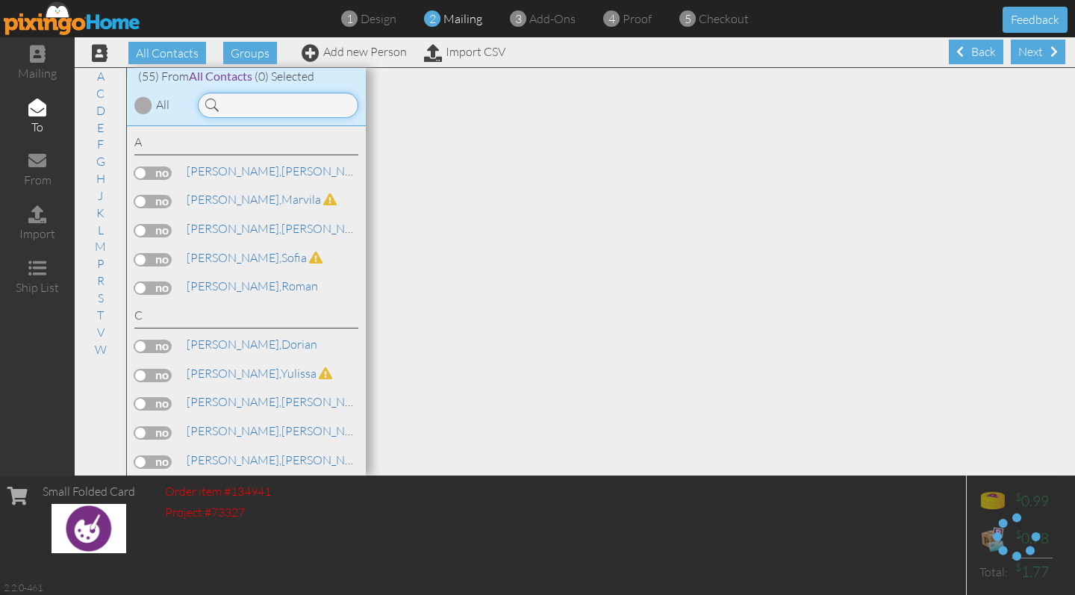
click at [310, 115] on input at bounding box center [278, 105] width 160 height 25
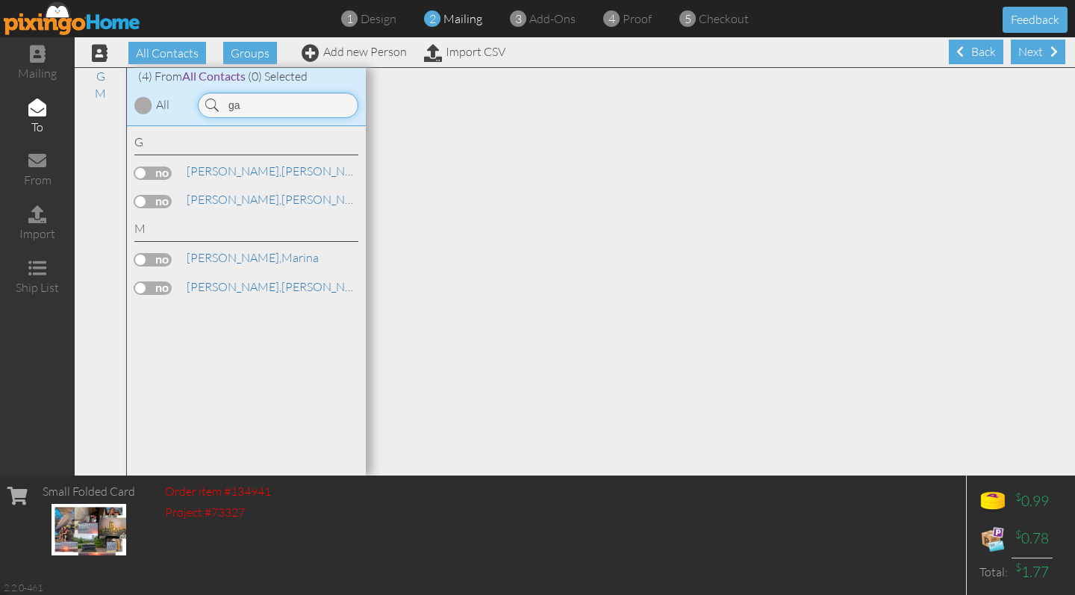
type input "ga"
click at [154, 201] on label at bounding box center [152, 201] width 37 height 13
click at [0, 0] on input "checkbox" at bounding box center [0, 0] width 0 height 0
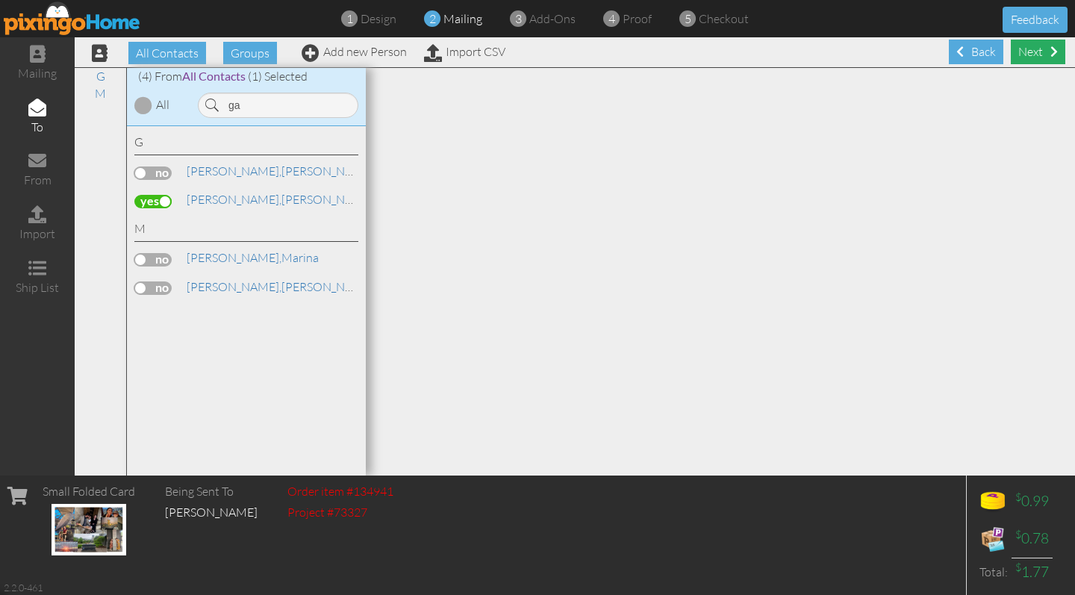
click at [1022, 52] on div "Next" at bounding box center [1038, 52] width 54 height 25
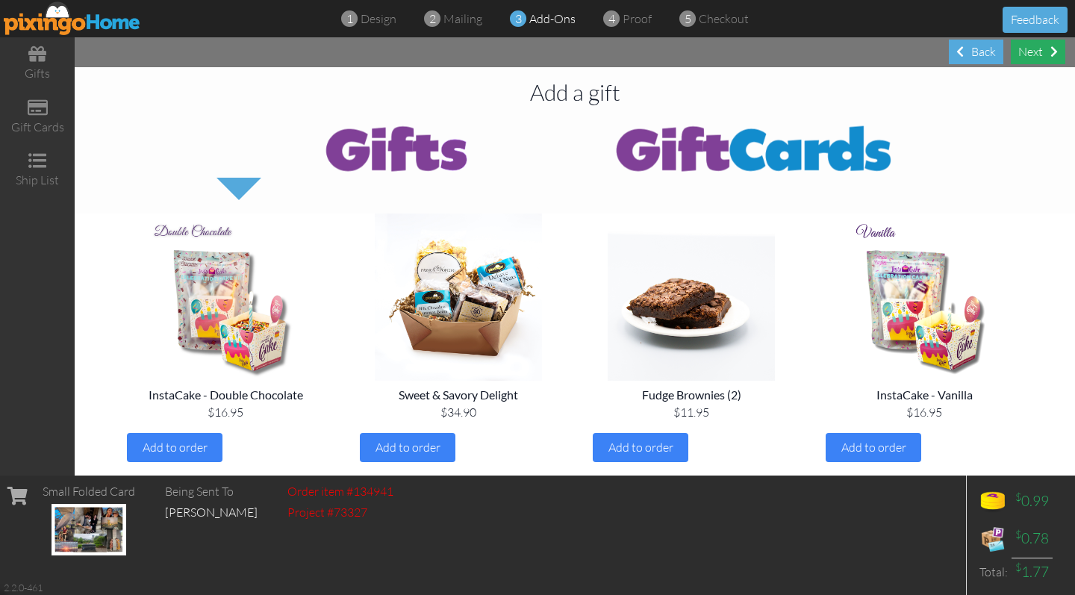
click at [1026, 55] on div "Next" at bounding box center [1038, 52] width 54 height 25
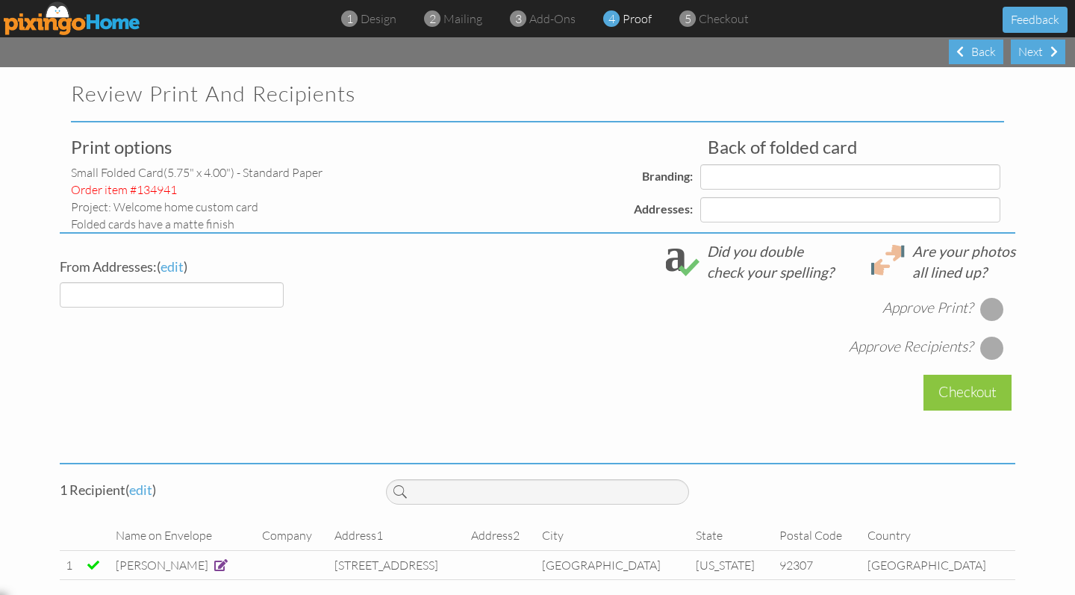
select select "object:2676"
select select "object:2682"
select select "object:2679"
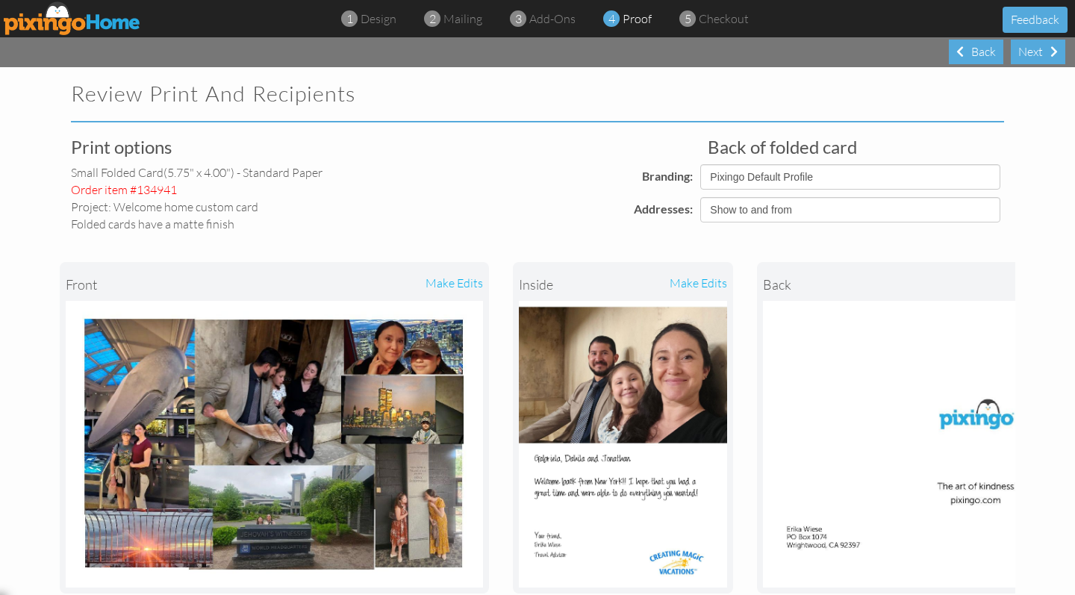
click at [427, 280] on div "make edits" at bounding box center [378, 284] width 208 height 33
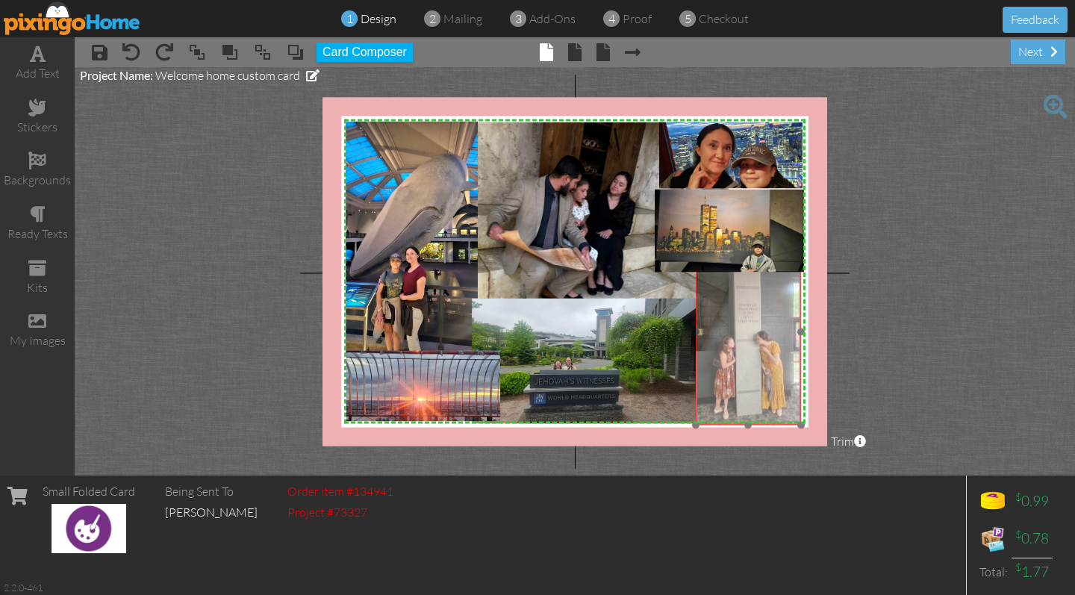
click at [741, 358] on img at bounding box center [748, 331] width 105 height 187
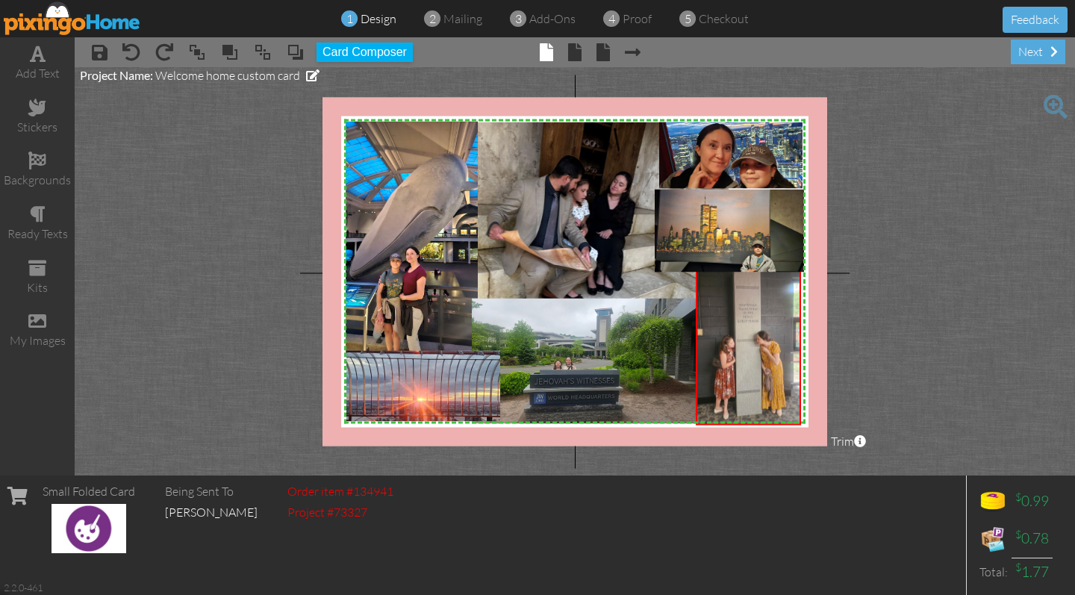
click at [939, 349] on project-studio-wrapper "X X X X X X X X X X X X X X X X X X X X X X X X X X X X X X X X X X X X X X X X…" at bounding box center [575, 271] width 1000 height 408
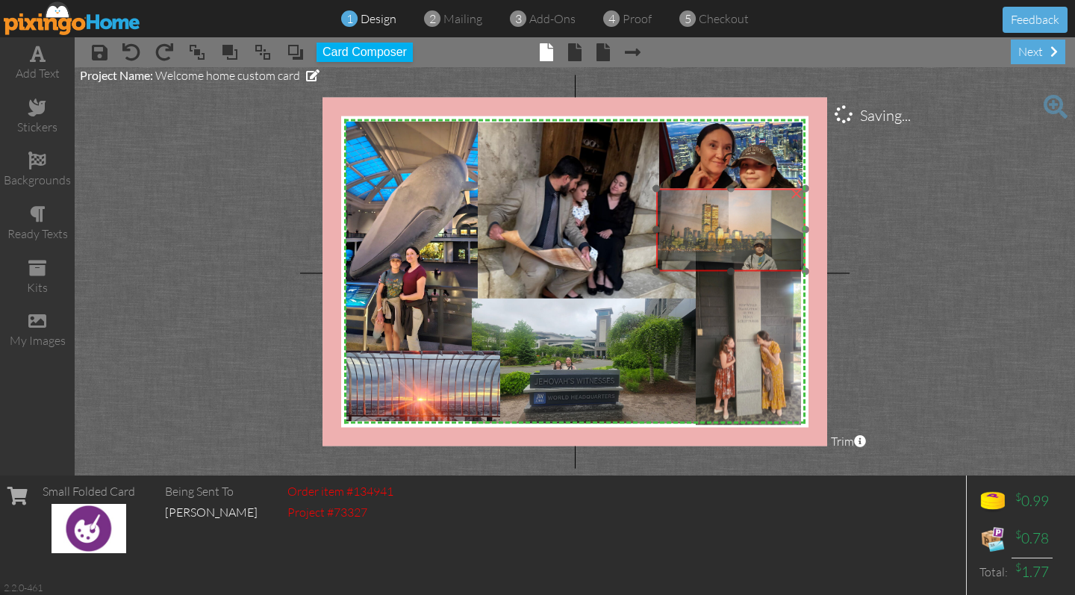
click at [773, 223] on img at bounding box center [730, 230] width 149 height 84
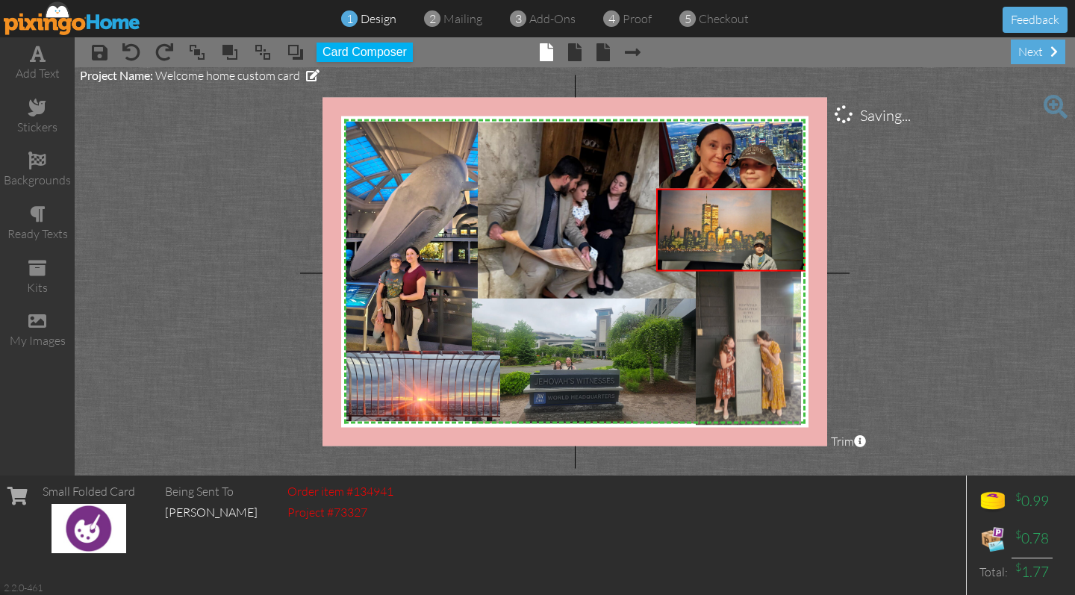
click at [941, 245] on project-studio-wrapper "X X X X X X X X X X X X X X X X X X X X X X X X X X X X X X X X X X X X X X X X…" at bounding box center [575, 271] width 1000 height 408
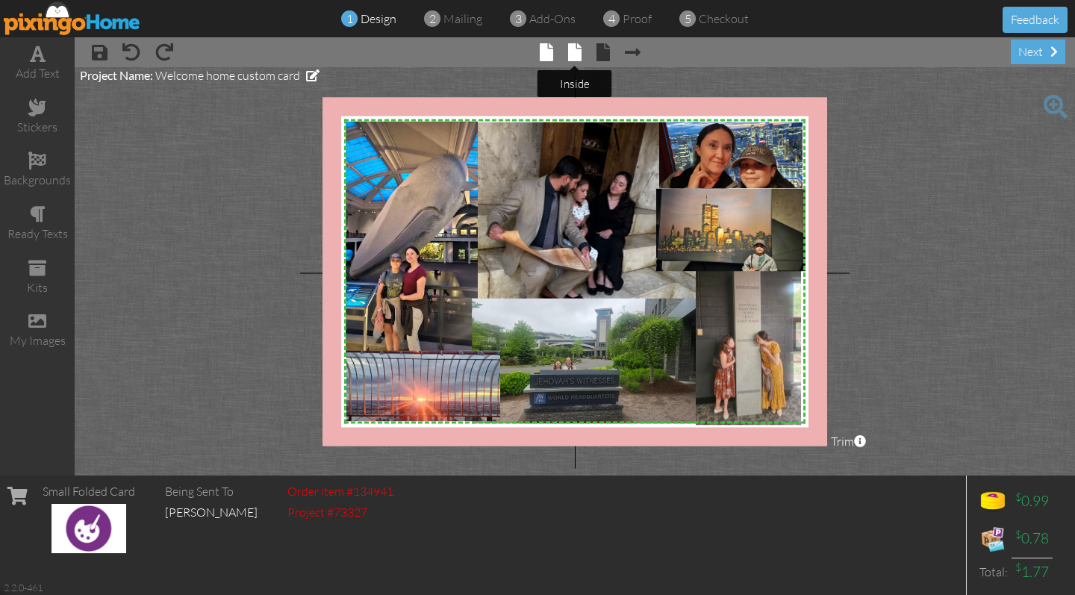
click at [573, 54] on span at bounding box center [574, 52] width 13 height 18
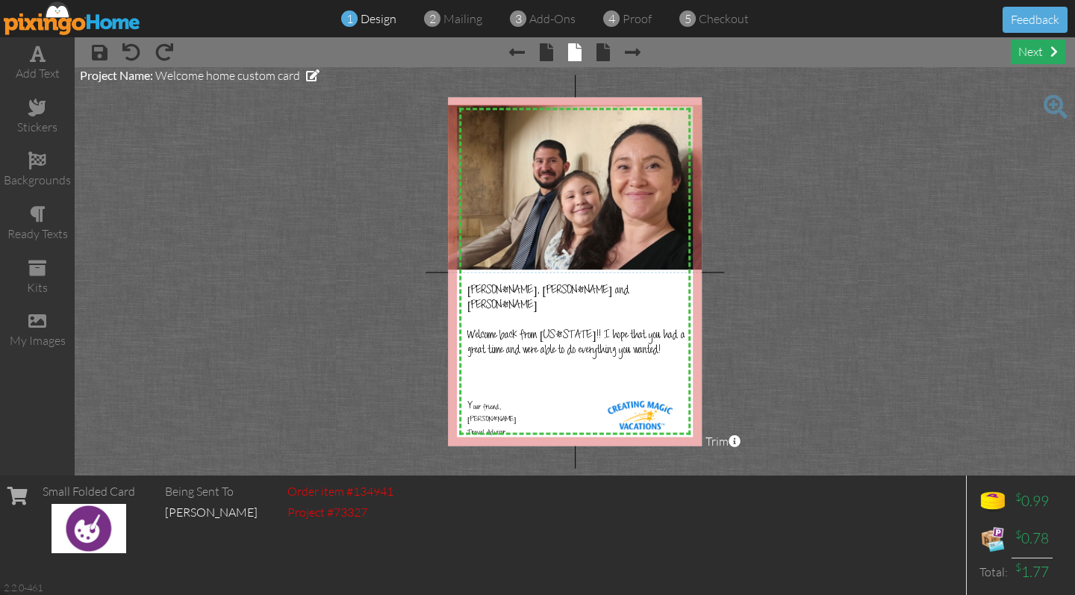
click at [1021, 54] on div "next" at bounding box center [1038, 52] width 54 height 25
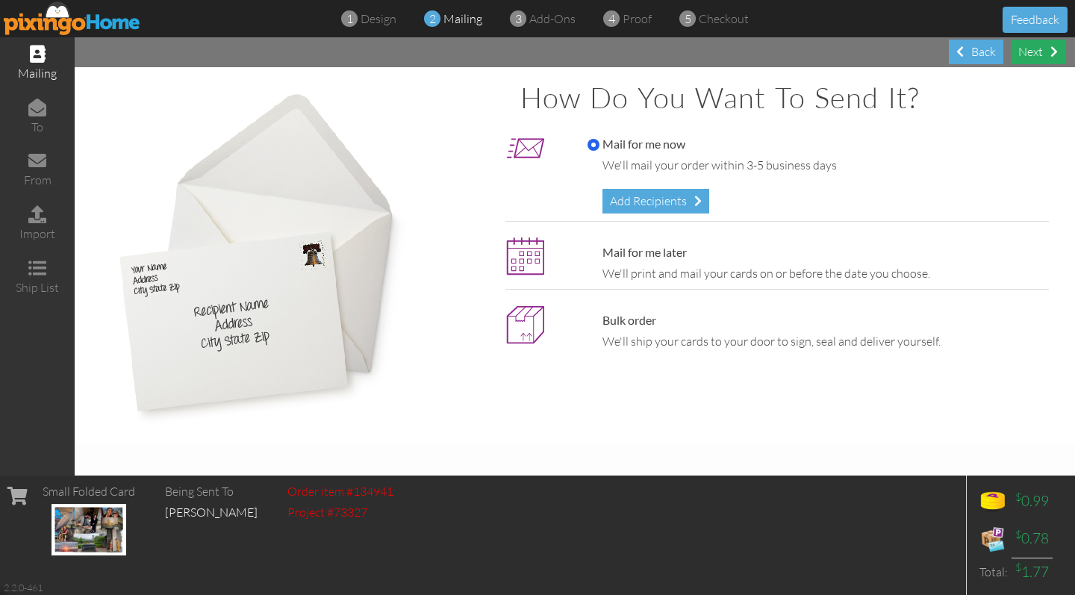
click at [1021, 54] on div "Next" at bounding box center [1038, 52] width 54 height 25
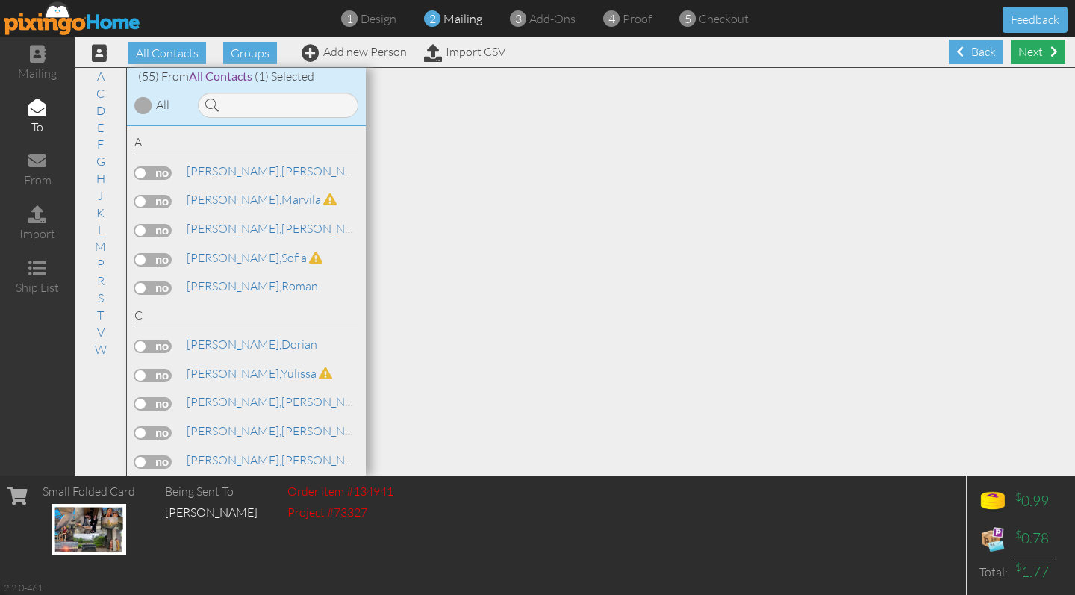
click at [1033, 50] on div "Next" at bounding box center [1038, 52] width 54 height 25
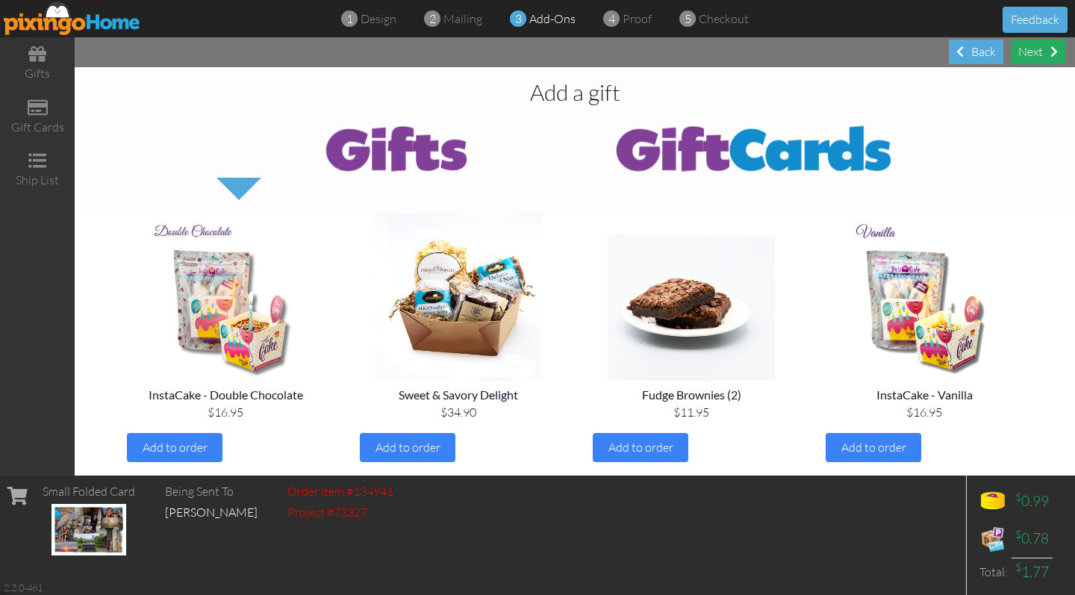
click at [1044, 58] on div "Next" at bounding box center [1038, 52] width 54 height 25
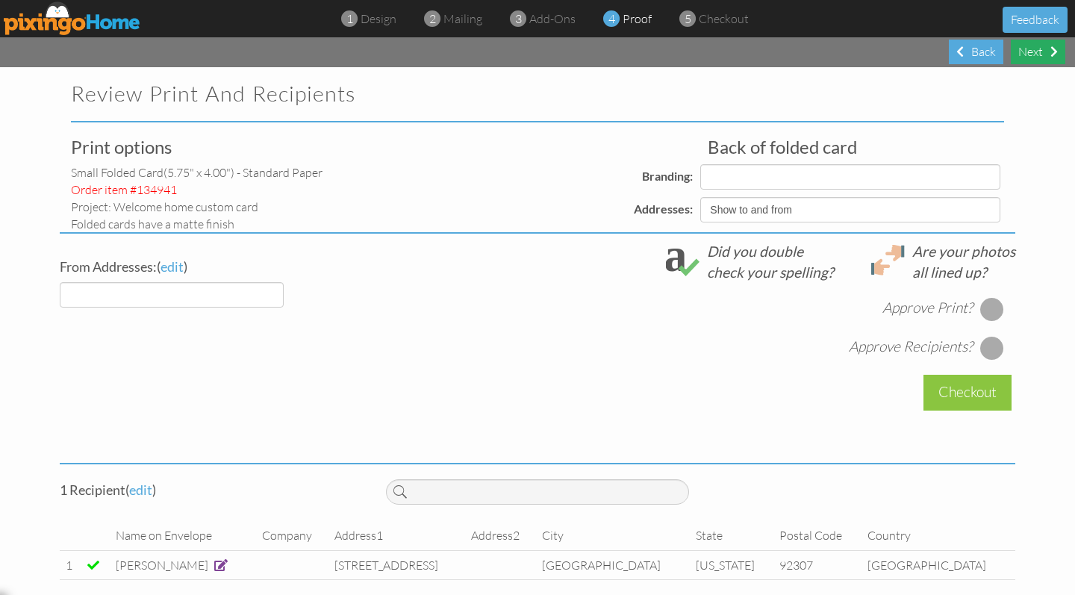
select select "object:3074"
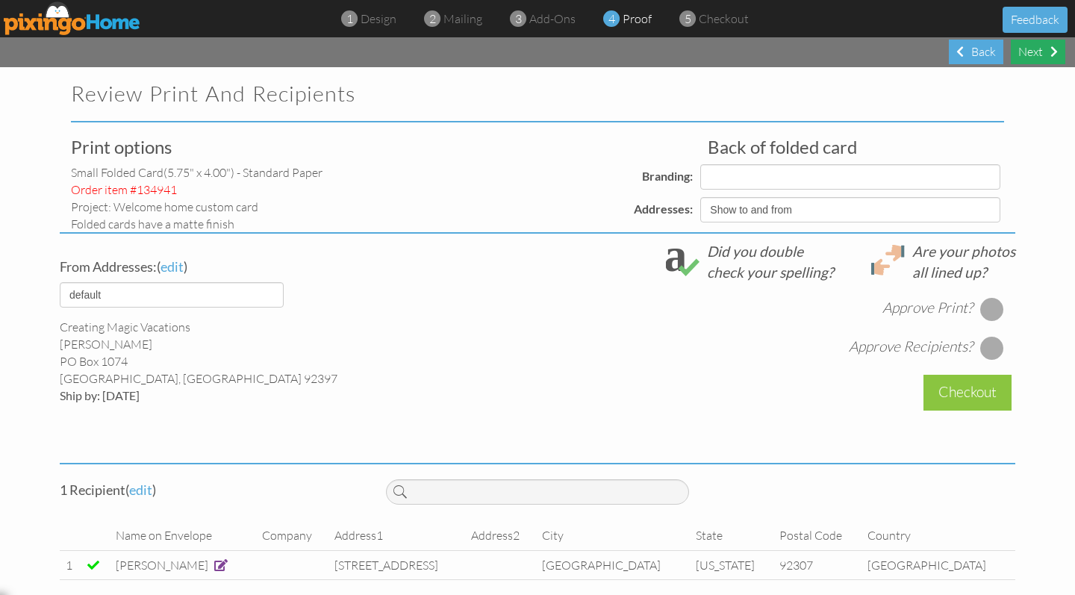
select select "object:3076"
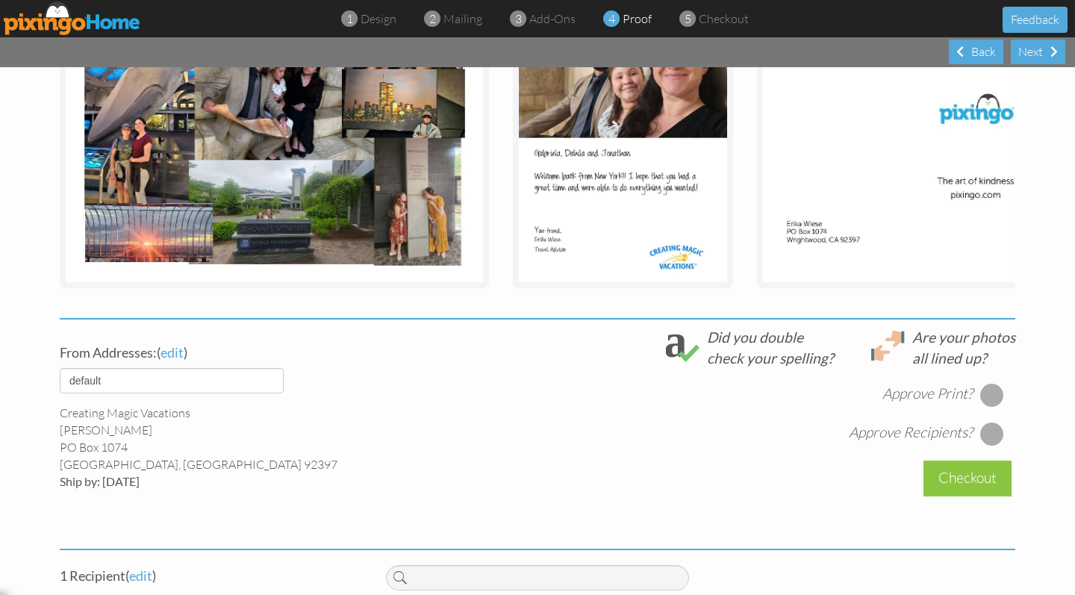
scroll to position [412, 0]
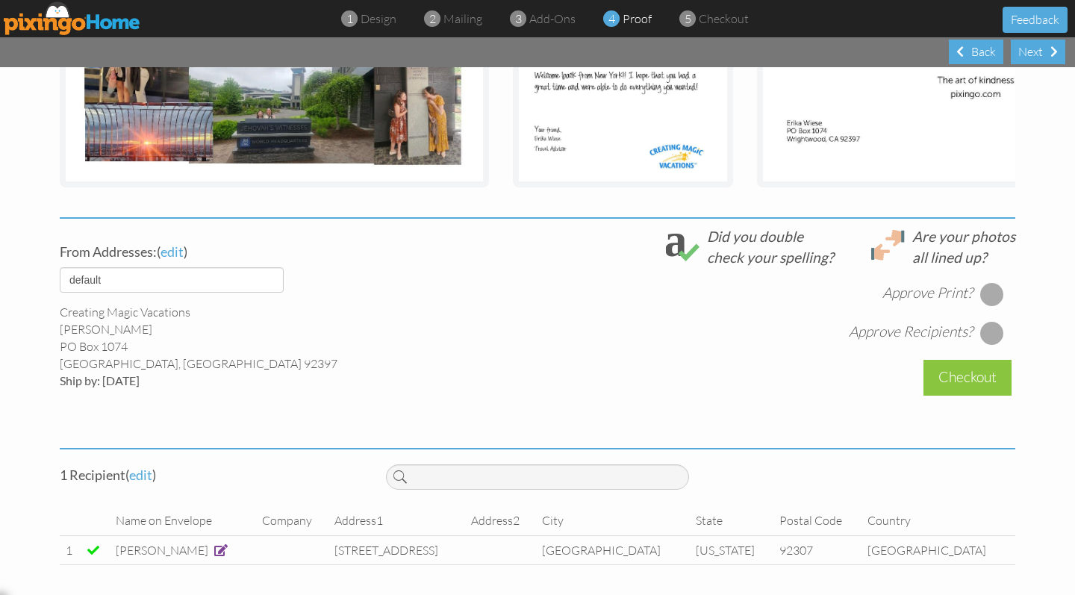
click at [987, 293] on div at bounding box center [992, 294] width 24 height 24
click at [986, 332] on div at bounding box center [992, 333] width 24 height 24
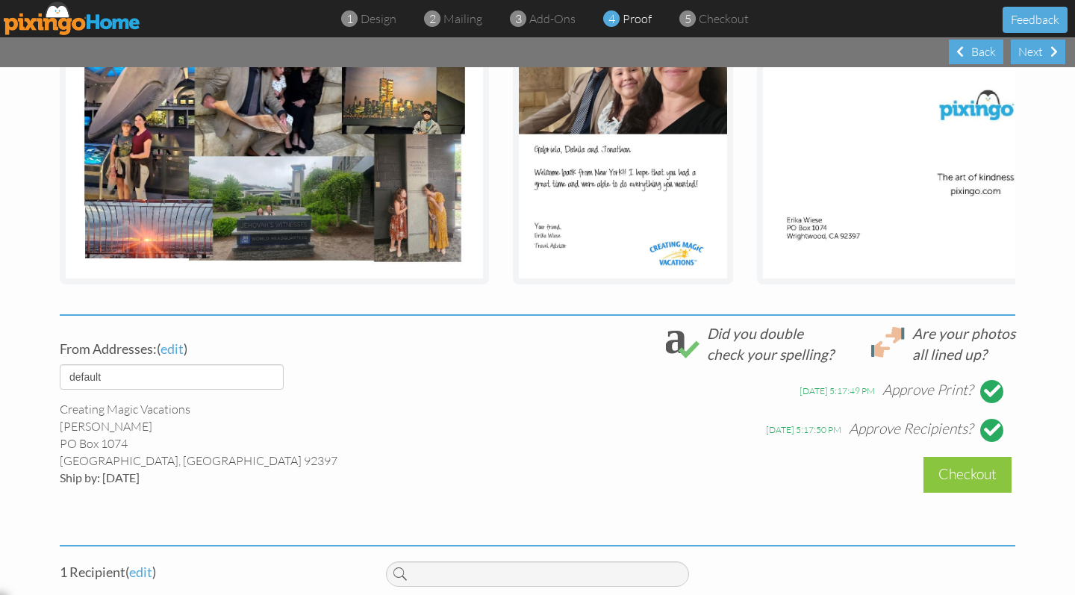
scroll to position [163, 0]
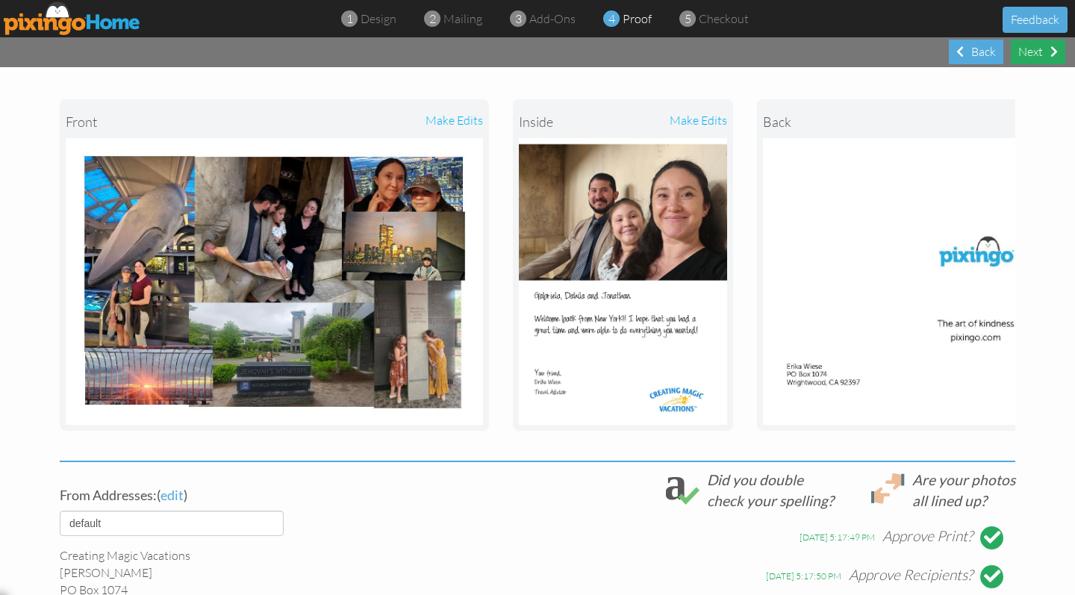
click at [1043, 52] on div "Next" at bounding box center [1038, 52] width 54 height 25
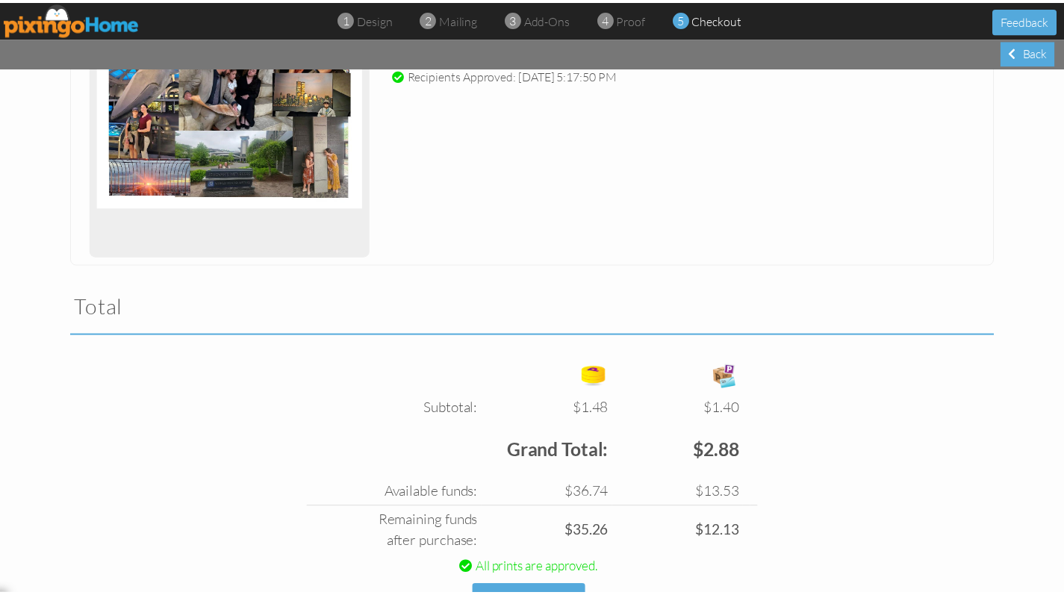
scroll to position [758, 0]
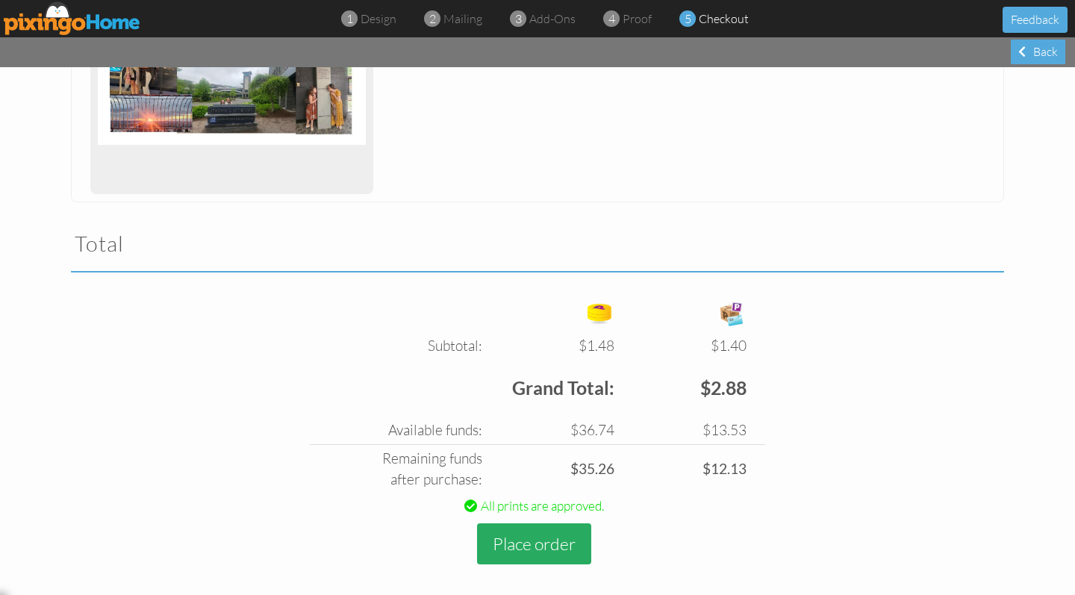
click at [543, 541] on button "Place order" at bounding box center [534, 543] width 114 height 41
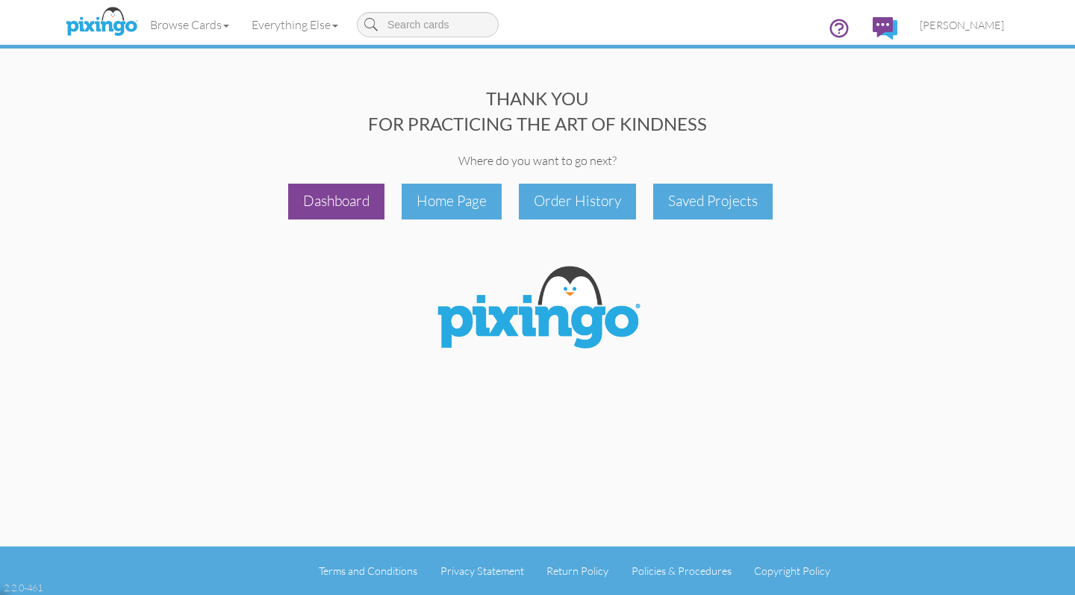
click at [352, 207] on div "Dashboard" at bounding box center [336, 201] width 96 height 35
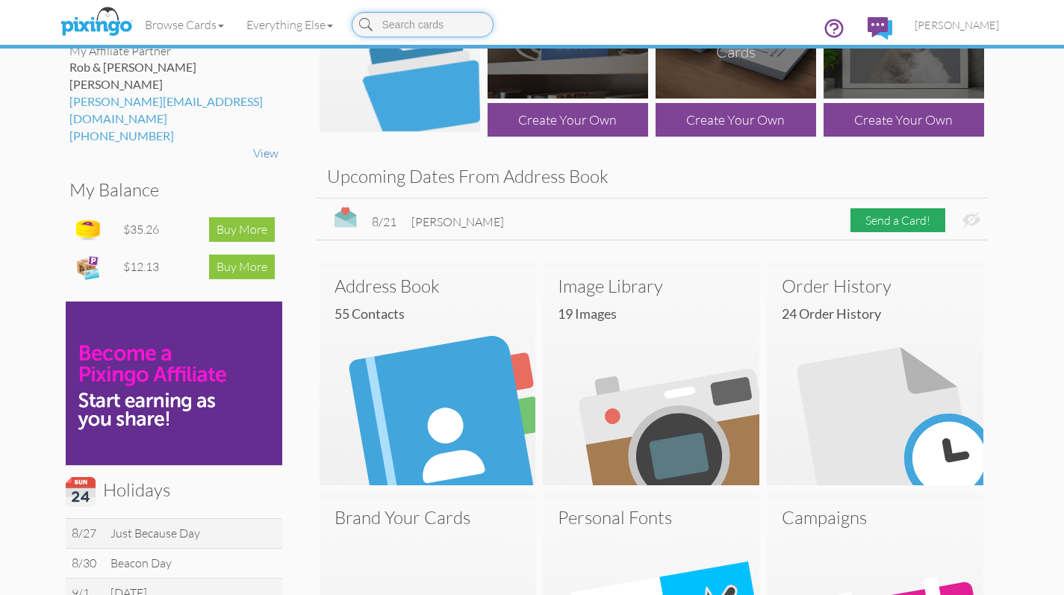
scroll to position [216, 0]
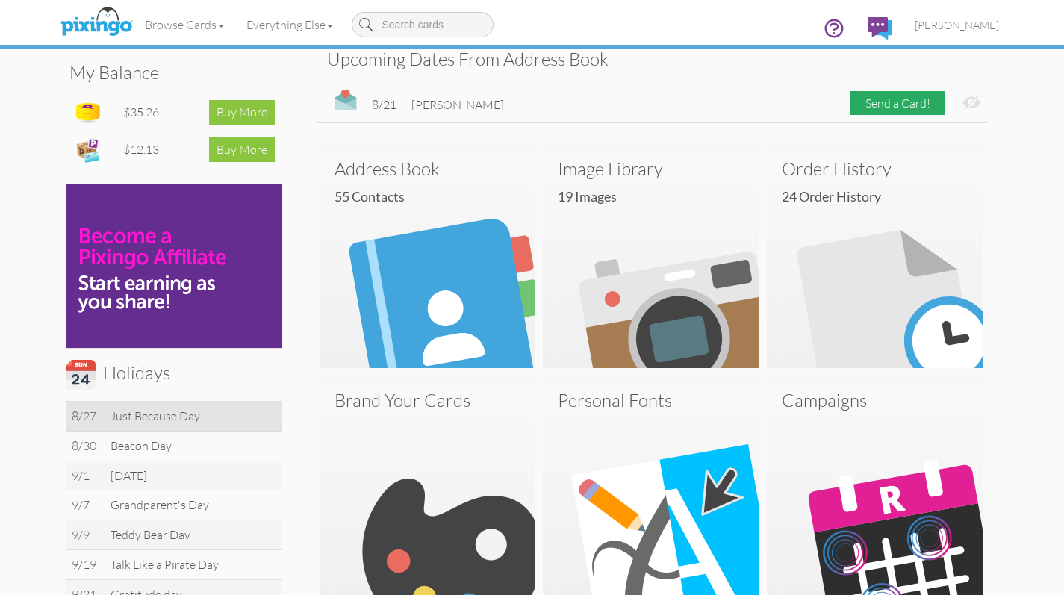
click at [182, 401] on td "Just Because Day" at bounding box center [193, 416] width 177 height 30
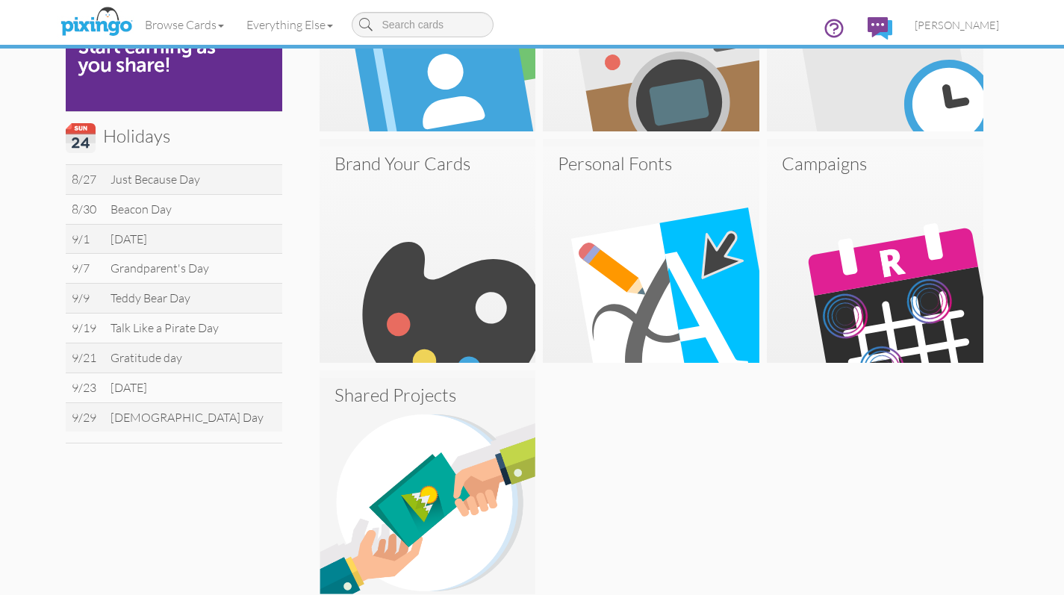
scroll to position [0, 0]
